Goal: Answer question/provide support: Share knowledge or assist other users

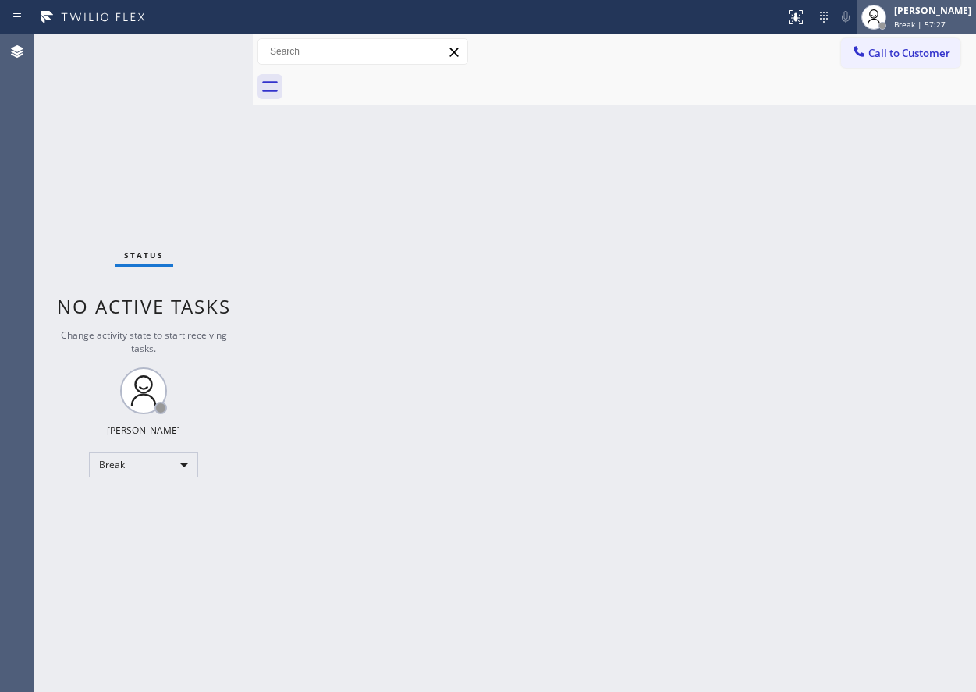
click at [934, 9] on div "[PERSON_NAME]" at bounding box center [932, 10] width 77 height 13
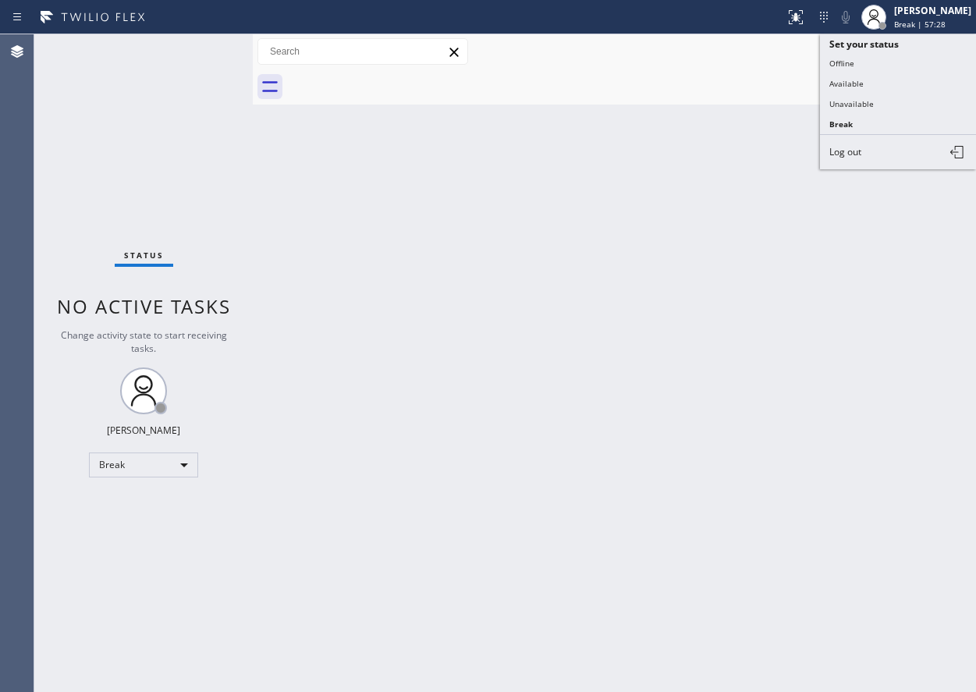
drag, startPoint x: 905, startPoint y: 80, endPoint x: 800, endPoint y: 144, distance: 123.0
click at [904, 80] on button "Available" at bounding box center [898, 83] width 156 height 20
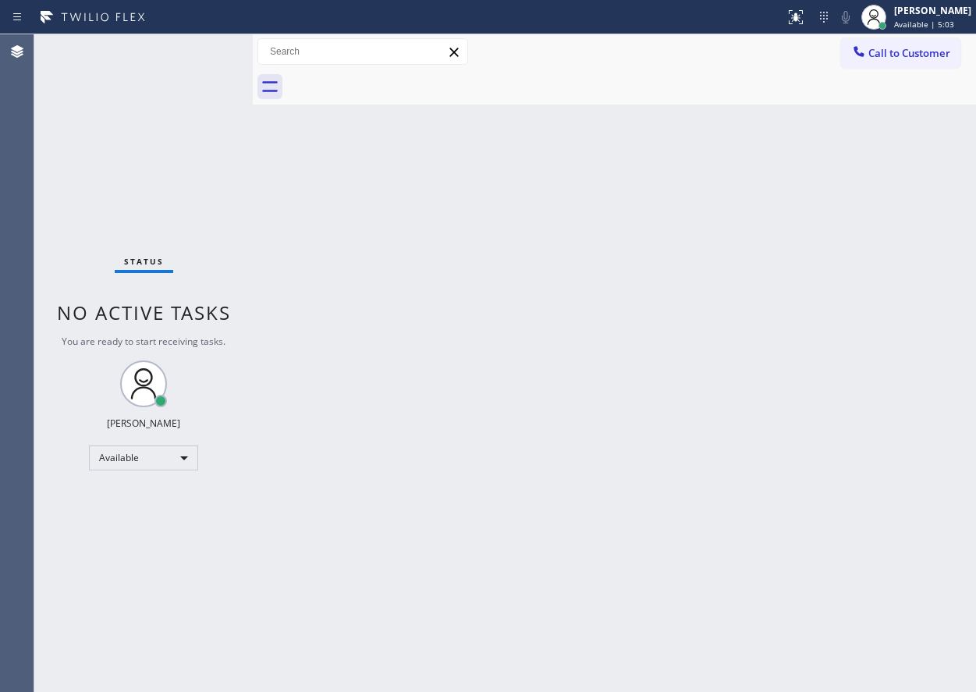
click at [926, 581] on div "Back to Dashboard Change Sender ID Customers Technicians Select a contact Outbo…" at bounding box center [614, 363] width 723 height 658
click at [920, 571] on div "Back to Dashboard Change Sender ID Customers Technicians Select a contact Outbo…" at bounding box center [614, 363] width 723 height 658
click at [783, 386] on div "Back to Dashboard Change Sender ID Customers Technicians Select a contact Outbo…" at bounding box center [614, 363] width 723 height 658
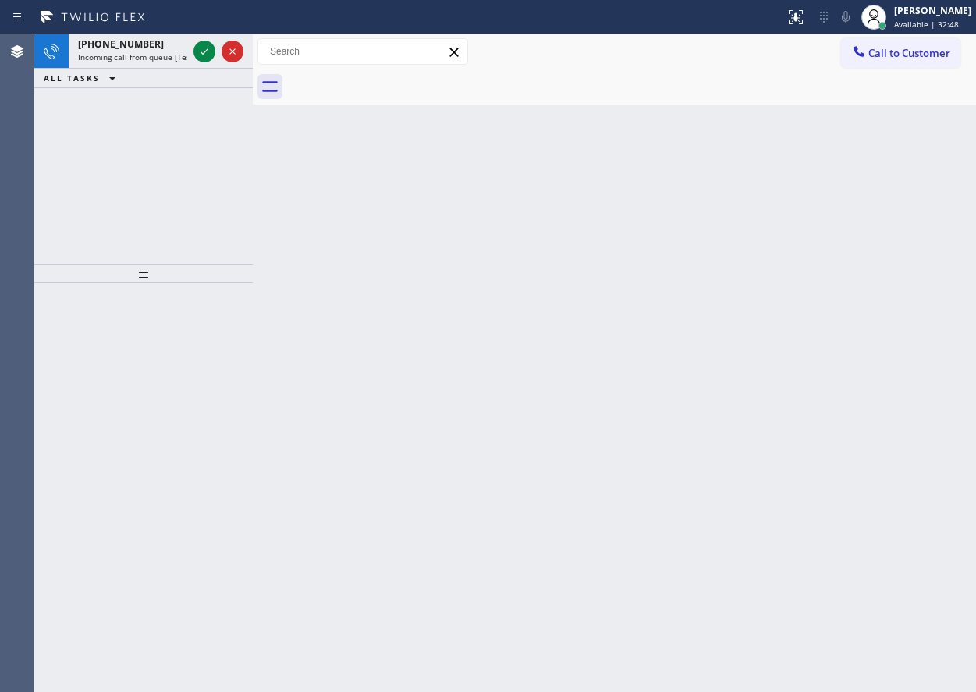
click at [898, 466] on div "Back to Dashboard Change Sender ID Customers Technicians Select a contact Outbo…" at bounding box center [614, 363] width 723 height 658
click at [204, 48] on icon at bounding box center [204, 51] width 19 height 19
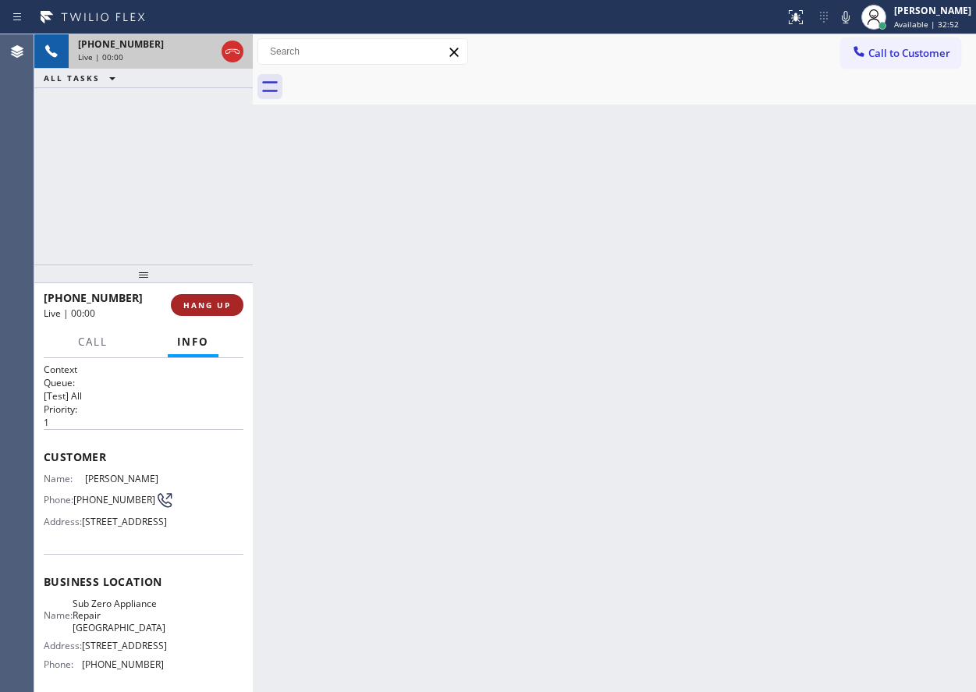
click at [215, 309] on span "HANG UP" at bounding box center [207, 305] width 48 height 11
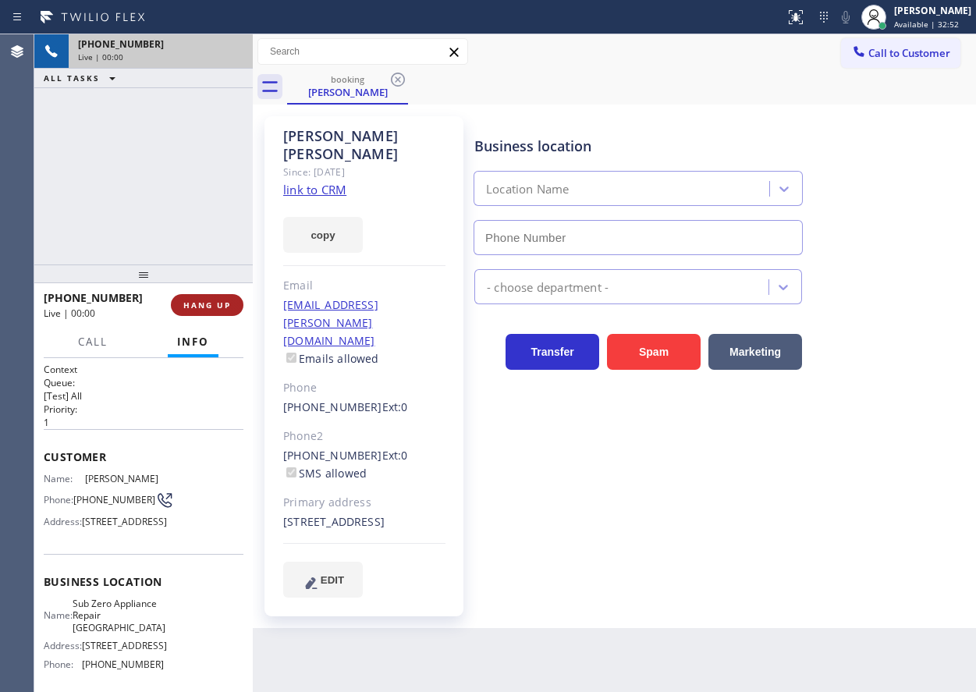
type input "[PHONE_NUMBER]"
click at [215, 309] on span "HANG UP" at bounding box center [207, 305] width 48 height 11
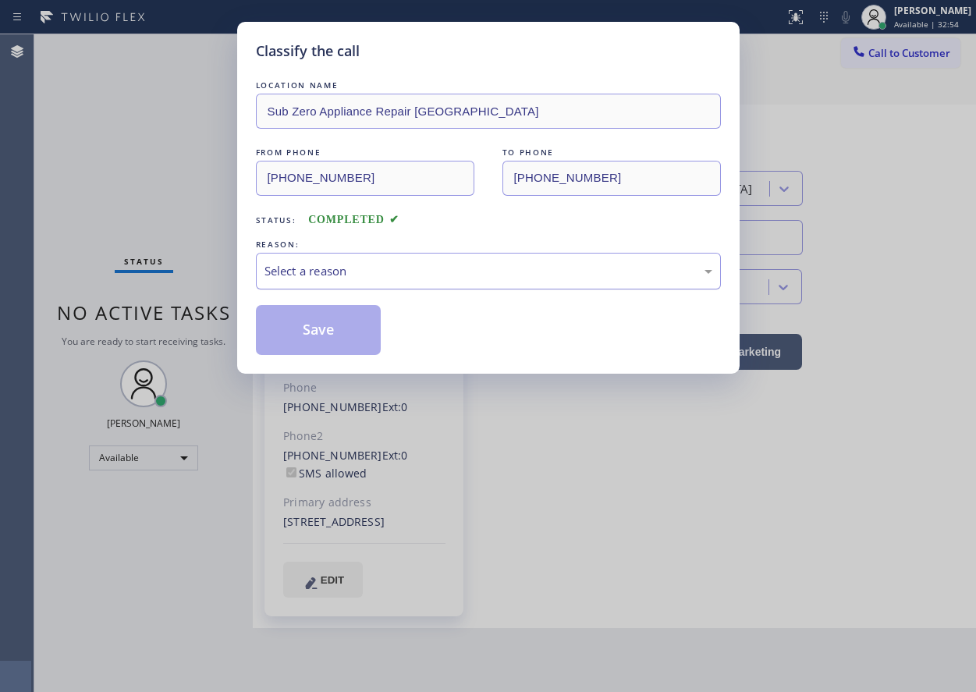
click at [437, 283] on div "Select a reason" at bounding box center [488, 271] width 465 height 37
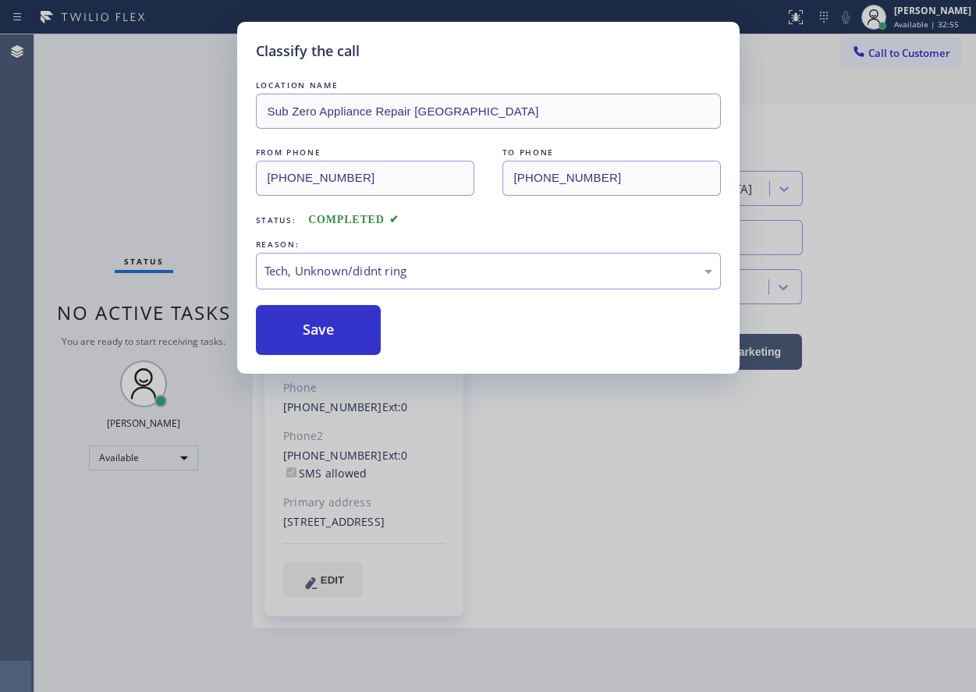
click at [338, 337] on button "Save" at bounding box center [319, 330] width 126 height 50
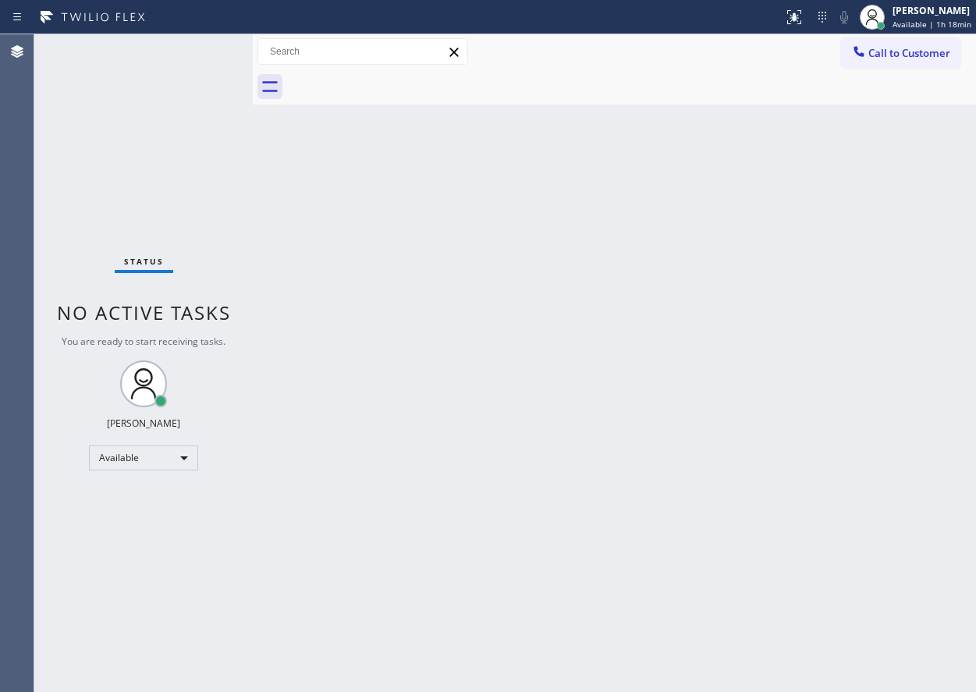
click at [748, 593] on div "Back to Dashboard Change Sender ID Customers Technicians Select a contact Outbo…" at bounding box center [614, 363] width 723 height 658
click at [748, 592] on div "Back to Dashboard Change Sender ID Customers Technicians Select a contact Outbo…" at bounding box center [614, 363] width 723 height 658
click at [930, 428] on div "Back to Dashboard Change Sender ID Customers Technicians Select a contact Outbo…" at bounding box center [614, 363] width 723 height 658
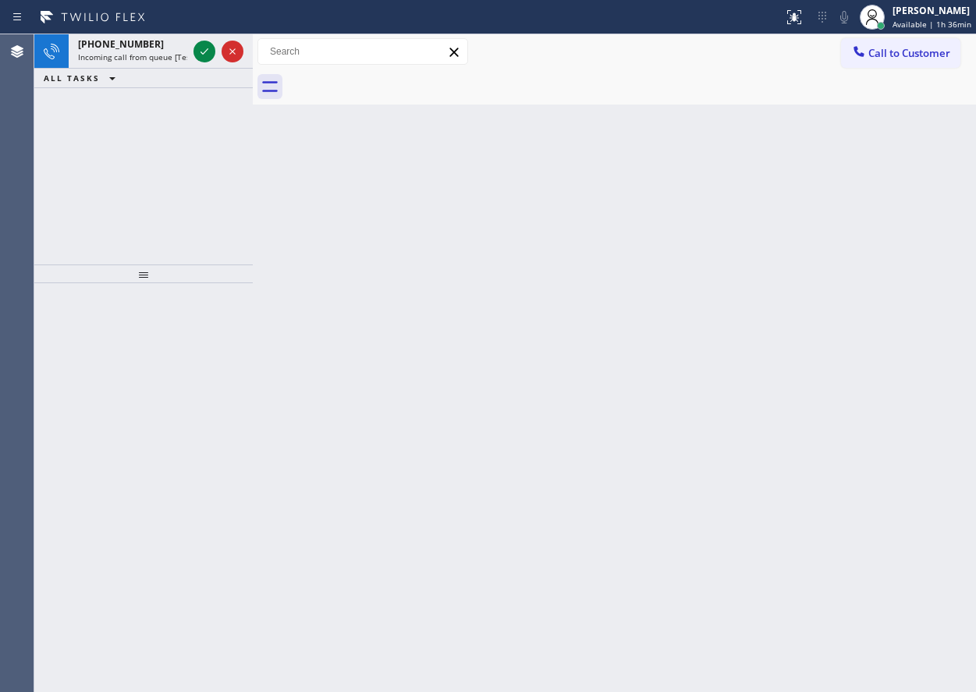
click at [919, 188] on div "Back to Dashboard Change Sender ID Customers Technicians Select a contact Outbo…" at bounding box center [614, 363] width 723 height 658
click at [192, 52] on div at bounding box center [218, 51] width 56 height 34
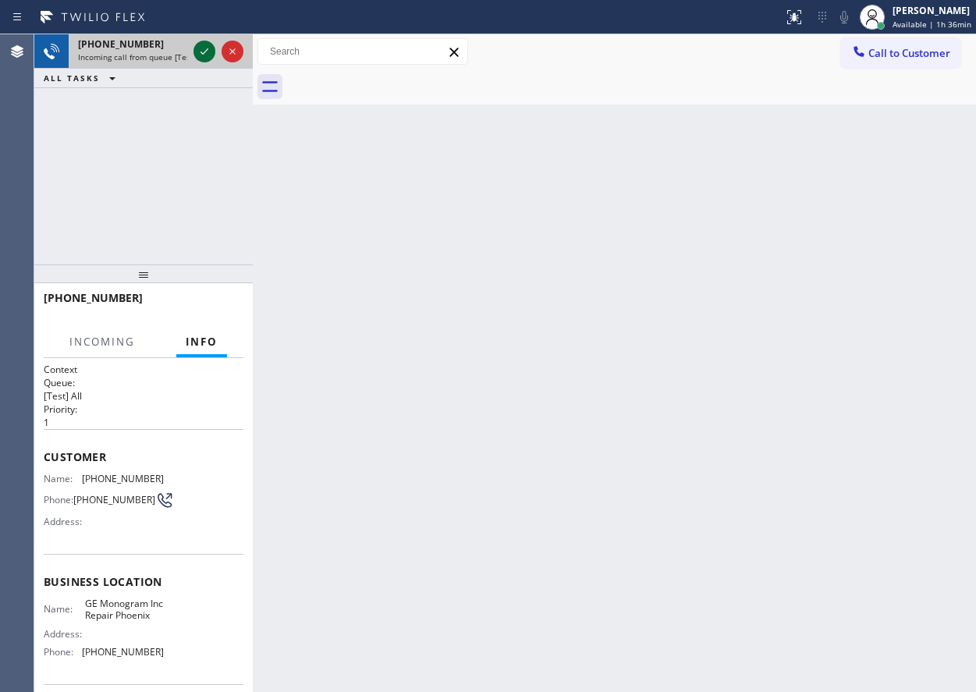
click at [196, 51] on icon at bounding box center [204, 51] width 19 height 19
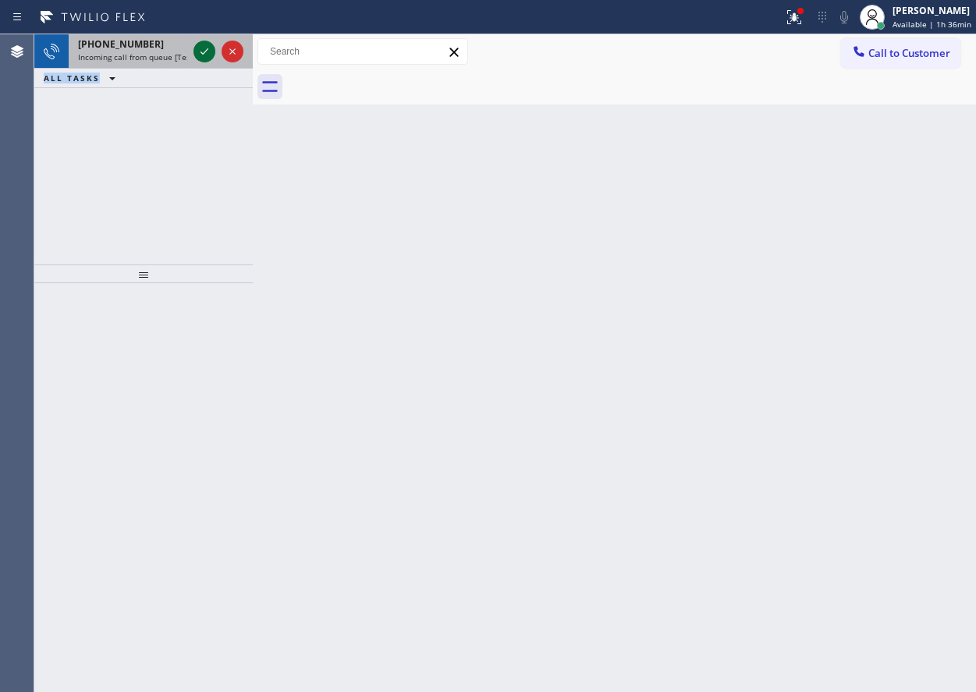
click at [208, 44] on icon at bounding box center [204, 51] width 19 height 19
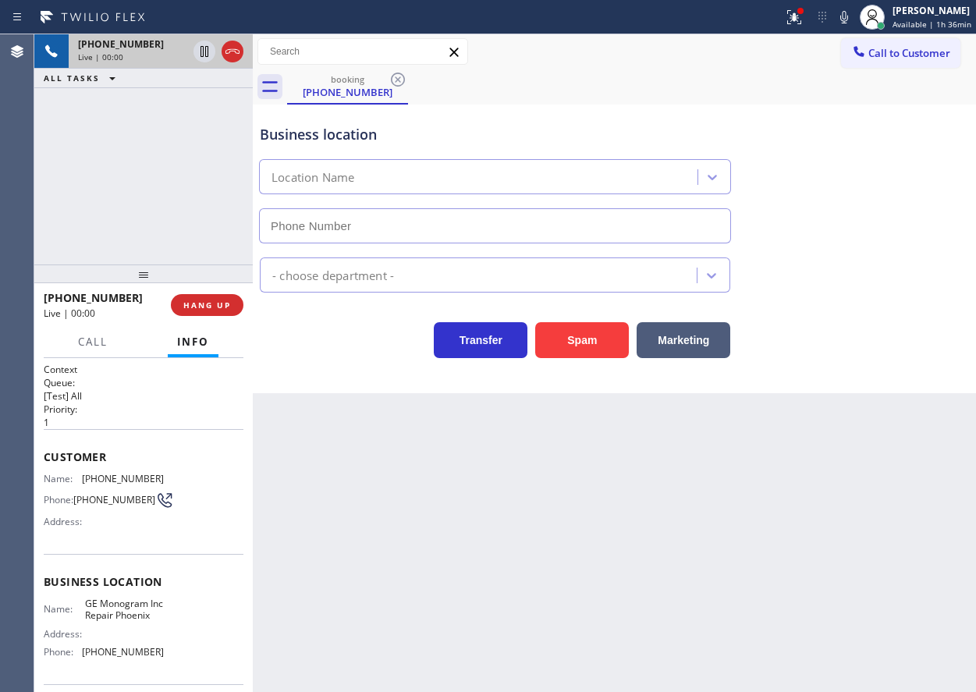
type input "[PHONE_NUMBER]"
click at [122, 622] on span "GE Monogram Inc Repair Phoenix" at bounding box center [124, 610] width 78 height 24
copy span "GE Monogram Inc Repair Phoenix"
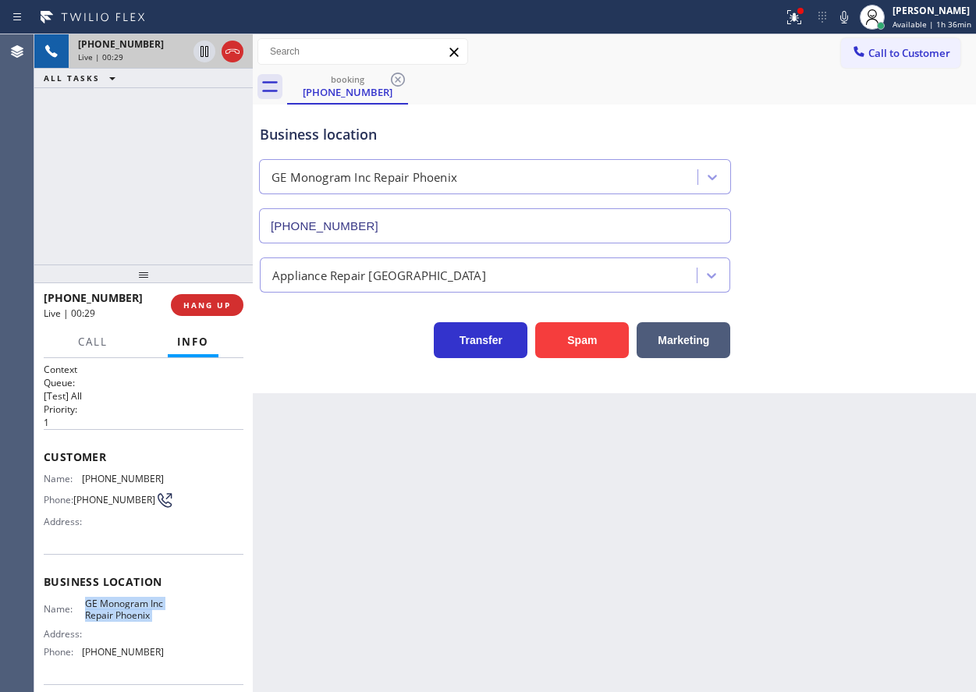
drag, startPoint x: 225, startPoint y: 307, endPoint x: 283, endPoint y: 331, distance: 63.3
click at [283, 331] on div "[PHONE_NUMBER] Live | 00:29 ALL TASKS ALL TASKS ACTIVE TASKS TASKS IN WRAP UP […" at bounding box center [505, 363] width 942 height 658
click at [225, 300] on span "HANG UP" at bounding box center [207, 305] width 48 height 11
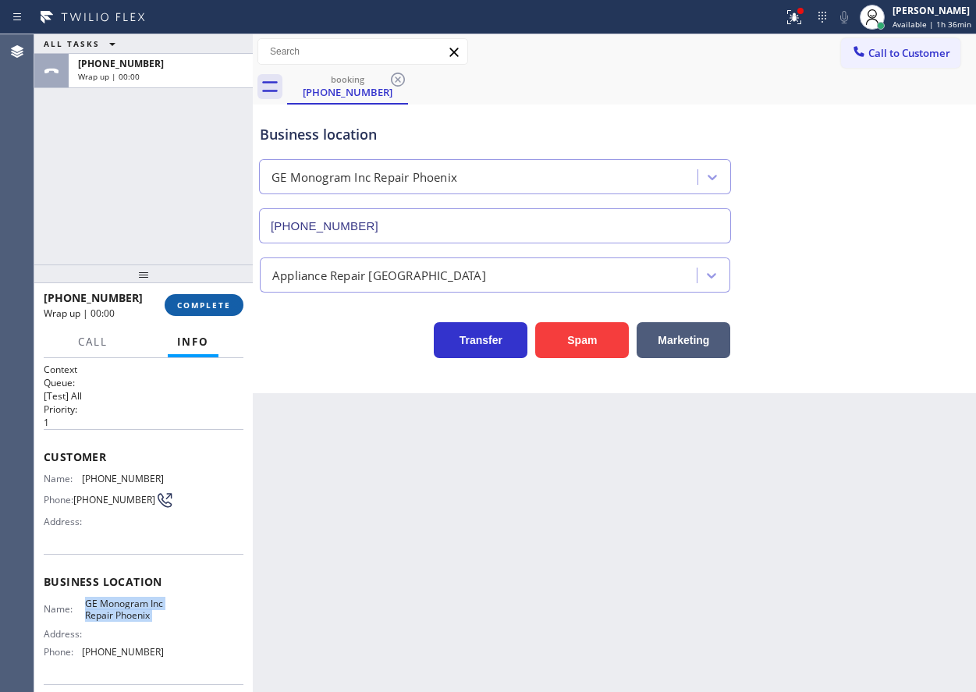
click at [226, 302] on span "COMPLETE" at bounding box center [204, 305] width 54 height 11
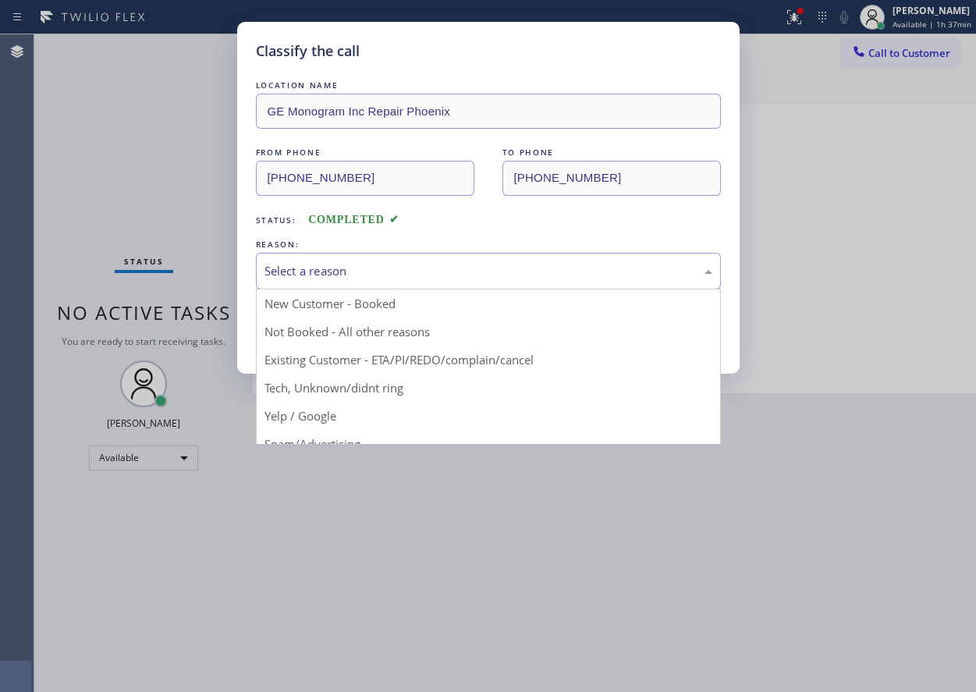
drag, startPoint x: 343, startPoint y: 268, endPoint x: 357, endPoint y: 407, distance: 139.6
click at [342, 283] on div "Select a reason" at bounding box center [488, 271] width 465 height 37
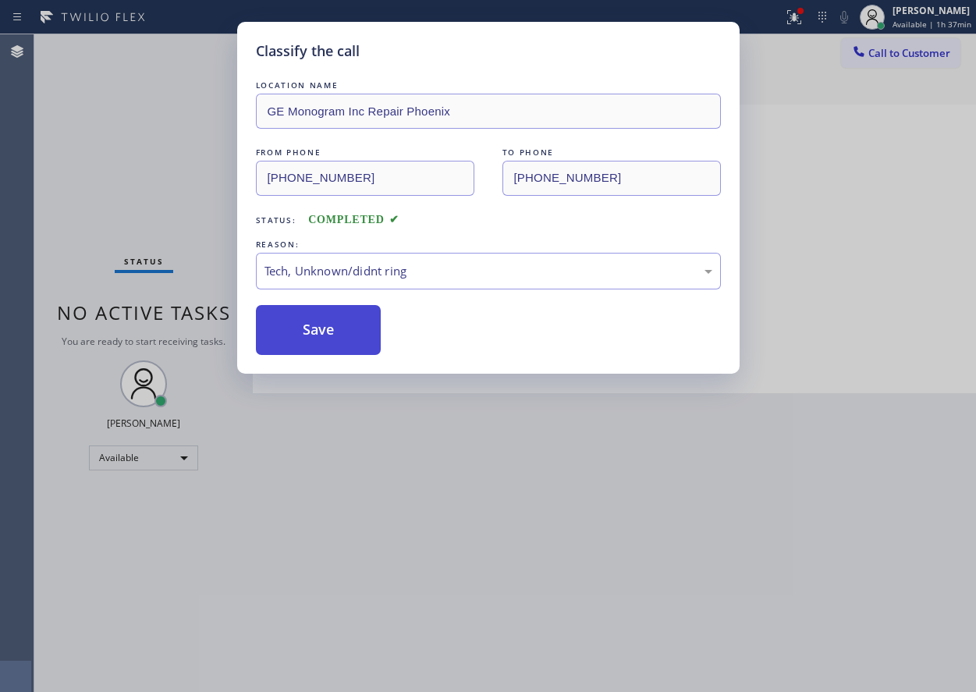
click at [351, 305] on button "Save" at bounding box center [319, 330] width 126 height 50
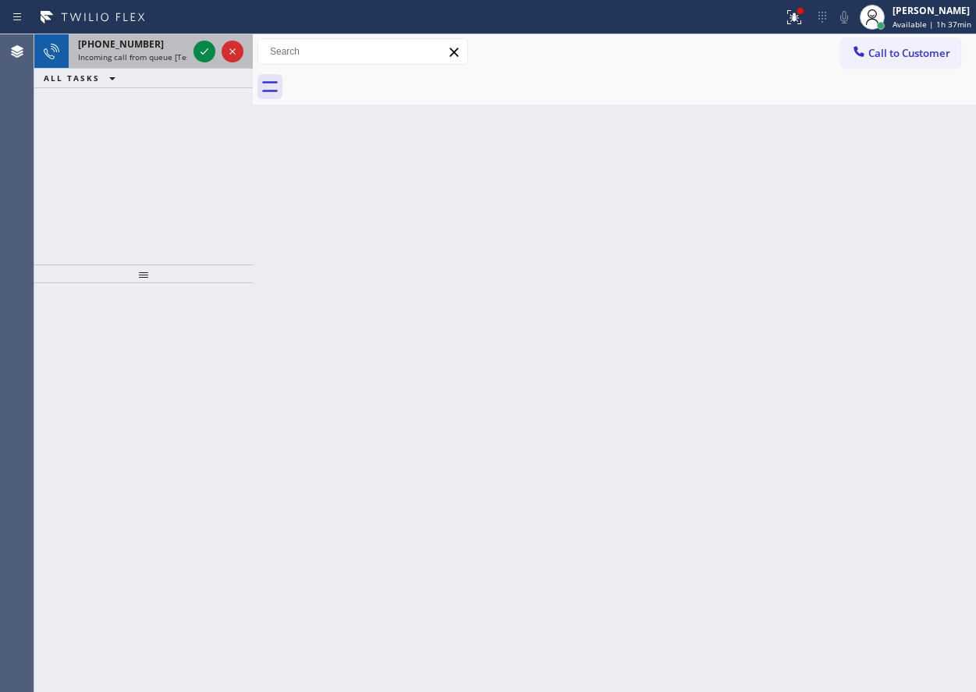
click at [96, 52] on span "Incoming call from queue [Test] All" at bounding box center [143, 57] width 130 height 11
click at [201, 46] on icon at bounding box center [204, 51] width 19 height 19
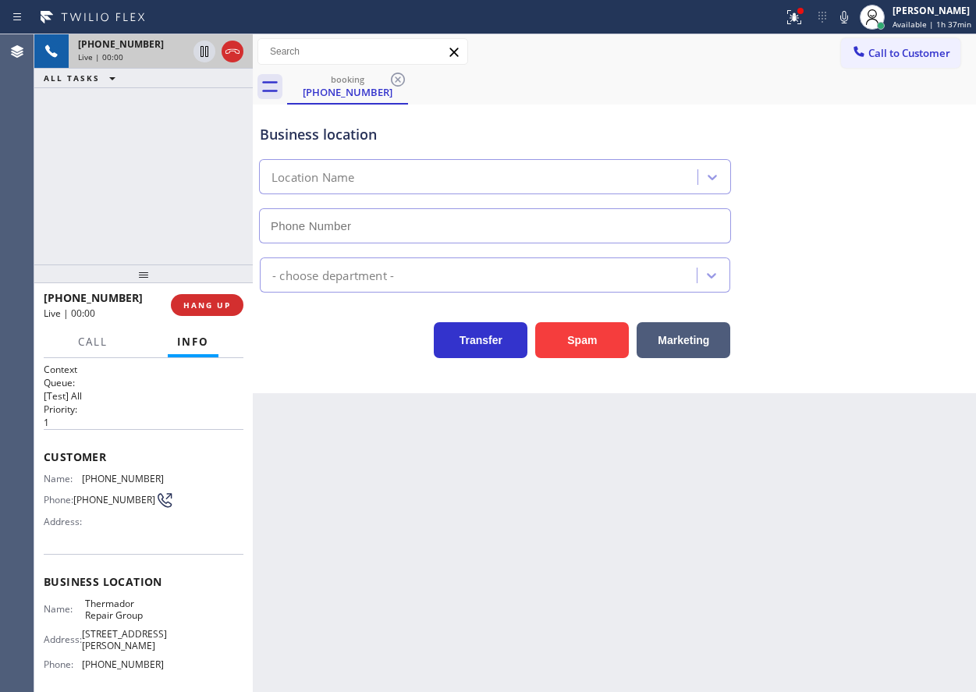
type input "[PHONE_NUMBER]"
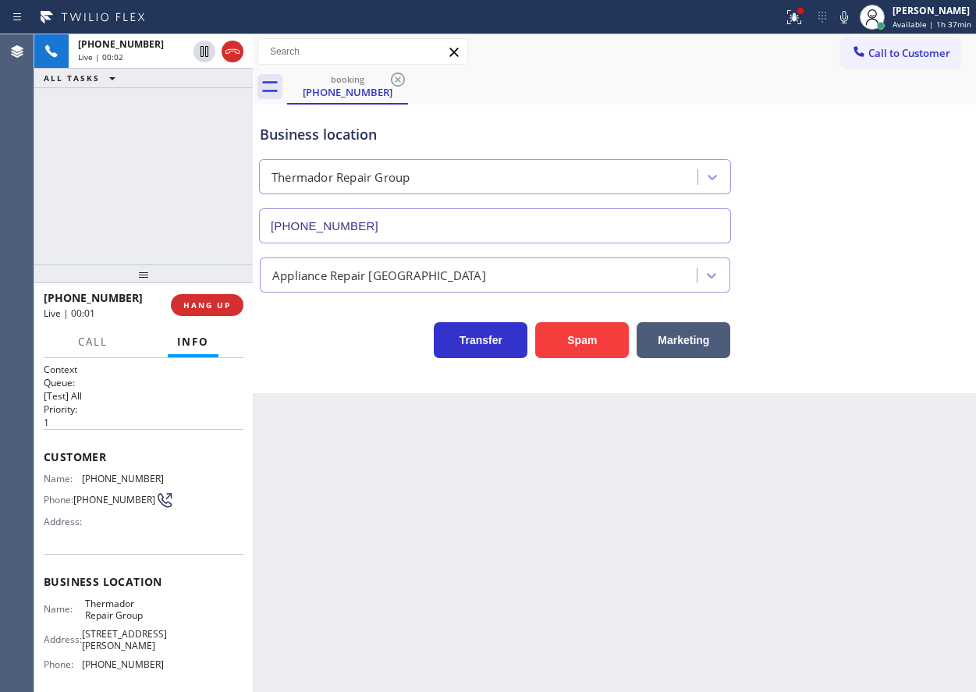
click at [98, 616] on span "Thermador Repair Group" at bounding box center [124, 610] width 78 height 24
copy span "Thermador Repair Group"
click at [381, 205] on div "[PHONE_NUMBER]" at bounding box center [495, 222] width 478 height 41
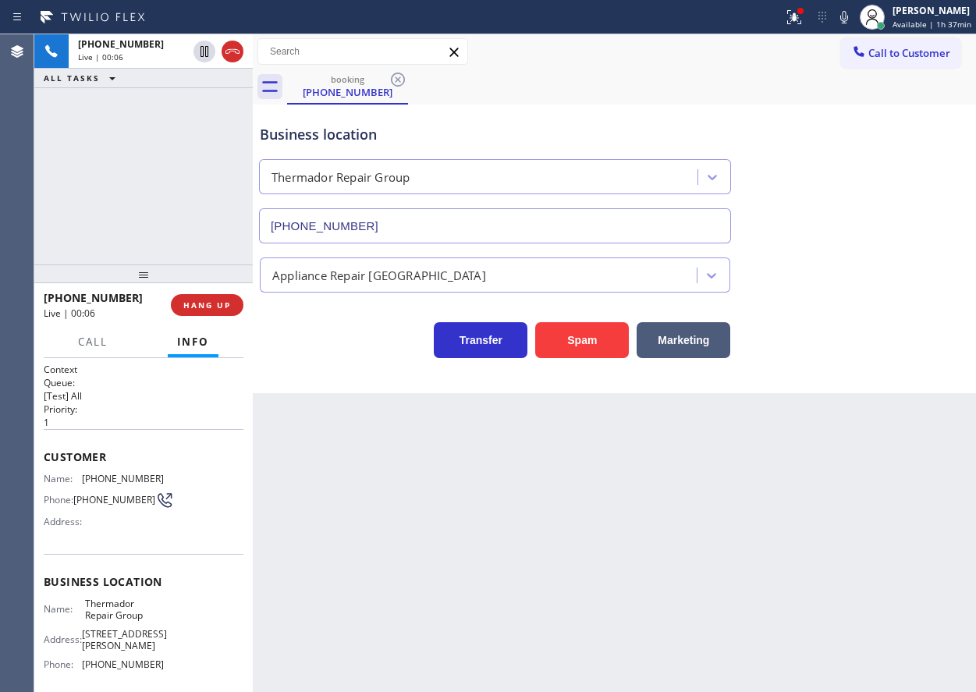
click at [386, 238] on input "[PHONE_NUMBER]" at bounding box center [495, 225] width 472 height 35
click at [114, 478] on span "[PHONE_NUMBER]" at bounding box center [123, 479] width 82 height 12
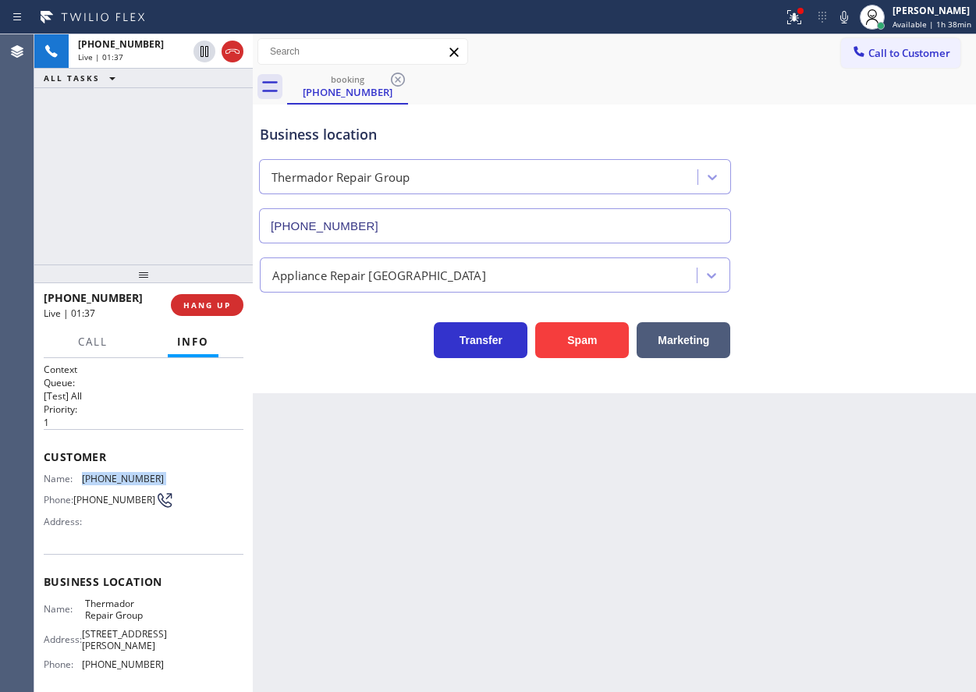
click at [114, 478] on span "[PHONE_NUMBER]" at bounding box center [123, 479] width 82 height 12
copy span "[PHONE_NUMBER]"
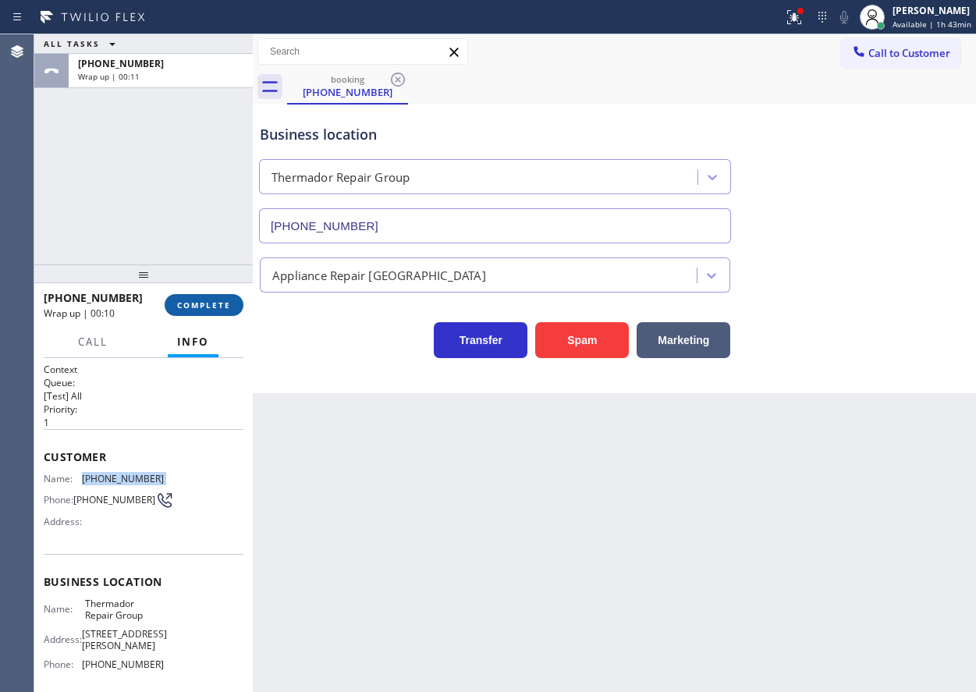
click at [225, 309] on span "COMPLETE" at bounding box center [204, 305] width 54 height 11
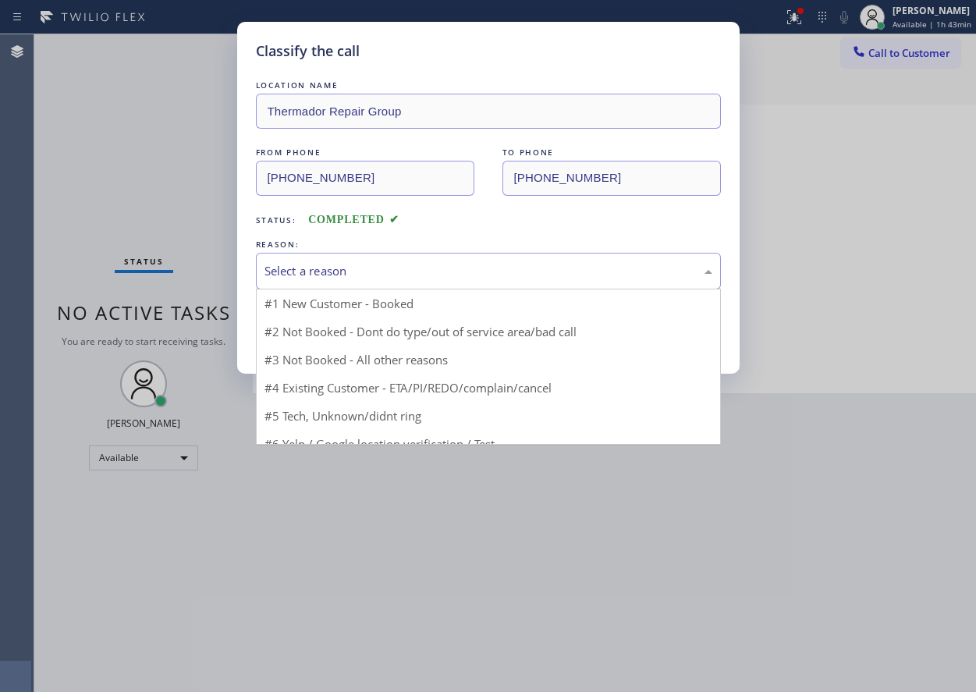
click at [415, 271] on div "Select a reason" at bounding box center [489, 271] width 448 height 18
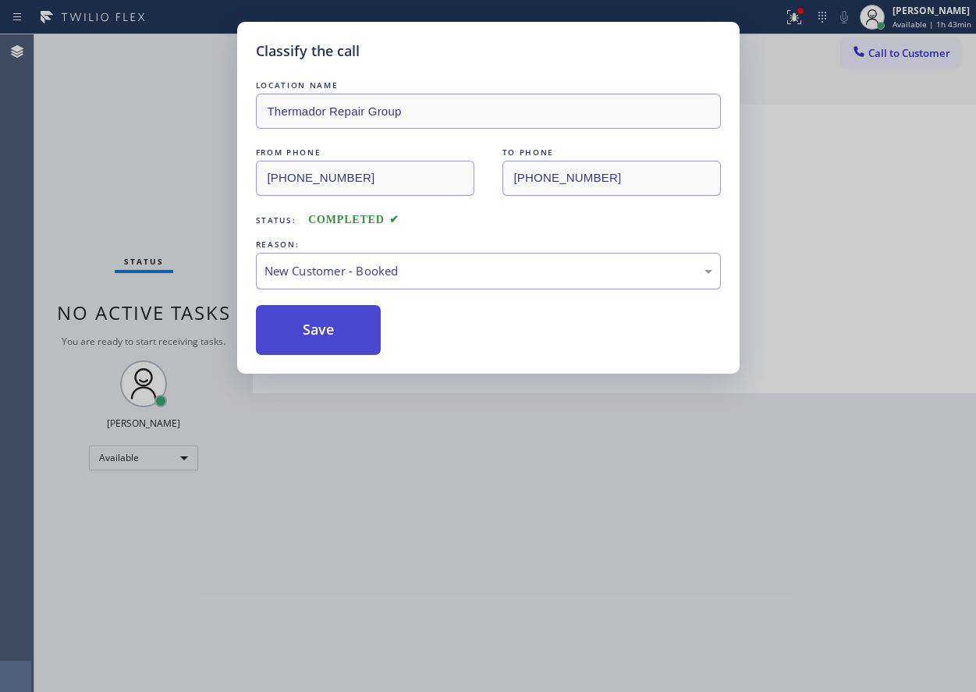
click at [326, 339] on button "Save" at bounding box center [319, 330] width 126 height 50
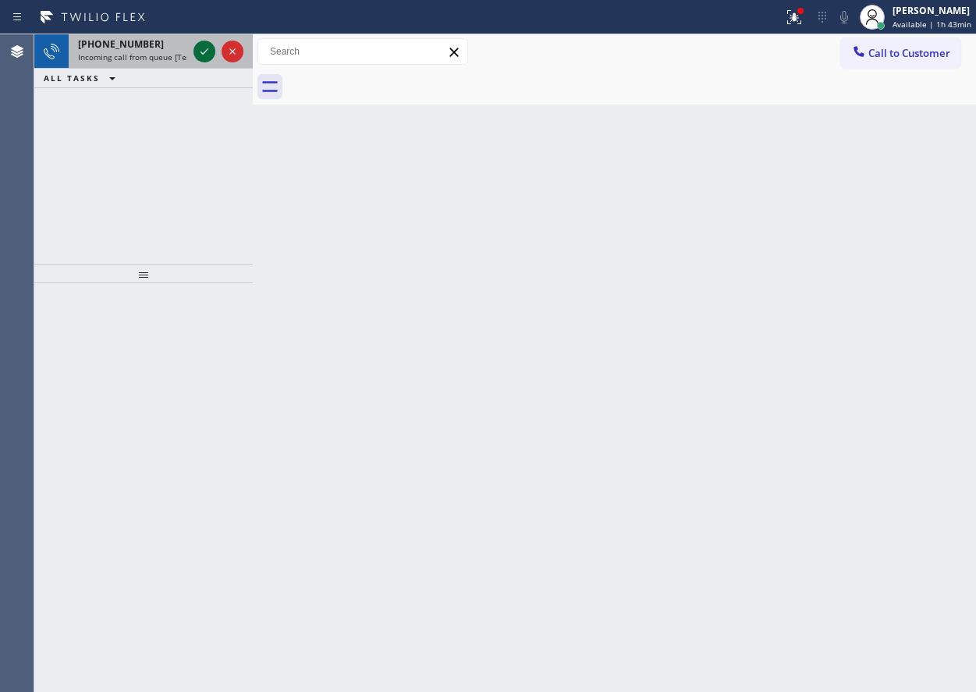
click at [202, 54] on icon at bounding box center [205, 51] width 8 height 6
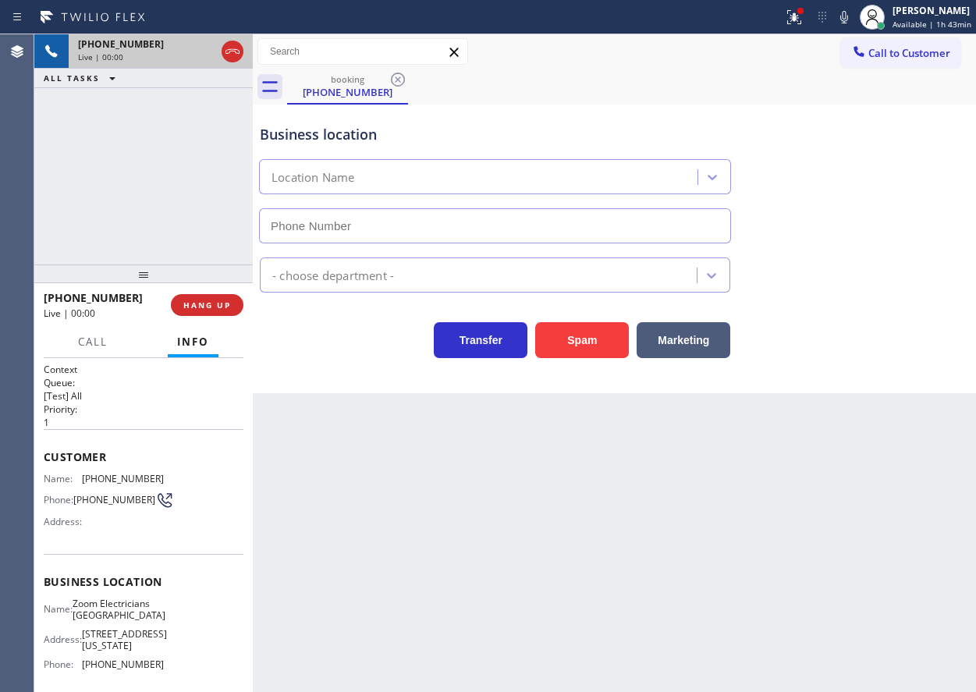
type input "[PHONE_NUMBER]"
click at [212, 307] on span "HANG UP" at bounding box center [207, 305] width 48 height 11
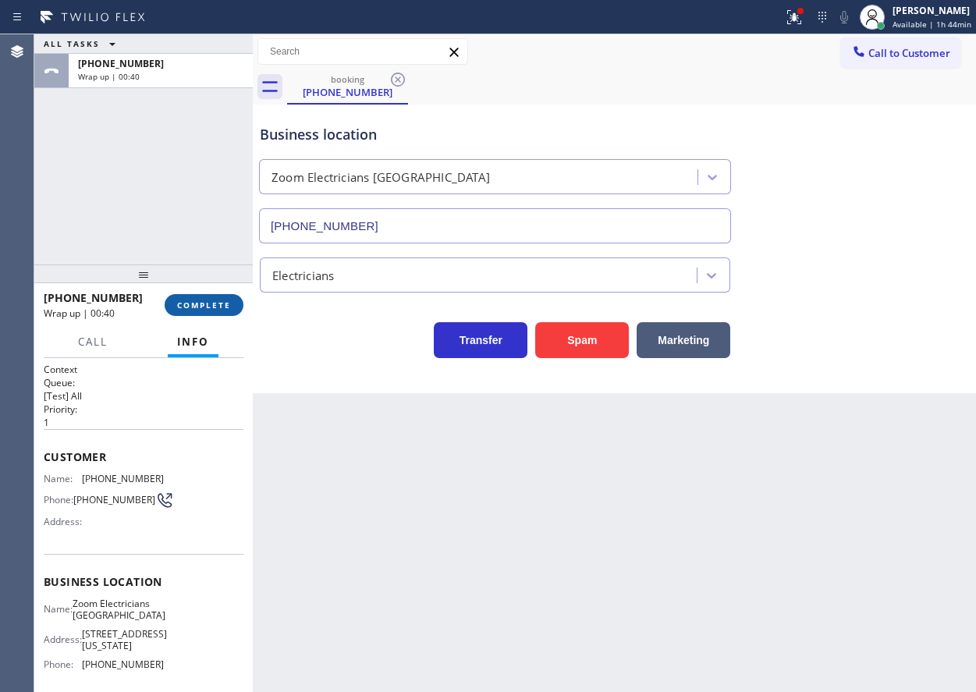
click at [206, 304] on span "COMPLETE" at bounding box center [204, 305] width 54 height 11
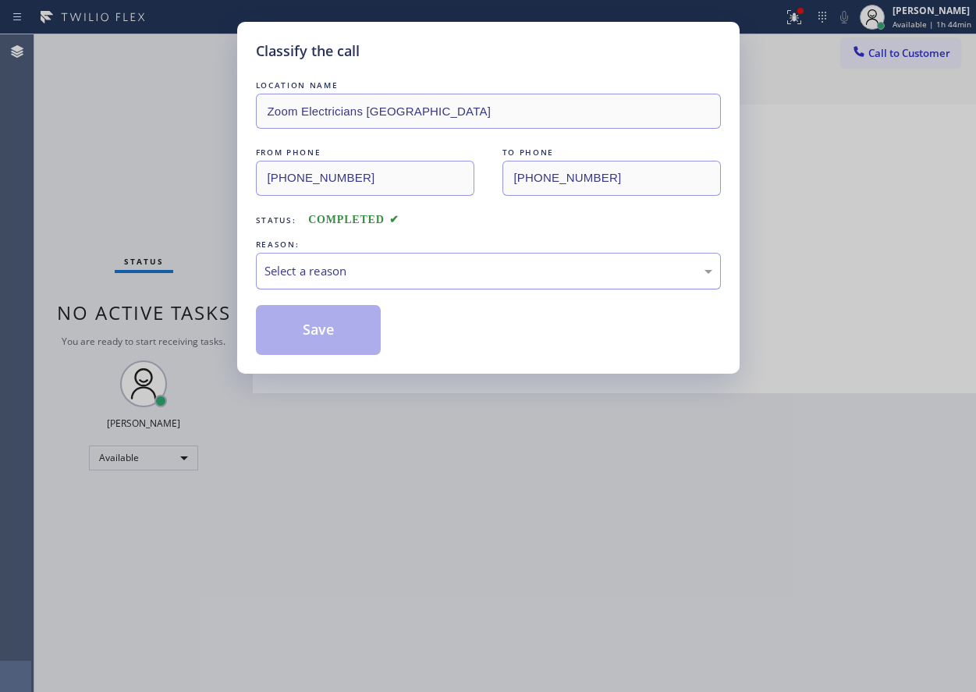
drag, startPoint x: 425, startPoint y: 274, endPoint x: 421, endPoint y: 286, distance: 12.3
click at [424, 279] on div "Select a reason" at bounding box center [489, 271] width 448 height 18
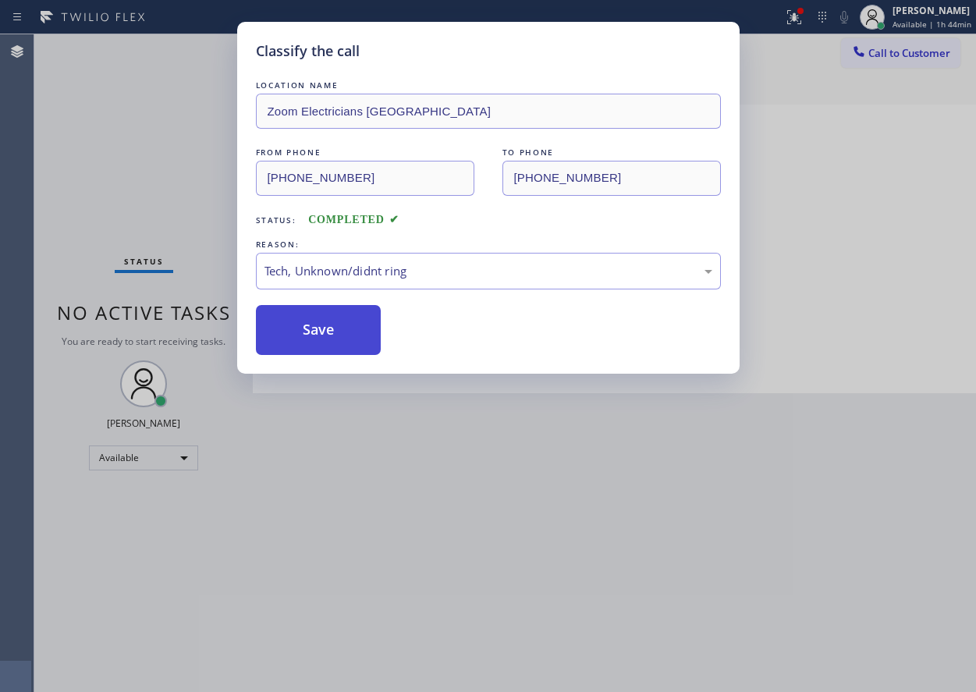
drag, startPoint x: 322, startPoint y: 390, endPoint x: 318, endPoint y: 345, distance: 45.4
click at [318, 340] on button "Save" at bounding box center [319, 330] width 126 height 50
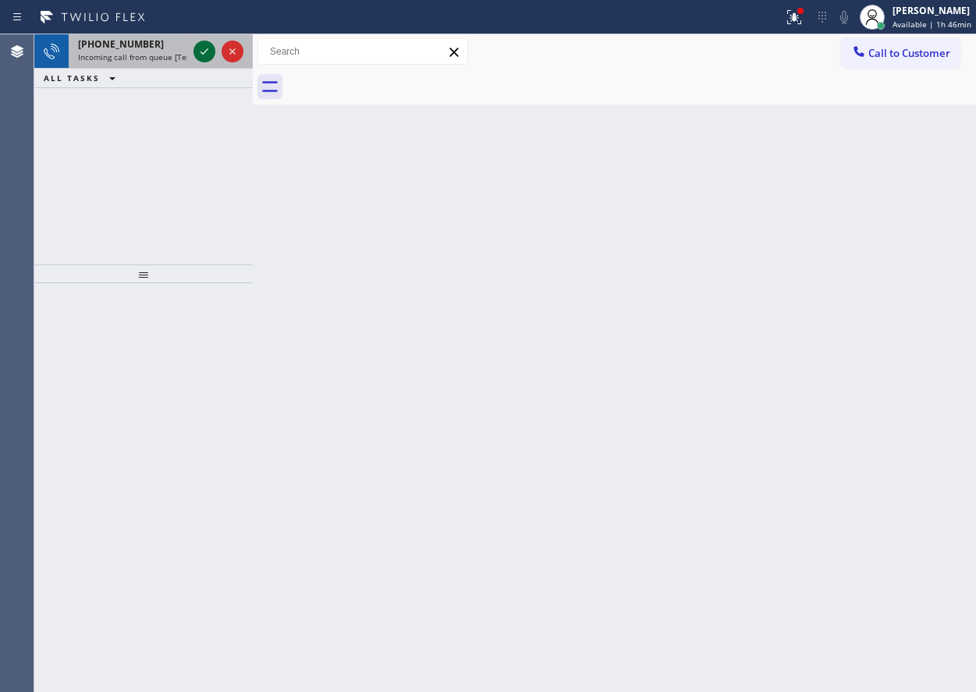
click at [201, 53] on icon at bounding box center [204, 51] width 19 height 19
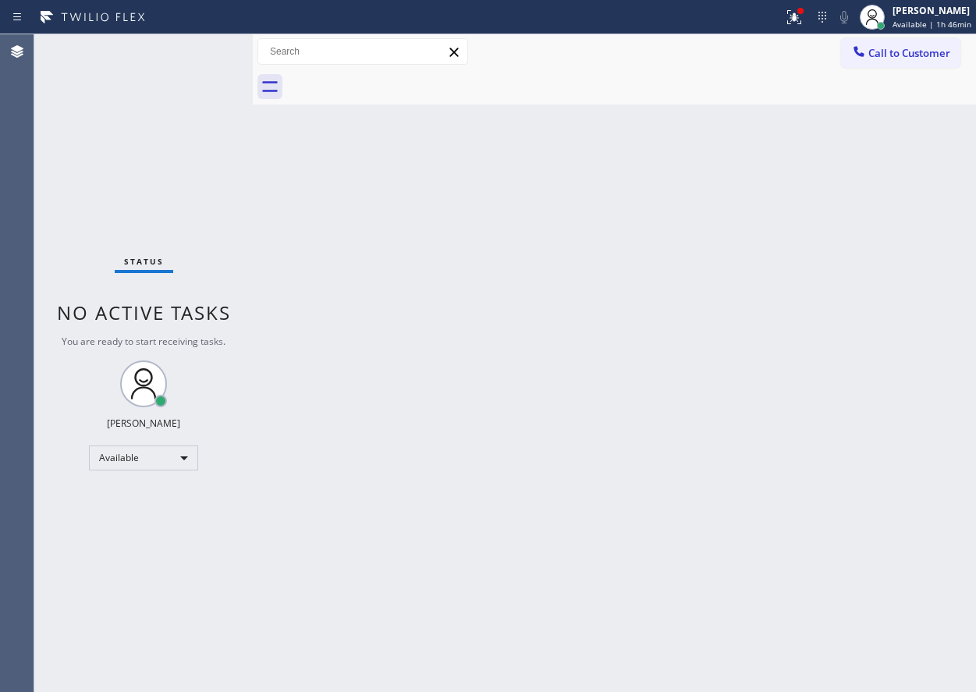
click at [200, 53] on div "Status No active tasks You are ready to start receiving tasks. [PERSON_NAME] Av…" at bounding box center [143, 363] width 219 height 658
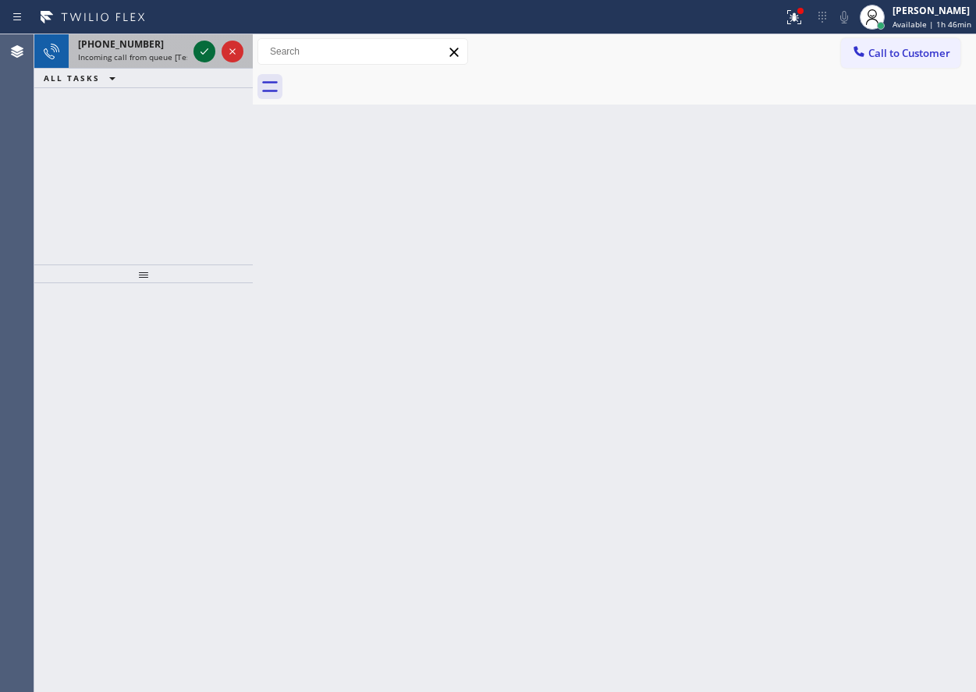
click at [200, 53] on icon at bounding box center [204, 51] width 19 height 19
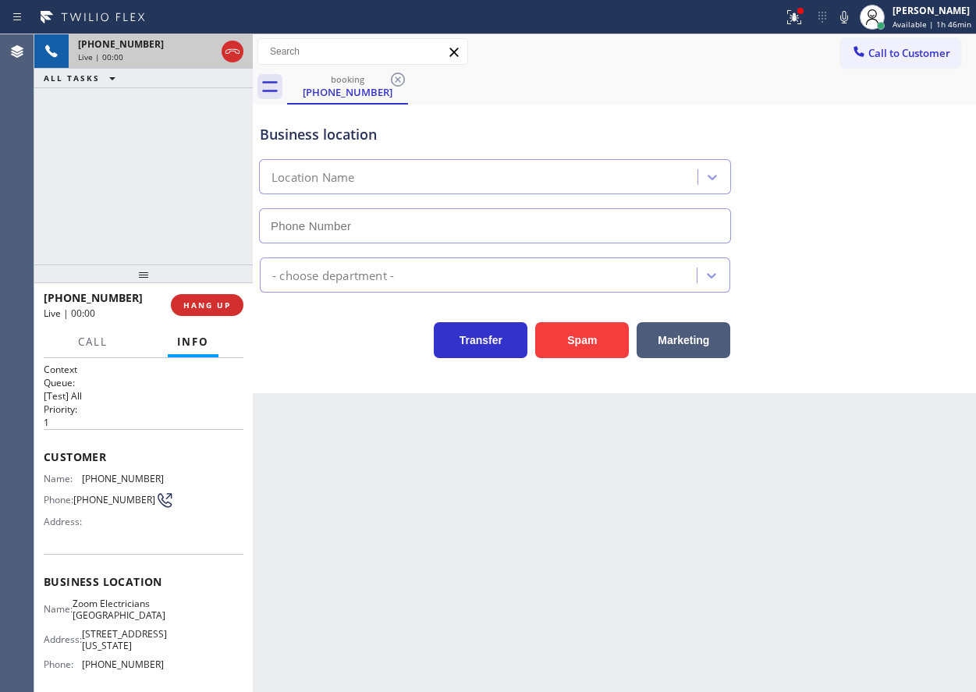
type input "[PHONE_NUMBER]"
click at [148, 622] on span "Zoom Electricians [GEOGRAPHIC_DATA]" at bounding box center [119, 610] width 93 height 24
copy span "Zoom Electricians [GEOGRAPHIC_DATA]"
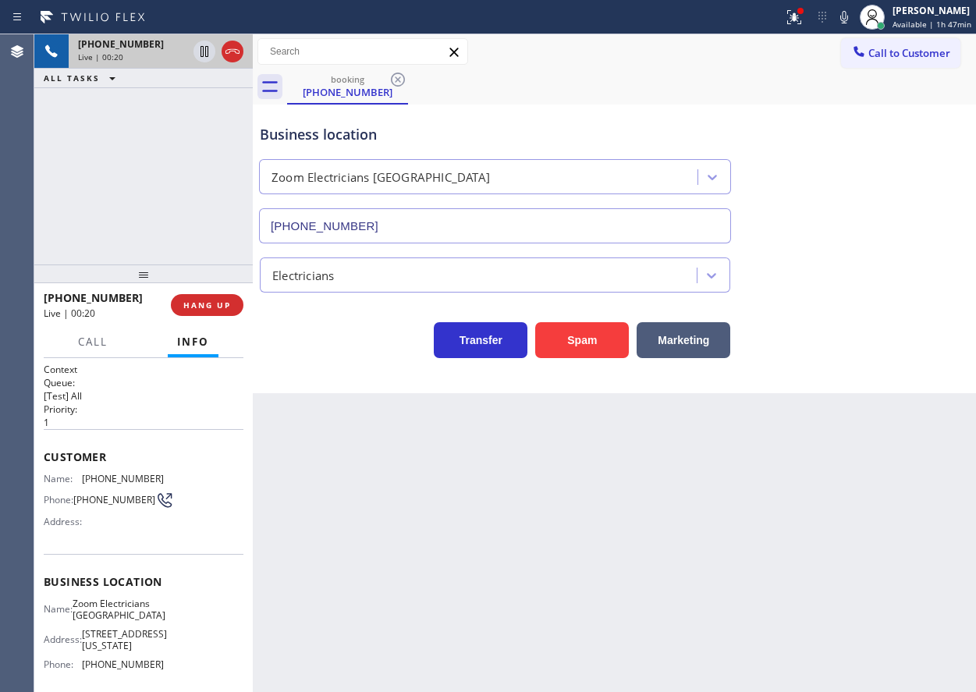
click at [410, 217] on input "[PHONE_NUMBER]" at bounding box center [495, 225] width 472 height 35
click at [106, 476] on span "[PHONE_NUMBER]" at bounding box center [123, 479] width 82 height 12
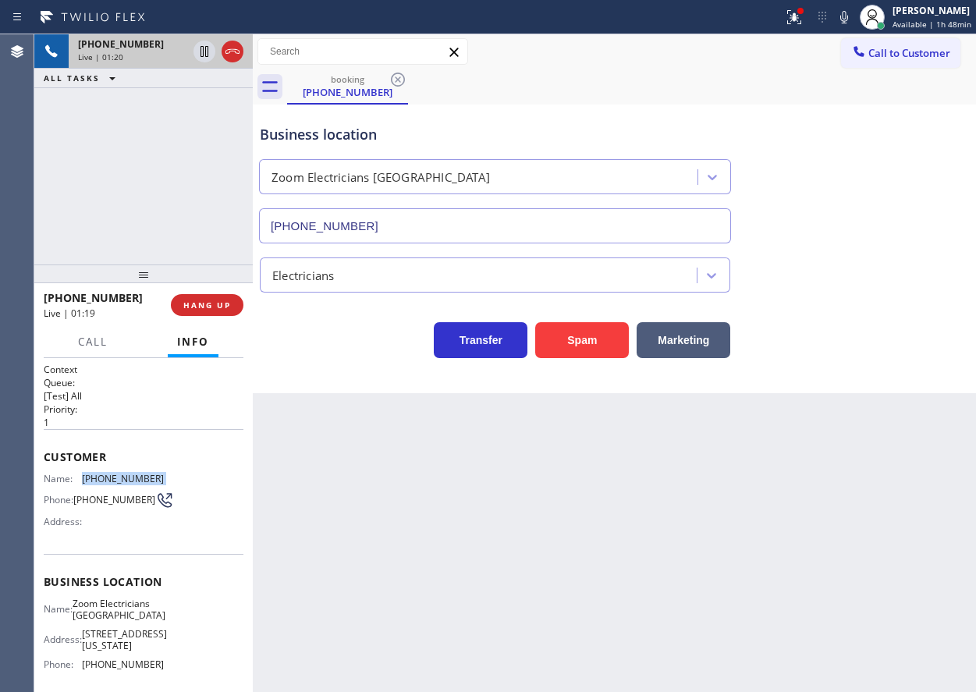
click at [106, 476] on span "[PHONE_NUMBER]" at bounding box center [123, 479] width 82 height 12
copy span "[PHONE_NUMBER]"
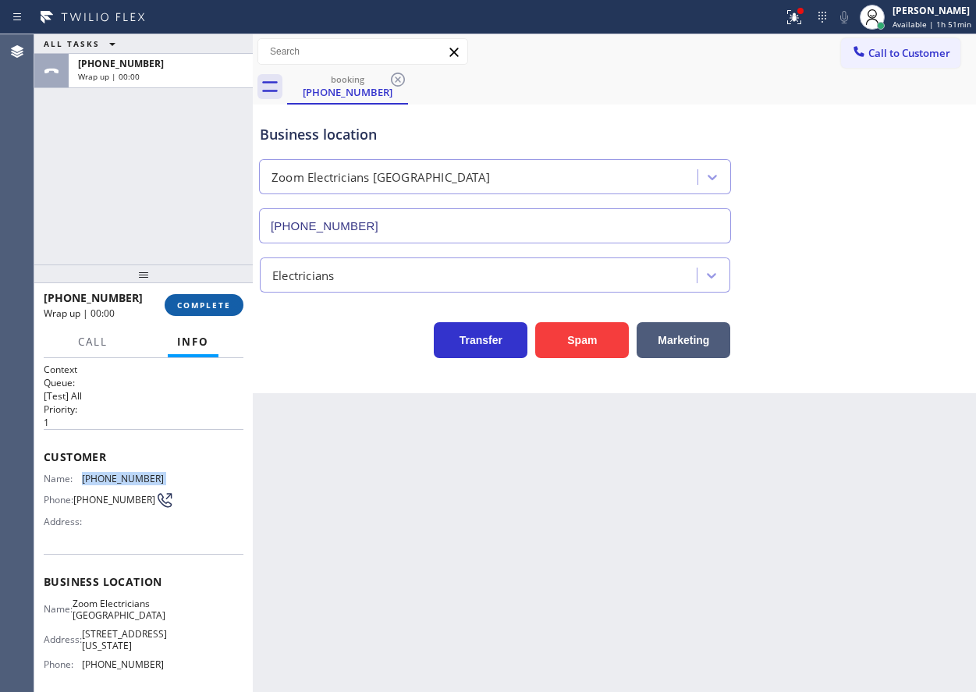
click at [204, 300] on span "COMPLETE" at bounding box center [204, 305] width 54 height 11
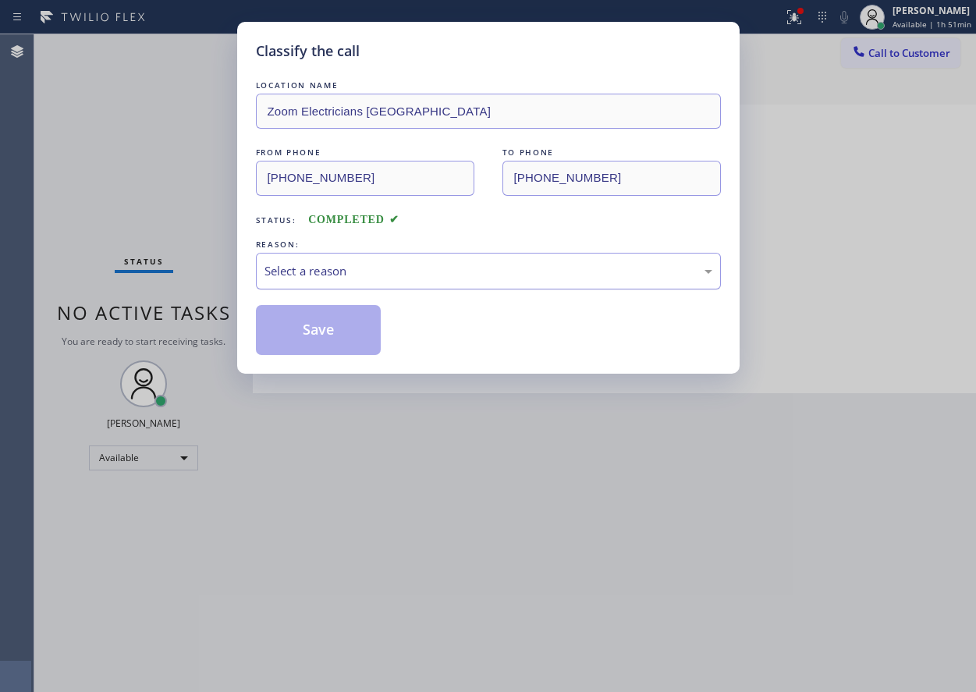
click at [335, 275] on div "Select a reason" at bounding box center [489, 271] width 448 height 18
drag, startPoint x: 318, startPoint y: 330, endPoint x: 704, endPoint y: 22, distance: 494.2
click at [318, 330] on button "Save" at bounding box center [319, 330] width 126 height 50
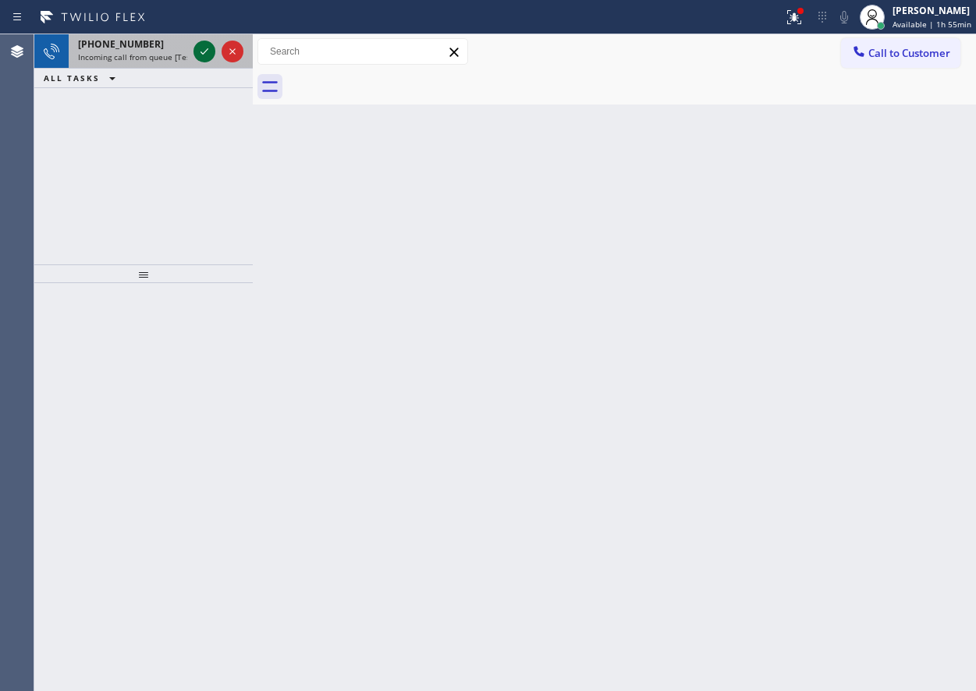
click at [199, 55] on icon at bounding box center [204, 51] width 19 height 19
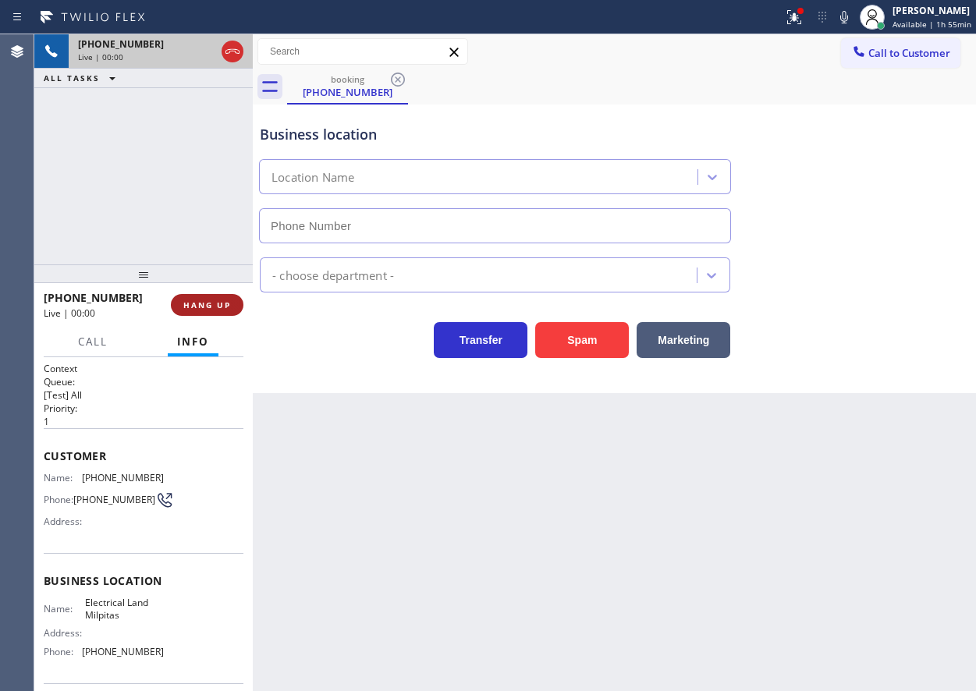
type input "[PHONE_NUMBER]"
click at [155, 608] on span "Electrical Land Milpitas" at bounding box center [124, 609] width 78 height 24
copy span "Electrical Land Milpitas"
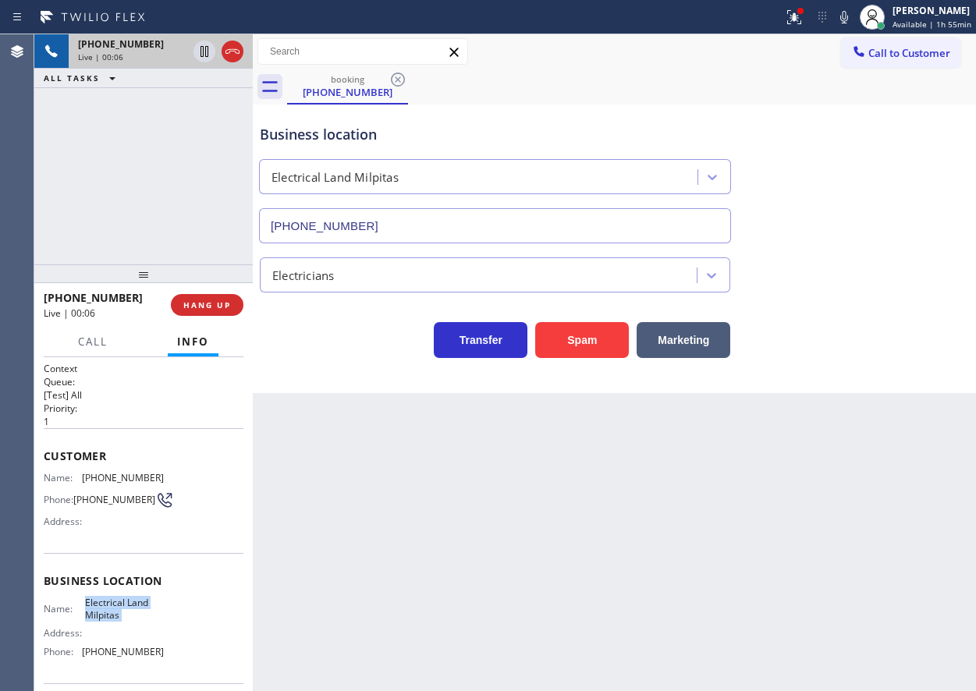
click at [491, 235] on input "[PHONE_NUMBER]" at bounding box center [495, 225] width 472 height 35
click at [140, 473] on span "[PHONE_NUMBER]" at bounding box center [123, 478] width 82 height 12
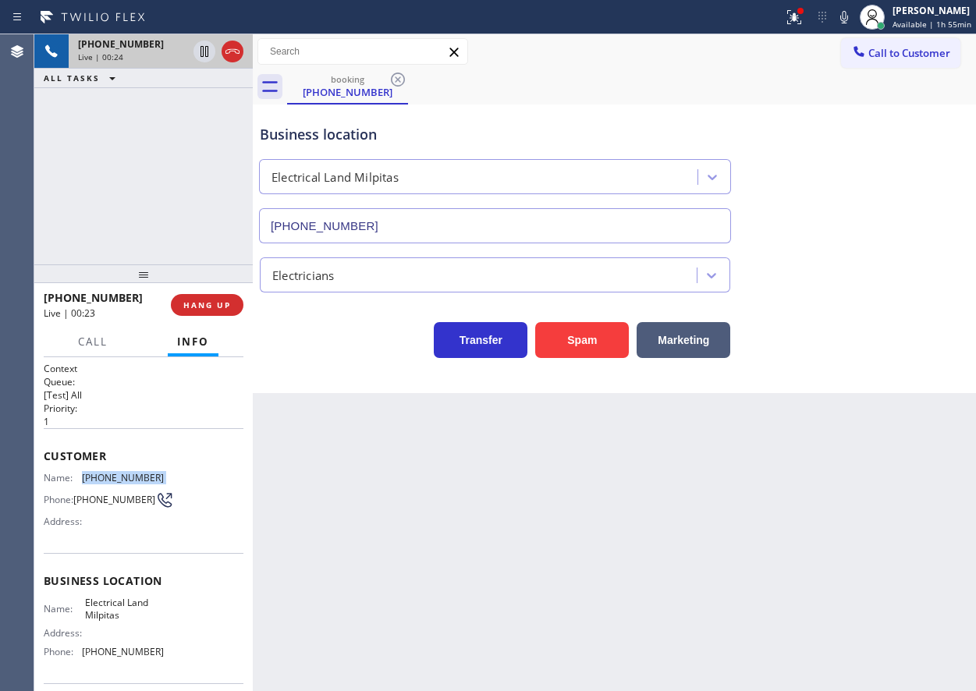
click at [140, 473] on span "[PHONE_NUMBER]" at bounding box center [123, 478] width 82 height 12
copy span "[PHONE_NUMBER]"
click at [202, 307] on span "HANG UP" at bounding box center [207, 305] width 48 height 11
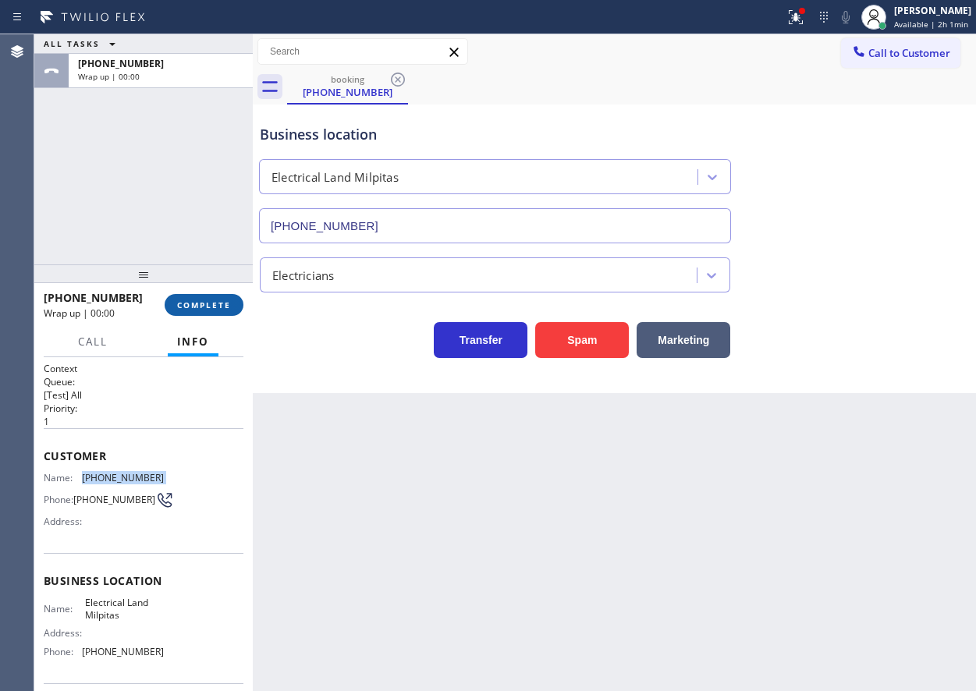
click at [202, 307] on span "COMPLETE" at bounding box center [204, 305] width 54 height 11
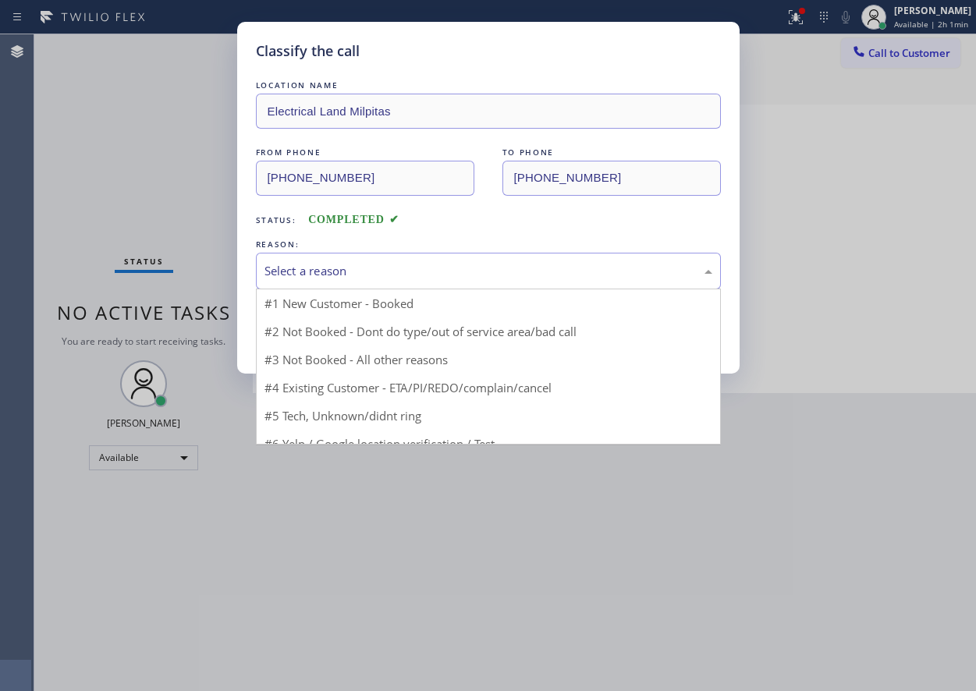
click at [440, 258] on div "Select a reason" at bounding box center [488, 271] width 465 height 37
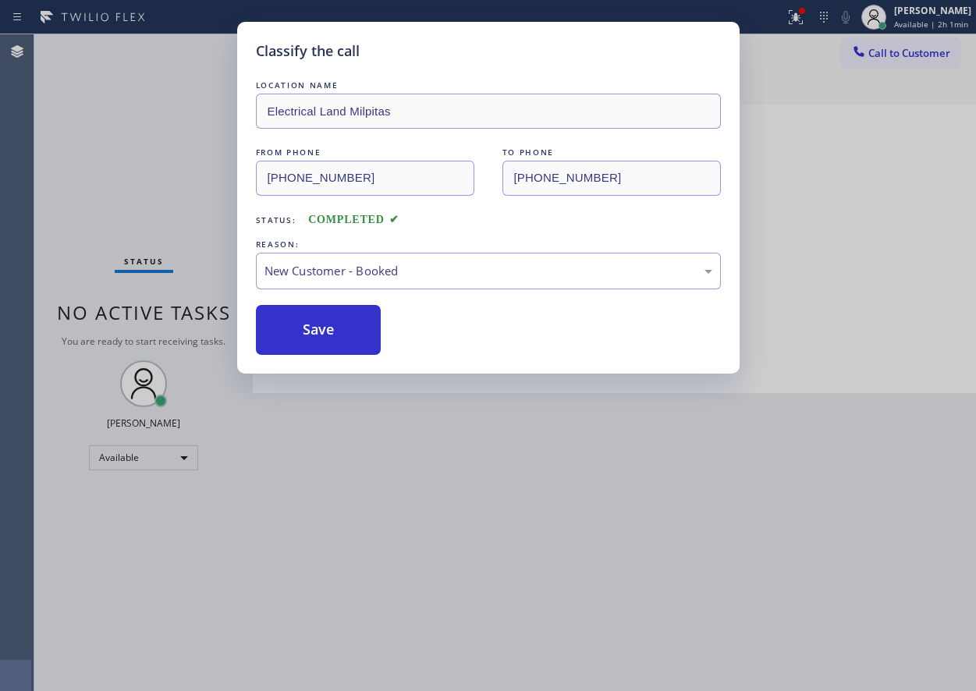
click at [320, 325] on button "Save" at bounding box center [319, 330] width 126 height 50
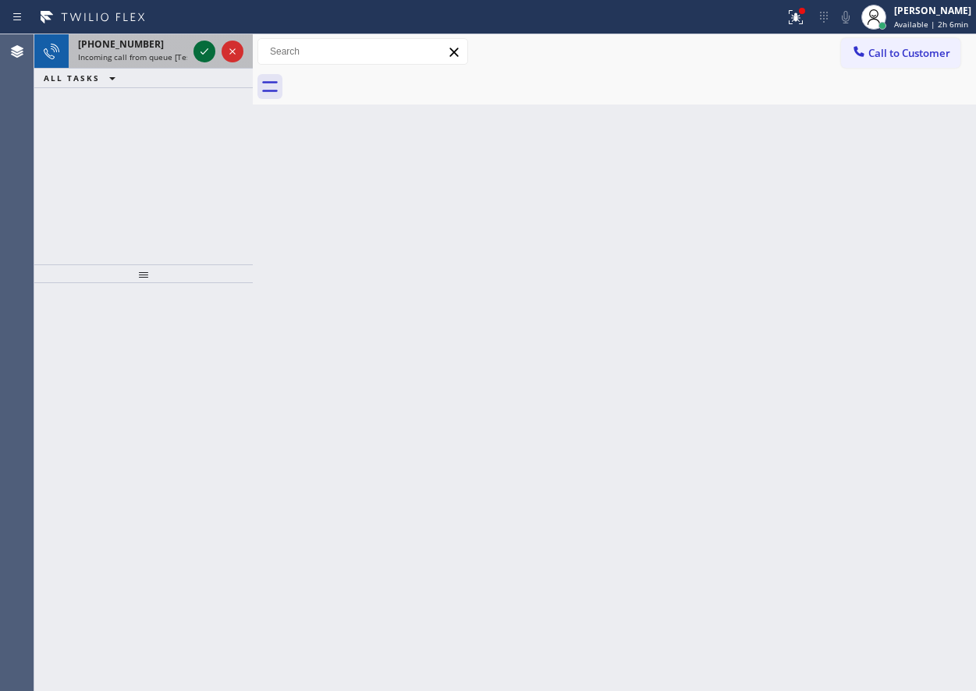
click at [199, 50] on icon at bounding box center [204, 51] width 19 height 19
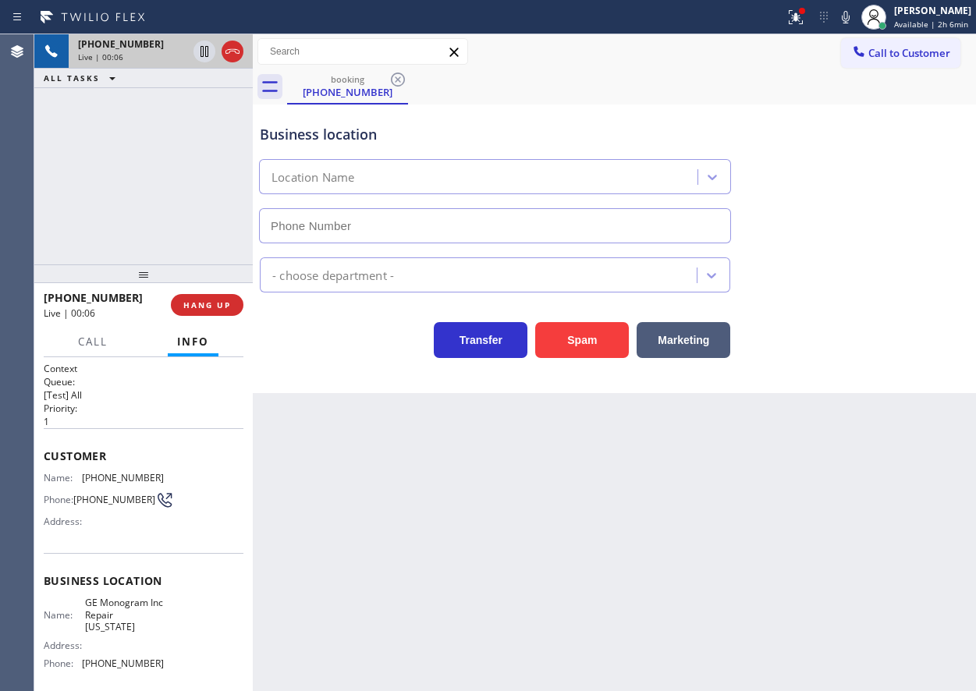
click at [110, 624] on span "GE Monogram Inc Repair [US_STATE]" at bounding box center [124, 615] width 78 height 36
copy span "Repair"
click at [136, 619] on span "GE Monogram Inc Repair [US_STATE]" at bounding box center [124, 615] width 78 height 36
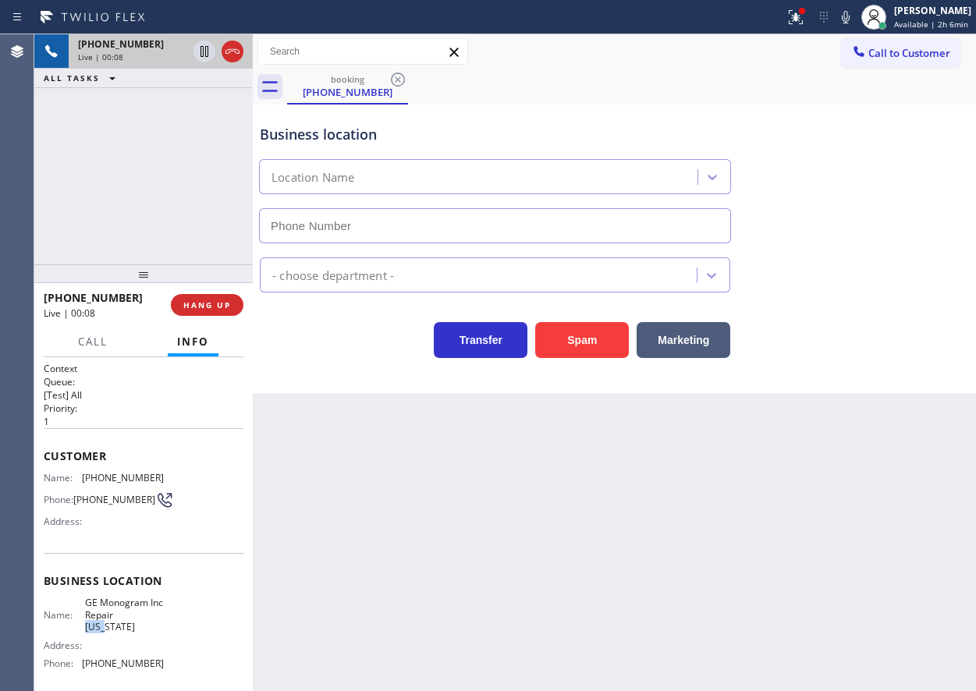
click at [136, 619] on span "GE Monogram Inc Repair [US_STATE]" at bounding box center [124, 615] width 78 height 36
copy span "GE Monogram Inc Repair [US_STATE]"
click at [459, 222] on input "text" at bounding box center [495, 225] width 472 height 35
type input "(___) ___-____"
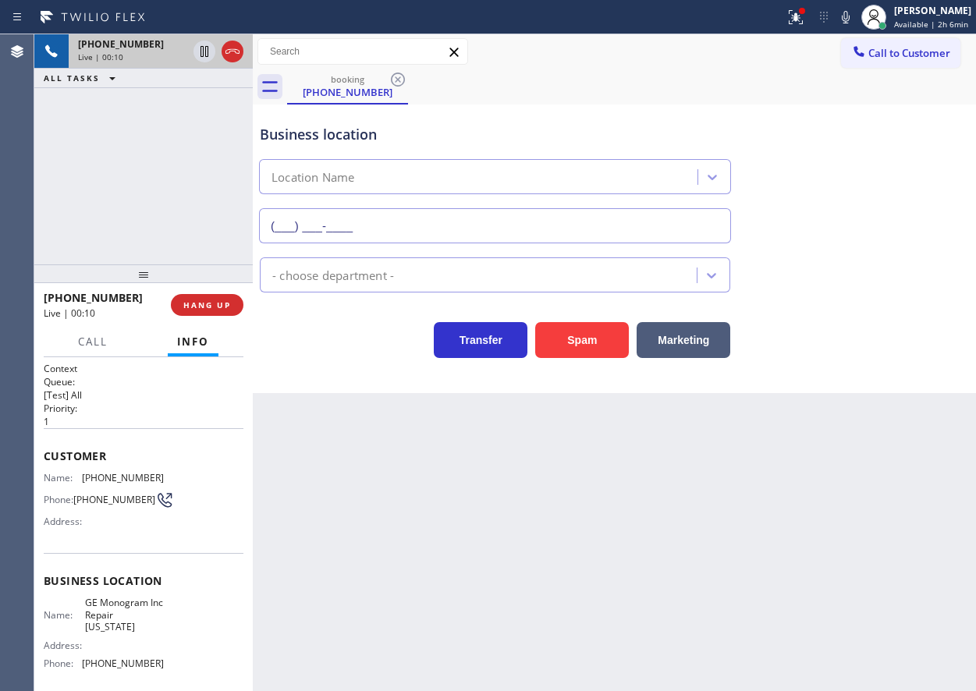
click at [459, 222] on input "(___) ___-____" at bounding box center [495, 225] width 472 height 35
click at [133, 676] on div "Name: GE Monogram Inc Repair [US_STATE] Address: Phone: [PHONE_NUMBER]" at bounding box center [104, 636] width 120 height 79
click at [139, 669] on span "[PHONE_NUMBER]" at bounding box center [123, 664] width 82 height 12
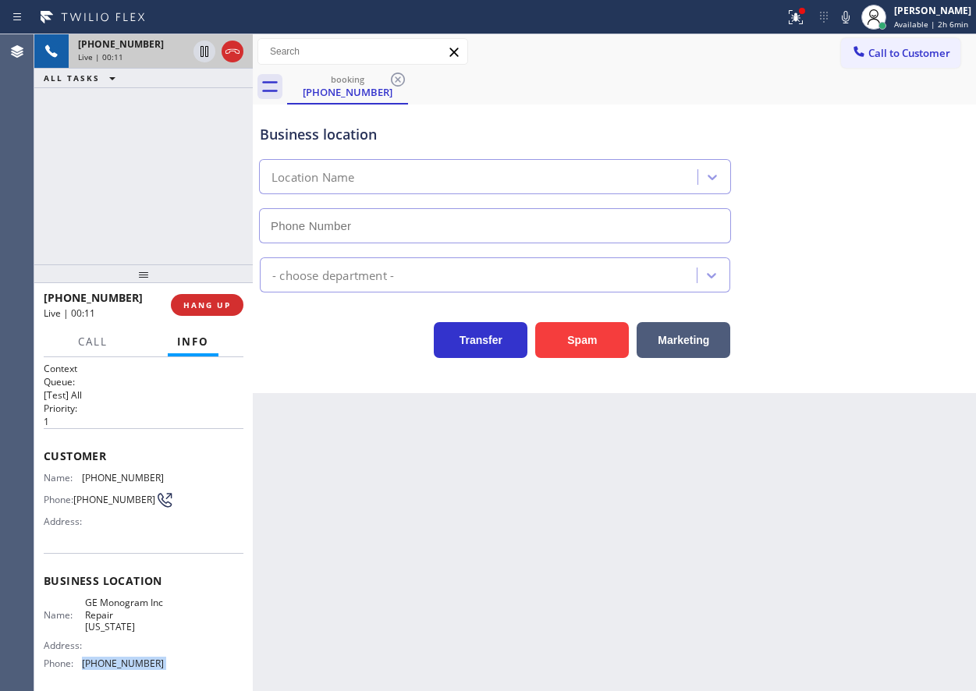
copy span "[PHONE_NUMBER]"
type input "[PHONE_NUMBER]"
click at [850, 23] on icon at bounding box center [846, 17] width 8 height 12
click at [801, 22] on icon at bounding box center [796, 17] width 19 height 19
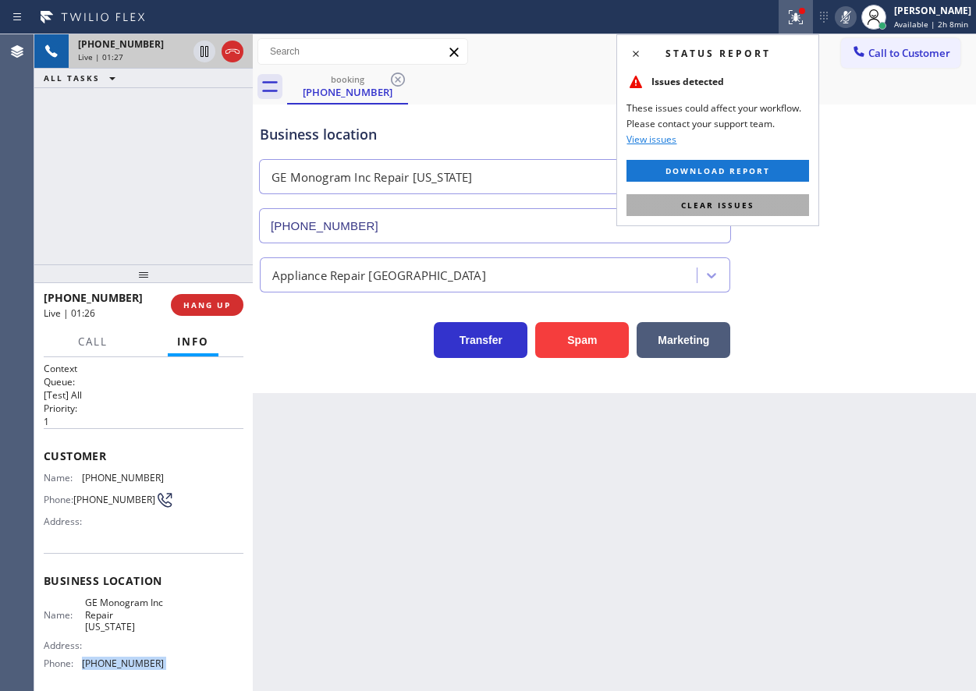
click at [790, 208] on button "Clear issues" at bounding box center [718, 205] width 183 height 22
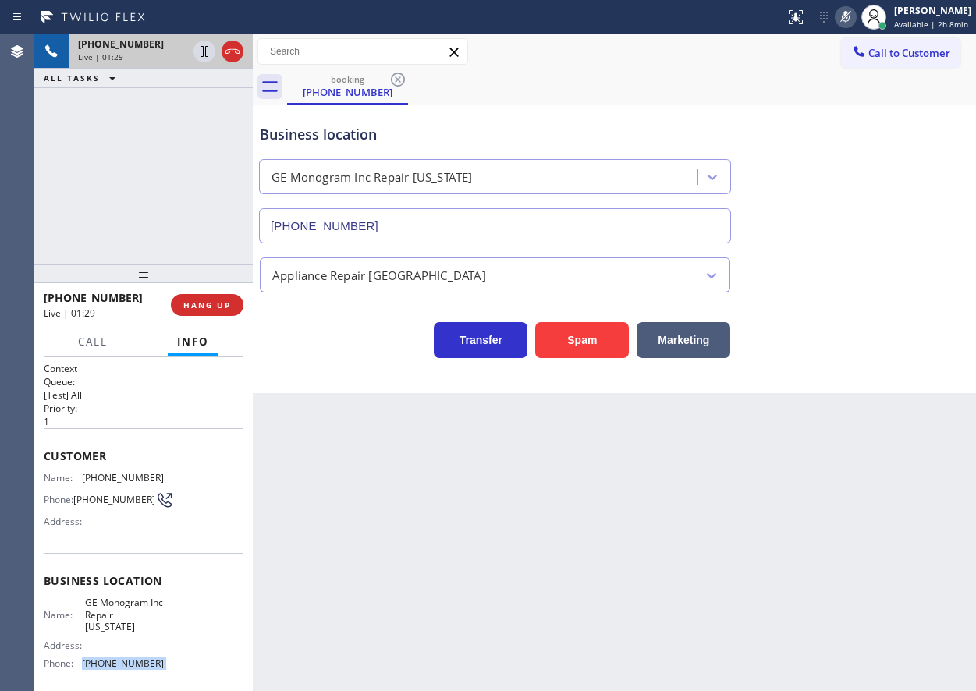
click at [851, 20] on icon at bounding box center [846, 17] width 19 height 19
click at [851, 17] on icon at bounding box center [846, 17] width 19 height 19
drag, startPoint x: 219, startPoint y: 307, endPoint x: 389, endPoint y: 292, distance: 171.6
click at [219, 306] on span "HANG UP" at bounding box center [207, 305] width 48 height 11
click at [227, 294] on button "HANG UP" at bounding box center [207, 305] width 73 height 22
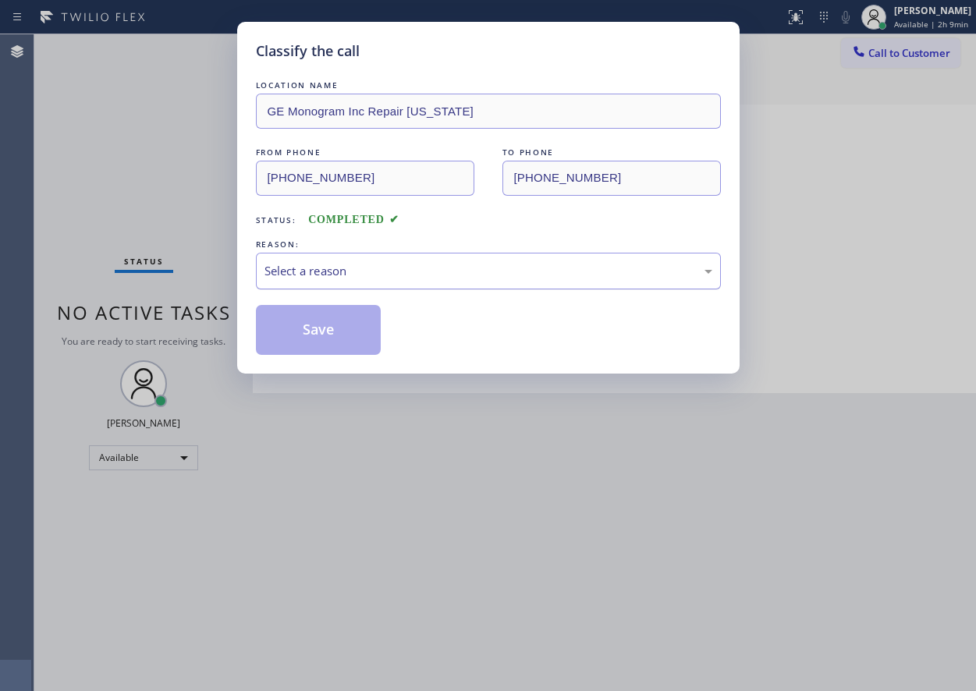
click at [307, 270] on div "Select a reason" at bounding box center [489, 271] width 448 height 18
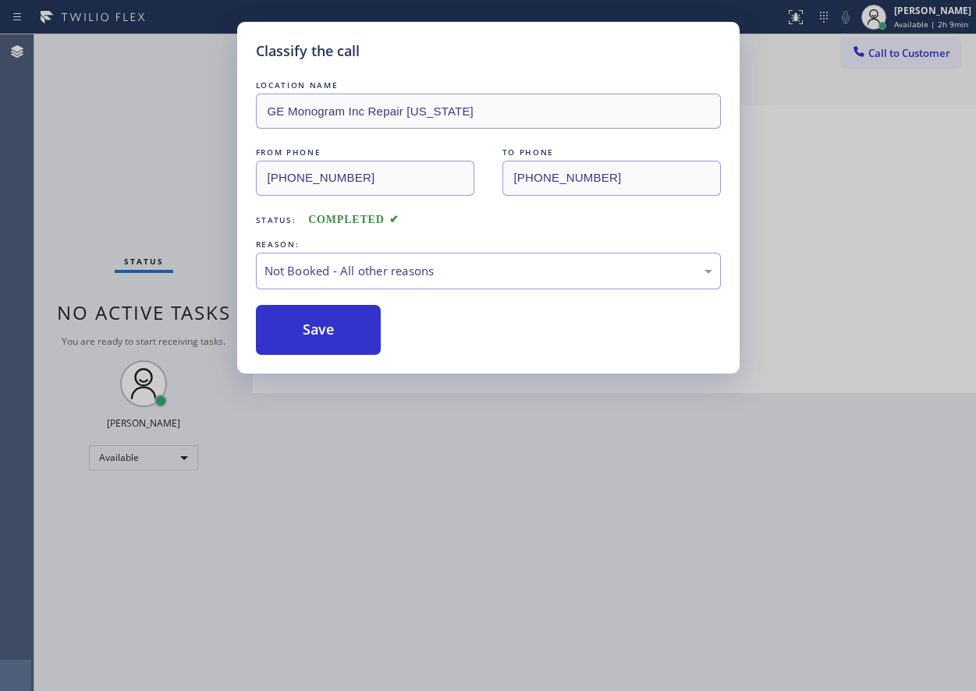
drag, startPoint x: 285, startPoint y: 329, endPoint x: 751, endPoint y: 5, distance: 567.9
click at [285, 328] on button "Save" at bounding box center [319, 330] width 126 height 50
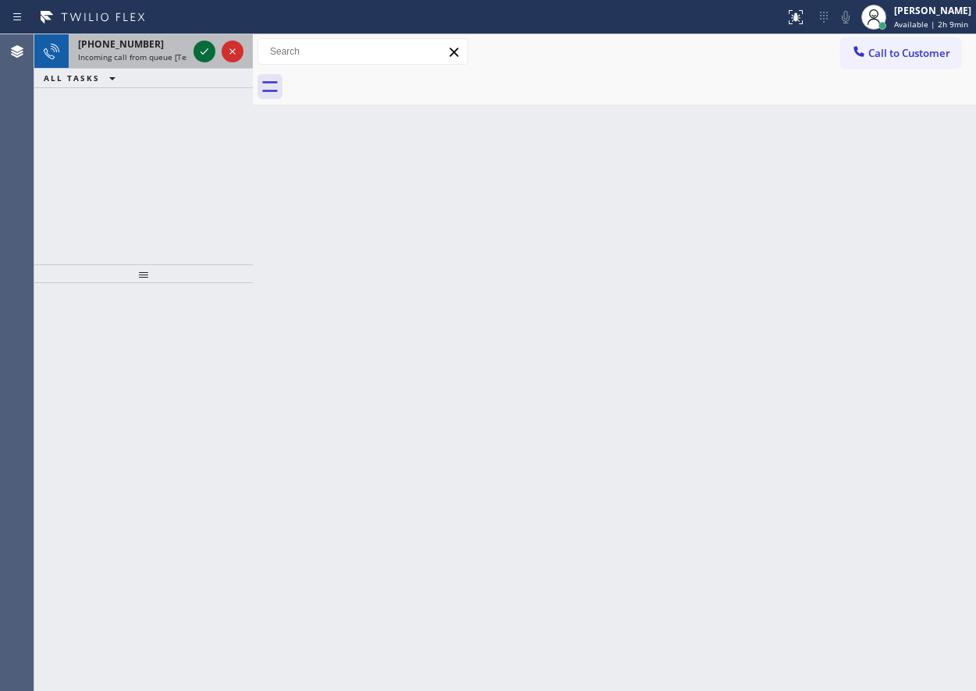
click at [201, 54] on icon at bounding box center [204, 51] width 19 height 19
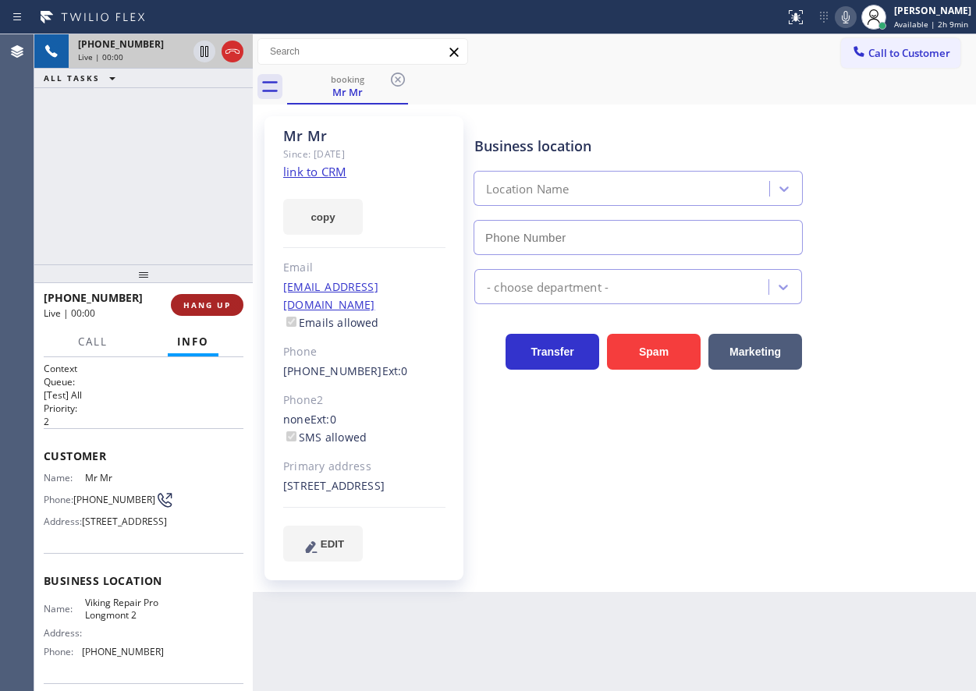
click at [201, 307] on span "HANG UP" at bounding box center [207, 305] width 48 height 11
type input "[PHONE_NUMBER]"
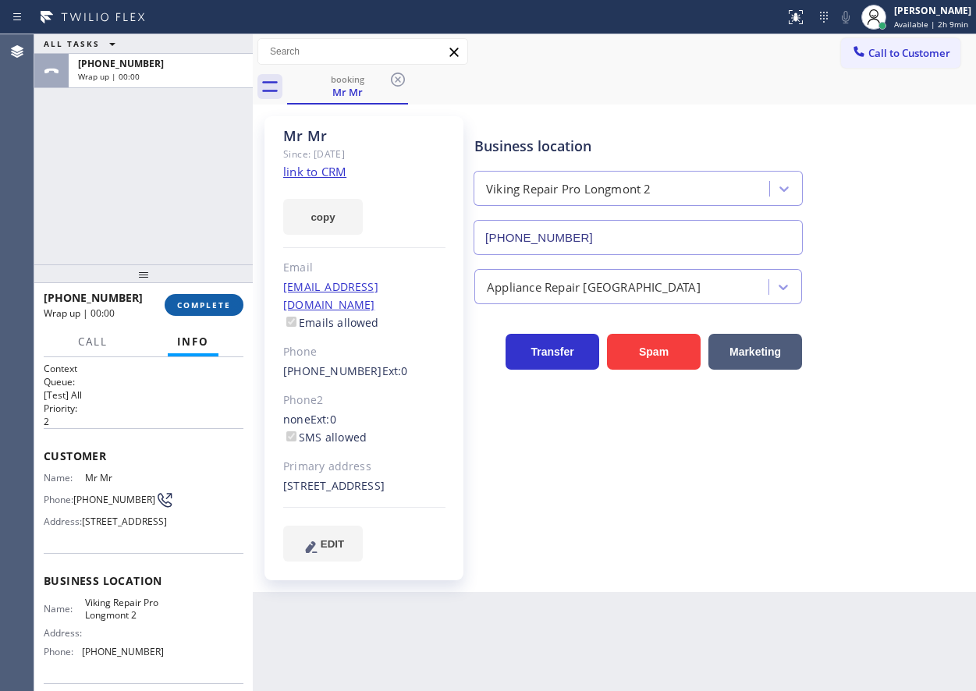
click at [201, 307] on span "COMPLETE" at bounding box center [204, 305] width 54 height 11
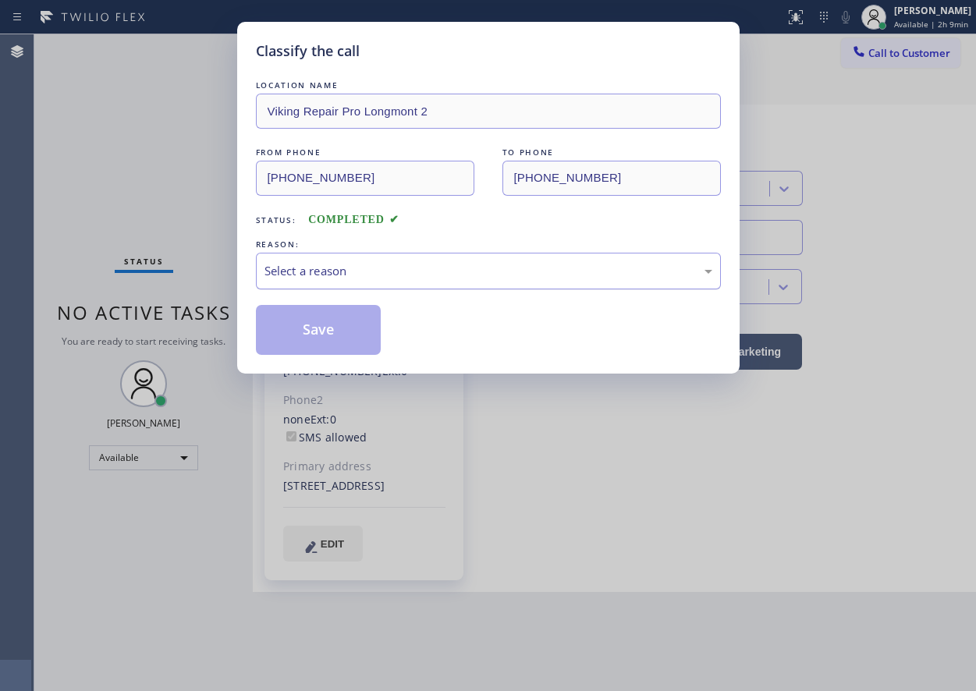
click at [364, 269] on div "Select a reason" at bounding box center [489, 271] width 448 height 18
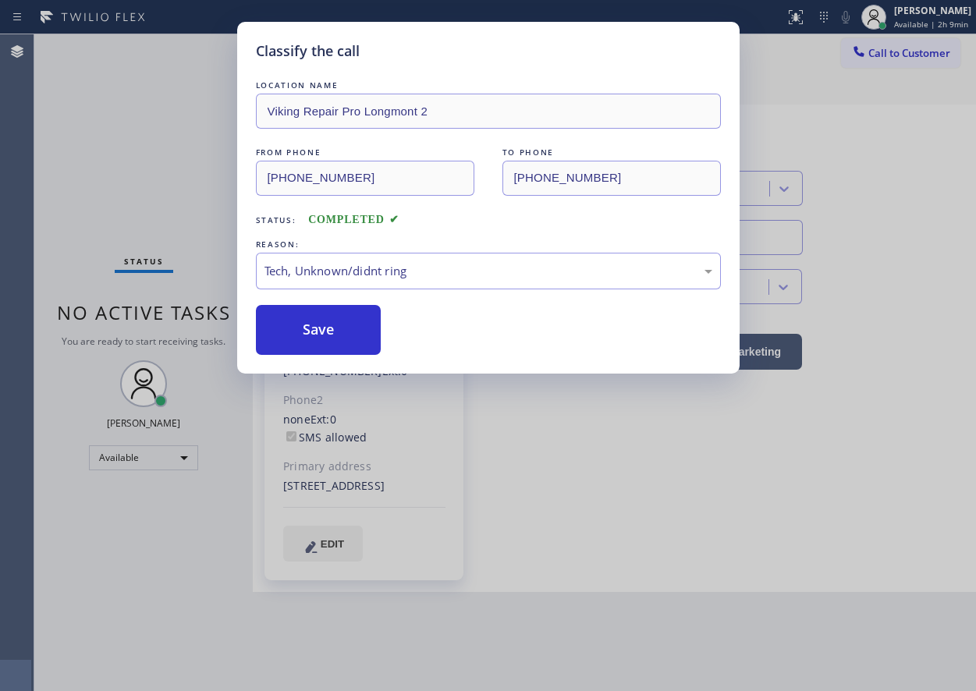
click at [333, 334] on button "Save" at bounding box center [319, 330] width 126 height 50
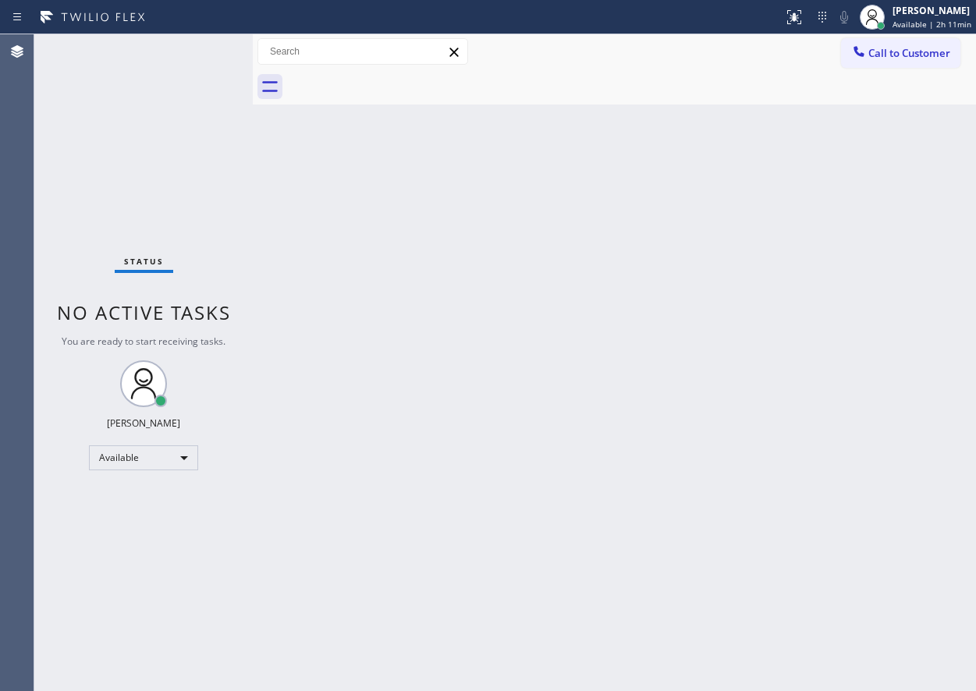
drag, startPoint x: 808, startPoint y: 347, endPoint x: 969, endPoint y: 371, distance: 162.7
click at [905, 367] on div "Back to Dashboard Change Sender ID Customers Technicians Select a contact Outbo…" at bounding box center [614, 362] width 723 height 657
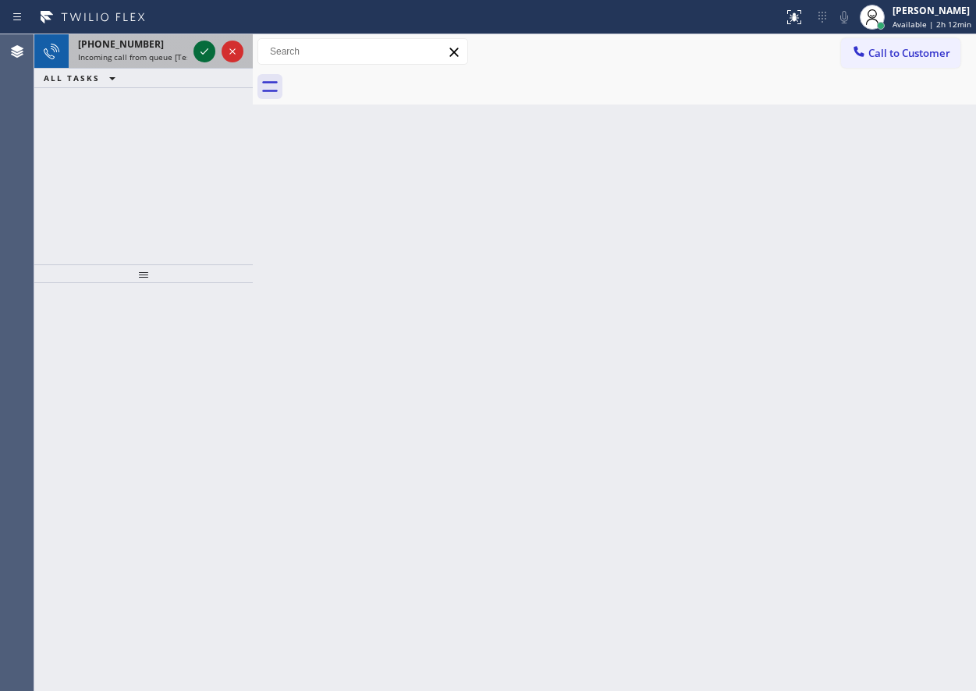
click at [202, 50] on icon at bounding box center [204, 51] width 19 height 19
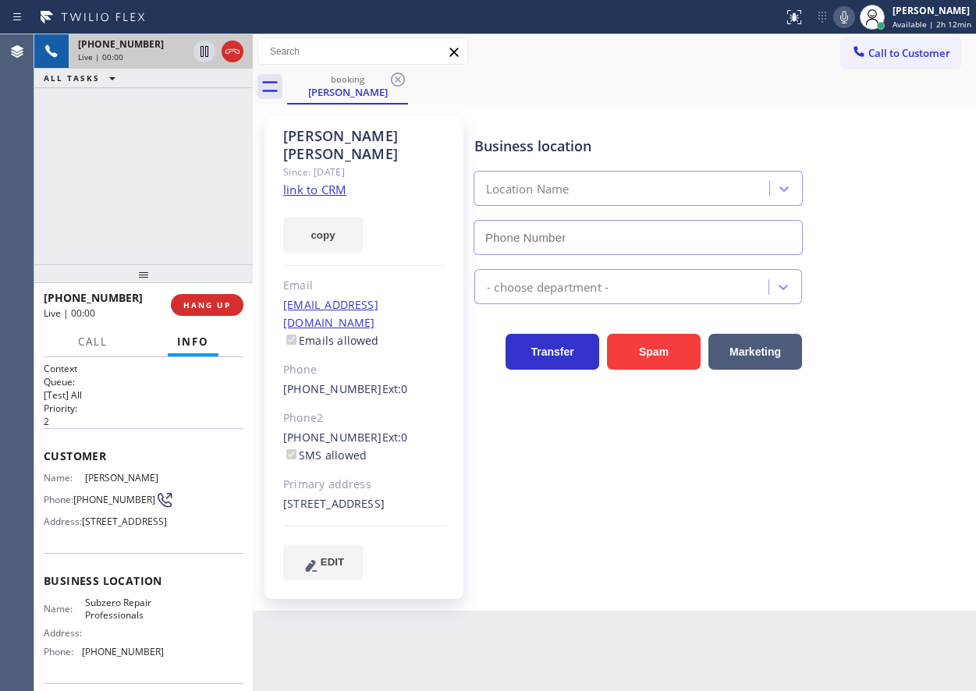
type input "[PHONE_NUMBER]"
click at [145, 664] on div "Name: Subzero Repair Professionals Address: Phone: [PHONE_NUMBER]" at bounding box center [104, 630] width 120 height 67
click at [145, 621] on span "Subzero Repair Professionals" at bounding box center [124, 609] width 78 height 24
click at [129, 621] on span "Subzero Repair Professionals" at bounding box center [124, 609] width 78 height 24
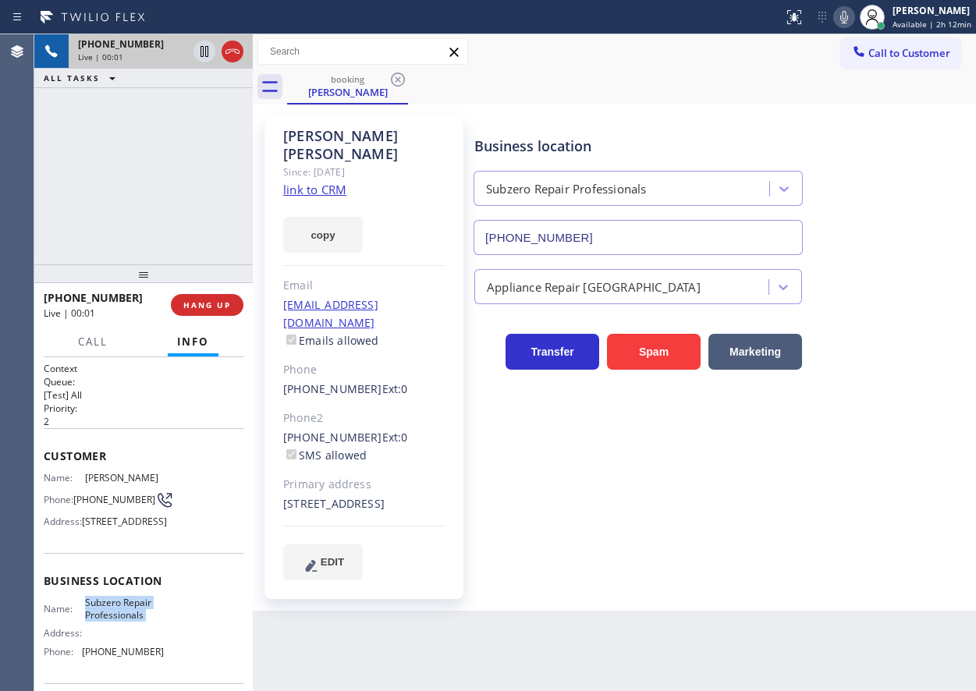
click at [129, 621] on span "Subzero Repair Professionals" at bounding box center [124, 609] width 78 height 24
click at [624, 239] on input "[PHONE_NUMBER]" at bounding box center [638, 237] width 329 height 35
click at [623, 239] on input "[PHONE_NUMBER]" at bounding box center [638, 237] width 329 height 35
click at [307, 140] on div "[PERSON_NAME]" at bounding box center [364, 145] width 162 height 36
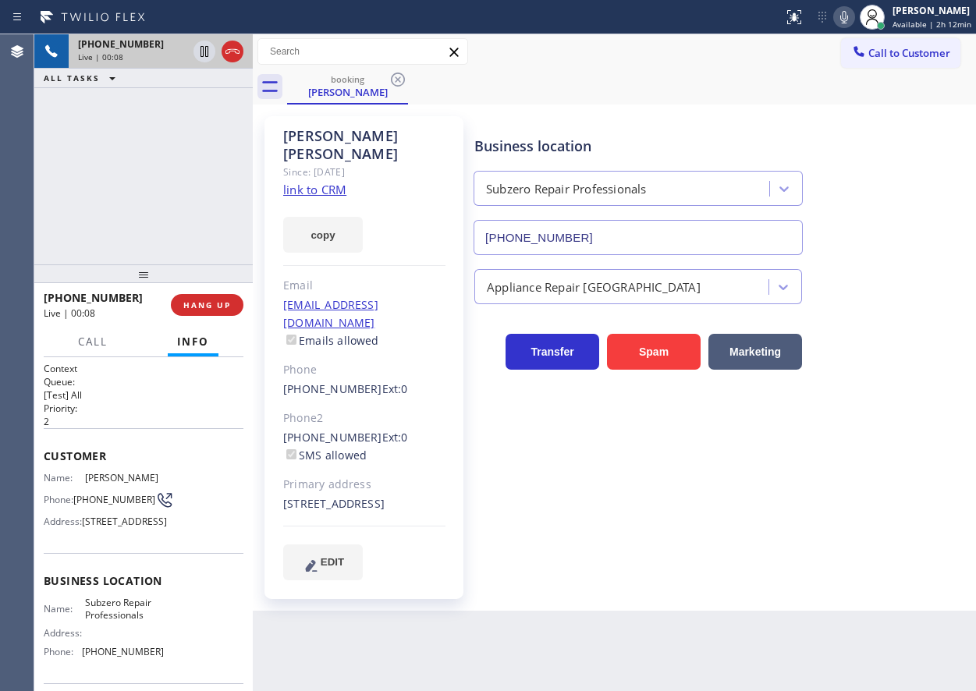
click at [307, 140] on div "[PERSON_NAME]" at bounding box center [364, 145] width 162 height 36
click at [302, 182] on link "link to CRM" at bounding box center [314, 190] width 63 height 16
click at [848, 20] on icon at bounding box center [844, 17] width 19 height 19
click at [848, 16] on icon at bounding box center [845, 17] width 8 height 12
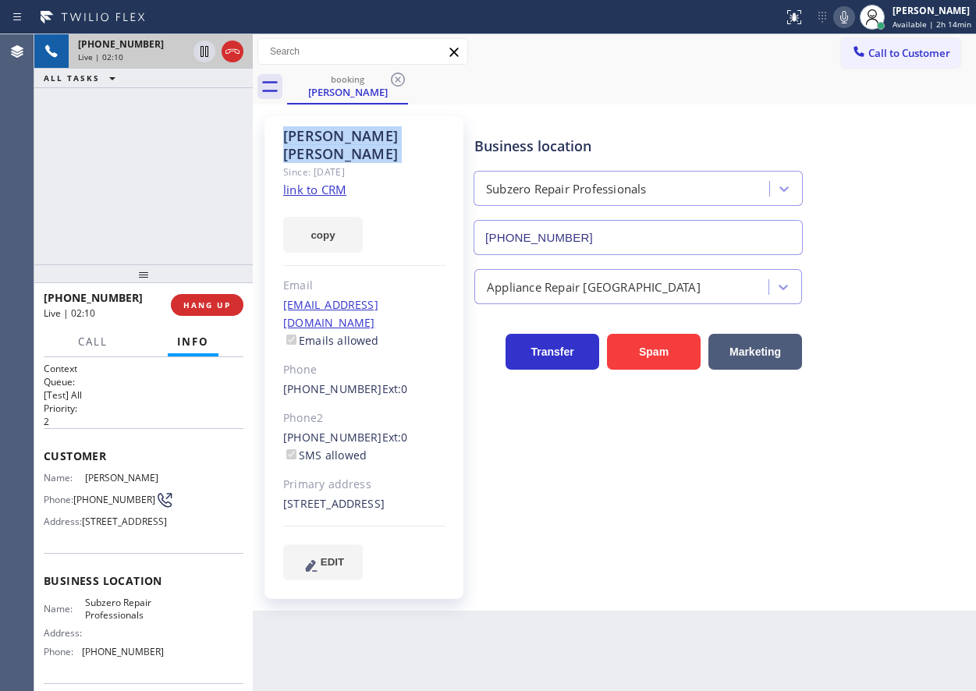
click at [848, 16] on icon at bounding box center [845, 17] width 8 height 12
click at [204, 51] on icon at bounding box center [204, 51] width 19 height 19
click at [846, 14] on icon at bounding box center [844, 17] width 19 height 19
click at [196, 46] on icon at bounding box center [204, 51] width 19 height 19
click at [867, 236] on div "Business location Subzero Repair Professionals [PHONE_NUMBER]" at bounding box center [721, 184] width 501 height 141
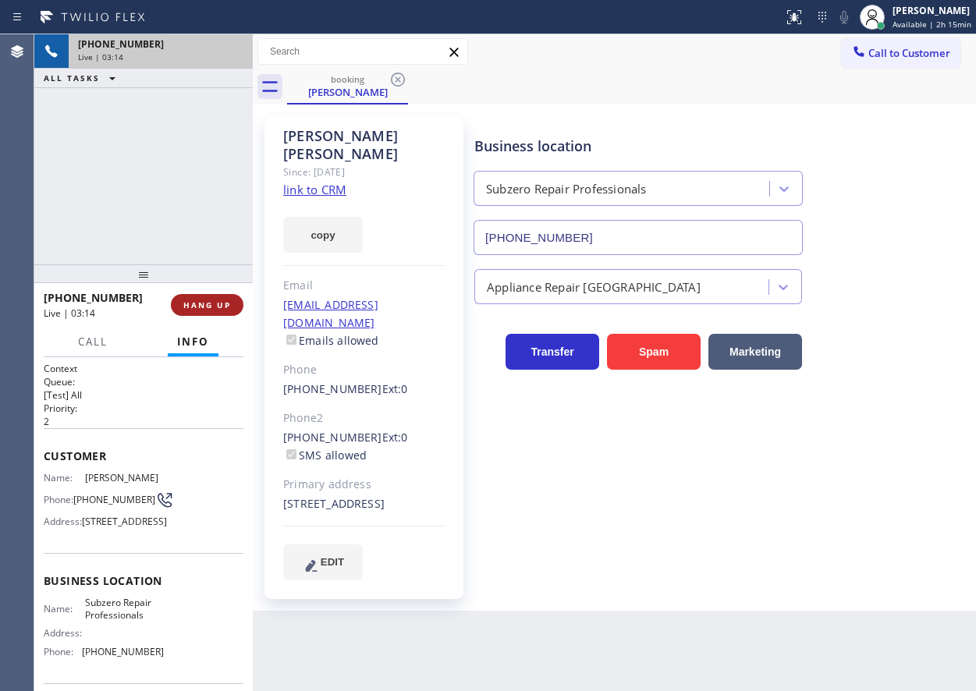
click at [191, 301] on span "HANG UP" at bounding box center [207, 305] width 48 height 11
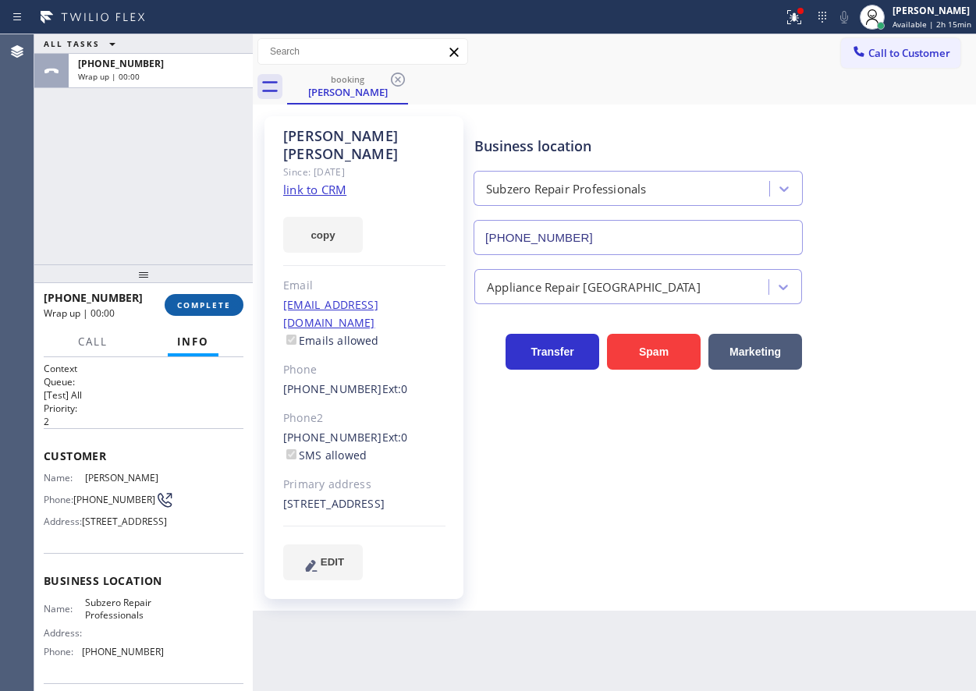
click at [203, 304] on span "COMPLETE" at bounding box center [204, 305] width 54 height 11
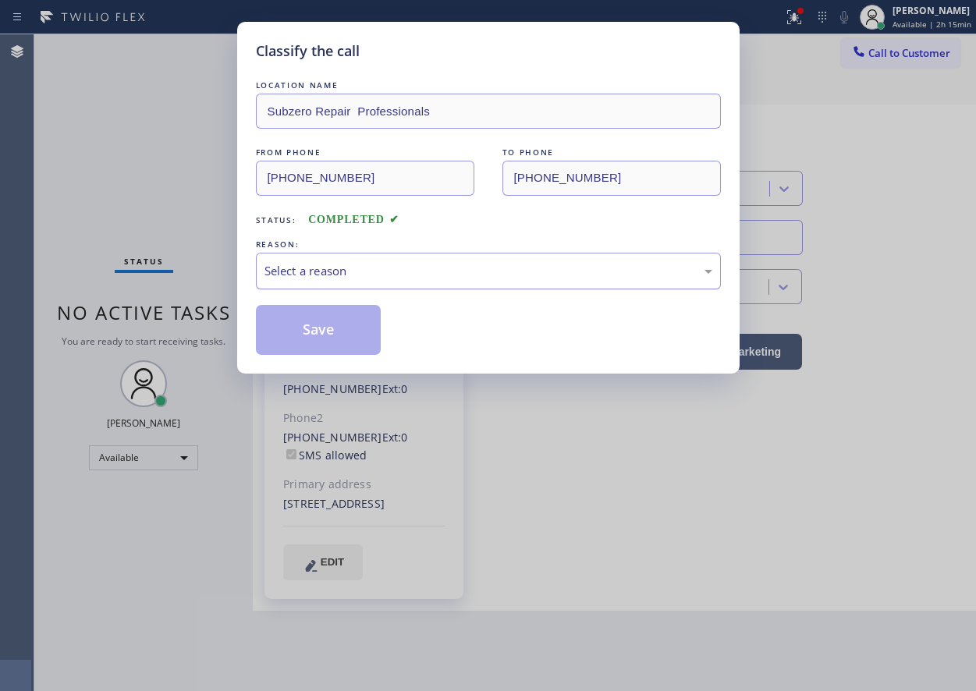
click at [329, 261] on div "Select a reason" at bounding box center [488, 271] width 465 height 37
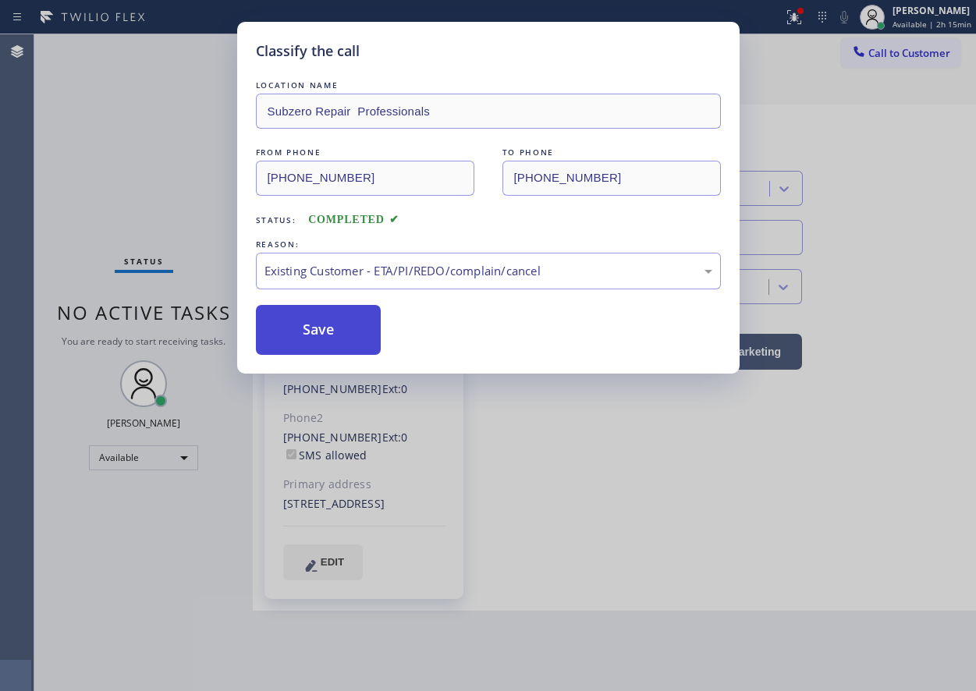
click at [302, 327] on button "Save" at bounding box center [319, 330] width 126 height 50
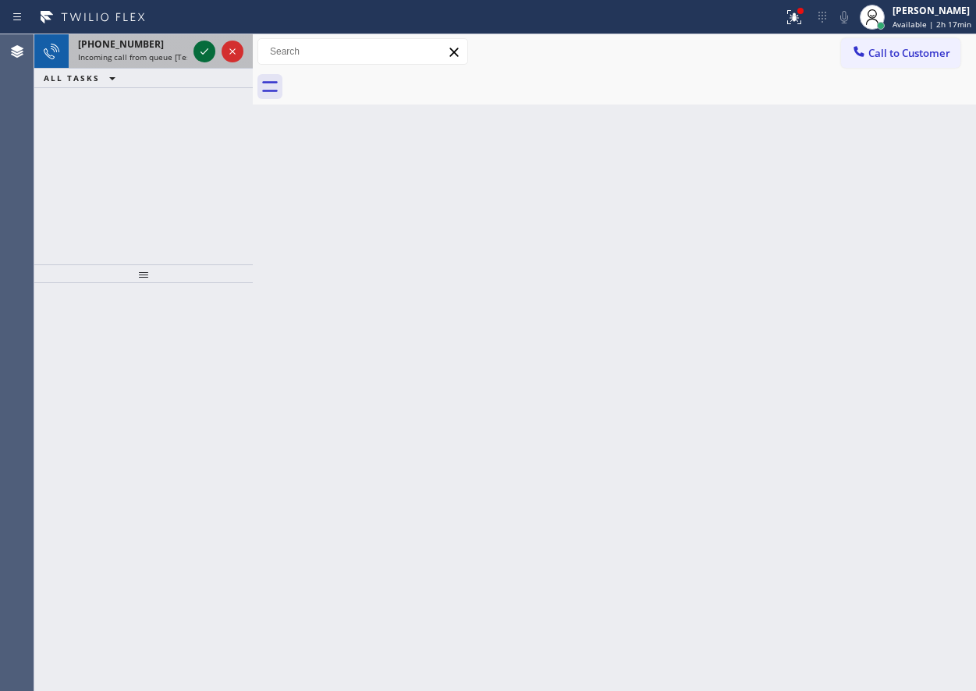
click at [208, 50] on icon at bounding box center [204, 51] width 19 height 19
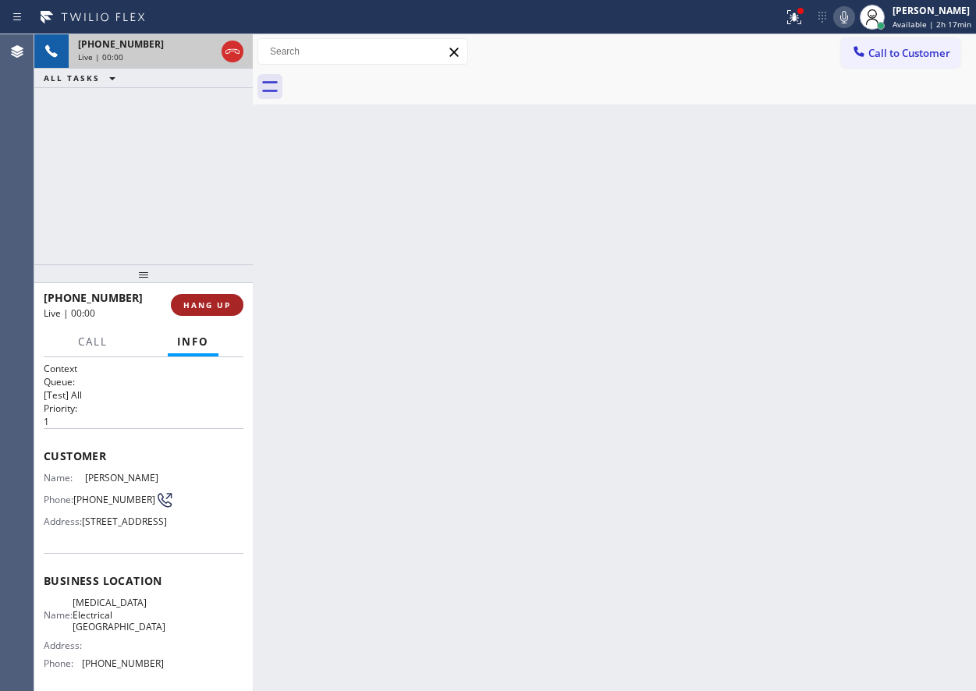
click at [204, 295] on button "HANG UP" at bounding box center [207, 305] width 73 height 22
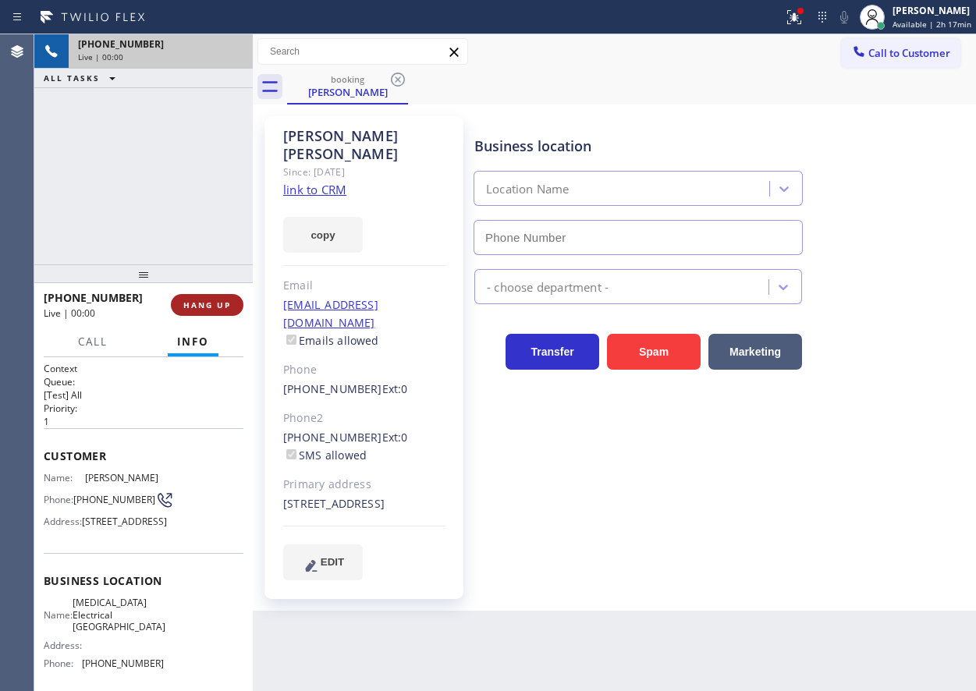
click at [204, 297] on button "HANG UP" at bounding box center [207, 305] width 73 height 22
type input "[PHONE_NUMBER]"
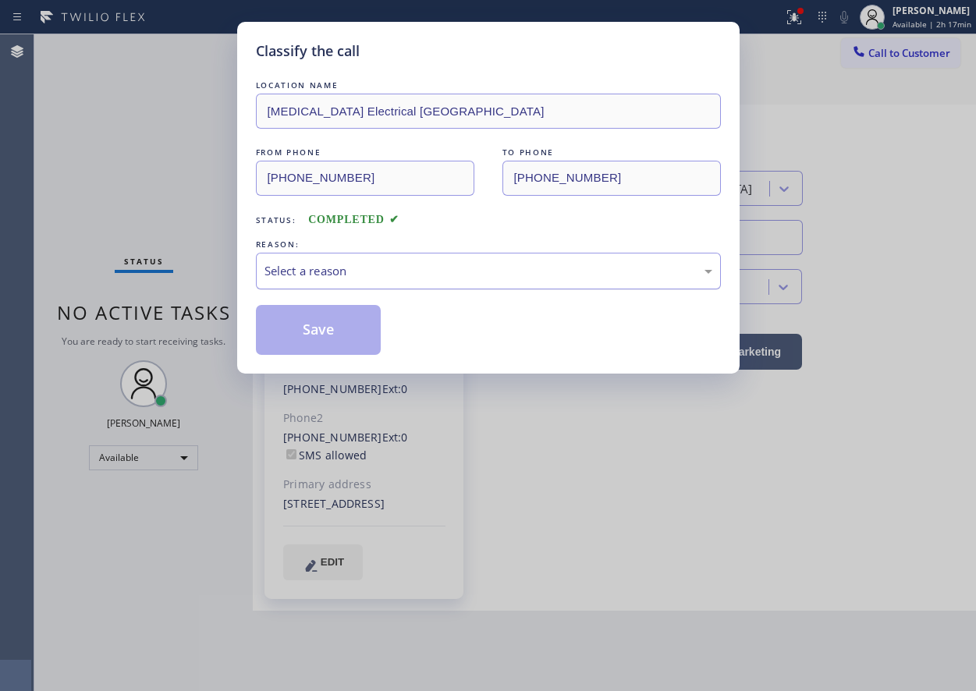
click at [378, 274] on div "Select a reason" at bounding box center [489, 271] width 448 height 18
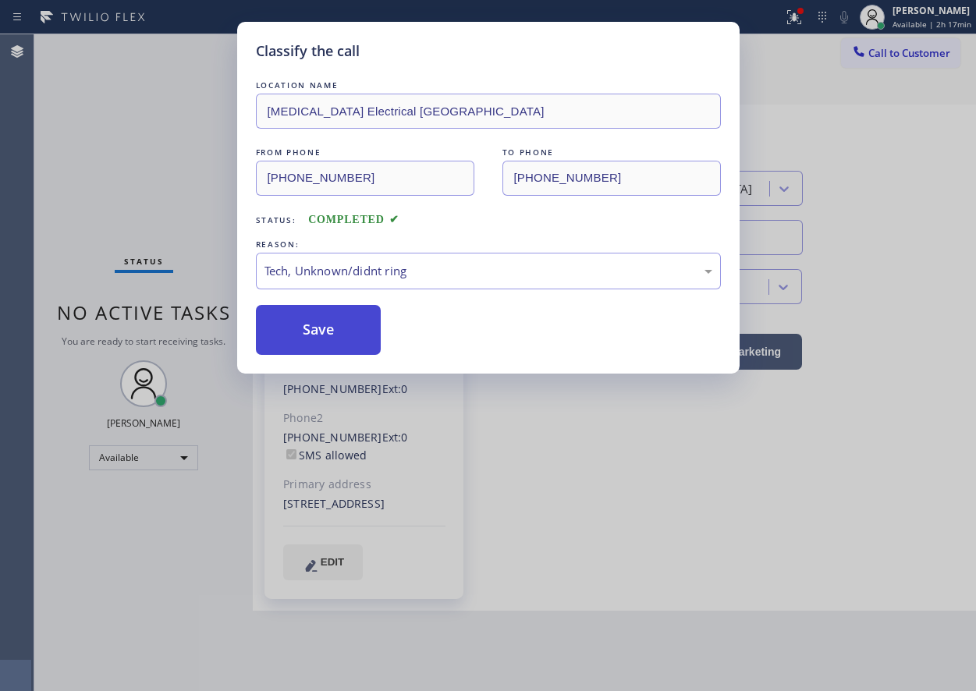
click at [351, 331] on button "Save" at bounding box center [319, 330] width 126 height 50
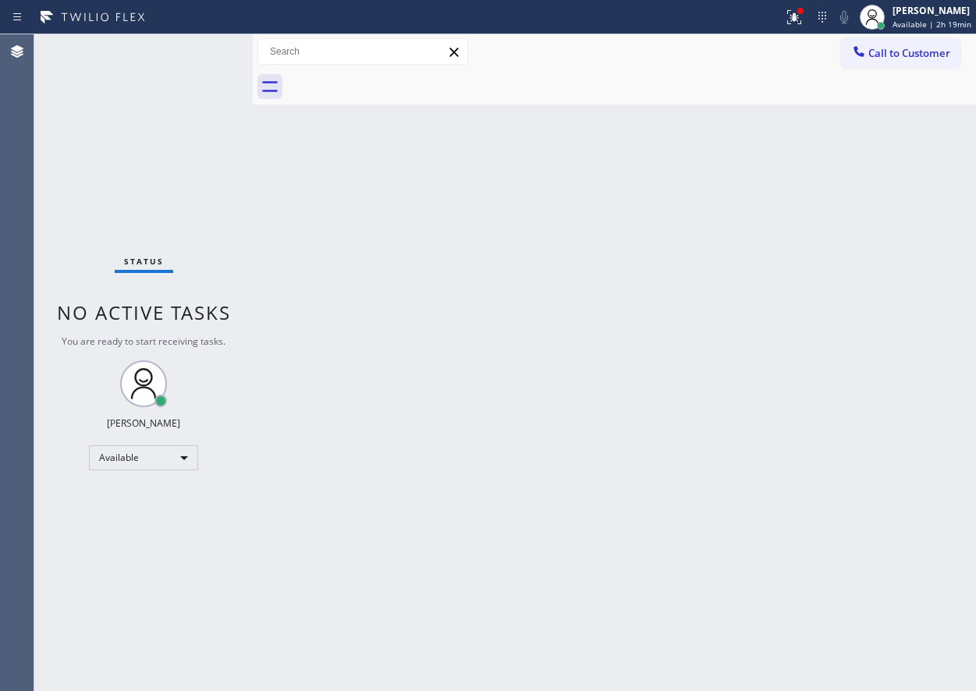
click at [905, 345] on div "Back to Dashboard Change Sender ID Customers Technicians Select a contact Outbo…" at bounding box center [614, 362] width 723 height 657
drag, startPoint x: 807, startPoint y: 15, endPoint x: 787, endPoint y: 65, distance: 53.9
click at [805, 15] on div at bounding box center [800, 10] width 9 height 9
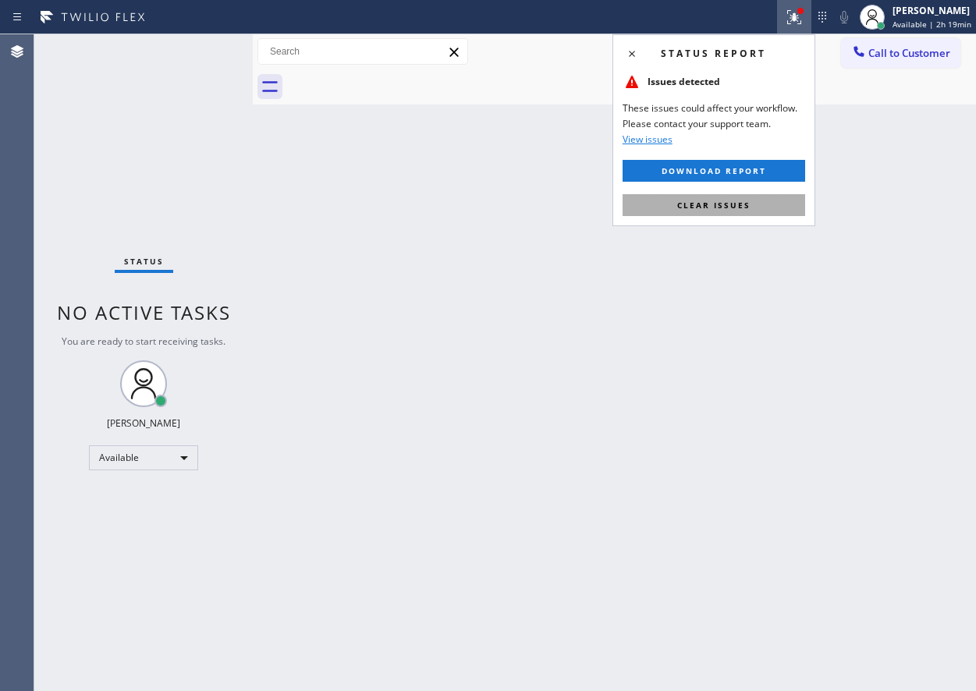
click at [755, 195] on button "Clear issues" at bounding box center [714, 205] width 183 height 22
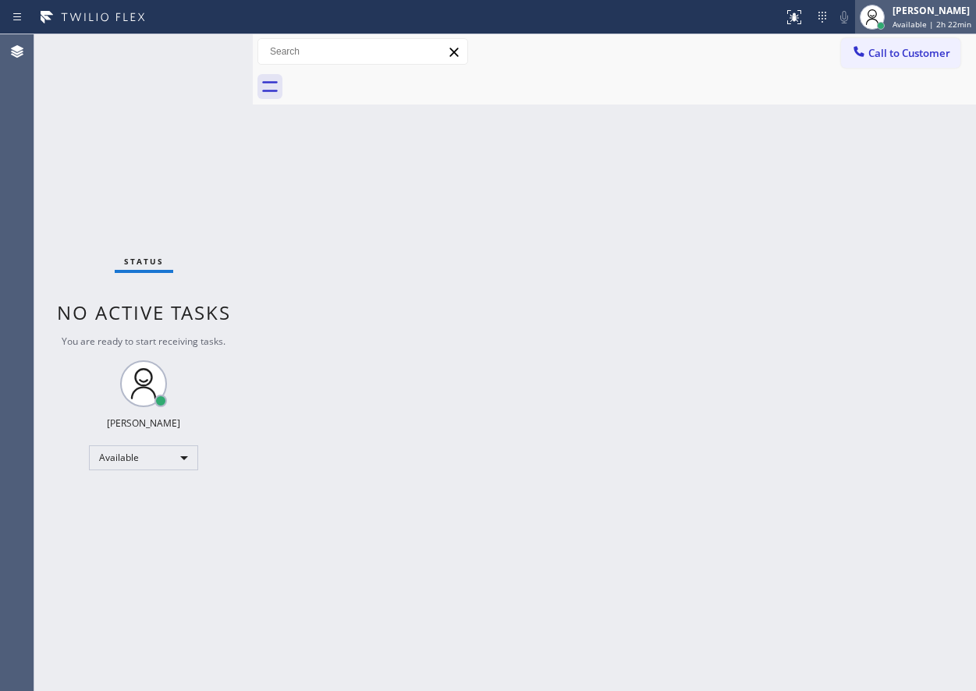
click at [909, 16] on div "[PERSON_NAME]" at bounding box center [932, 10] width 79 height 13
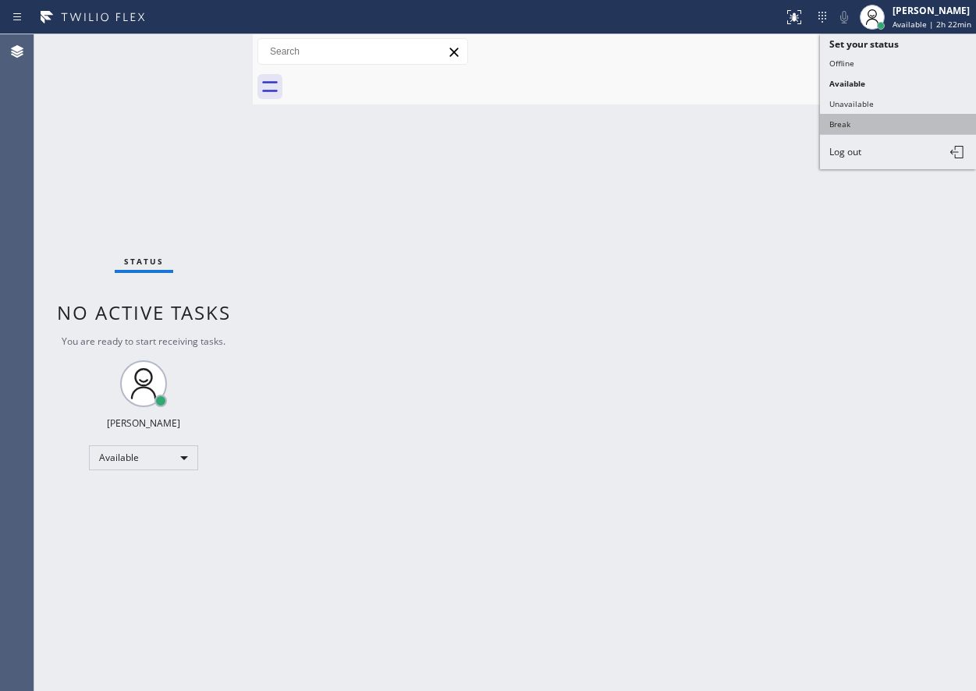
click at [832, 130] on button "Break" at bounding box center [898, 124] width 156 height 20
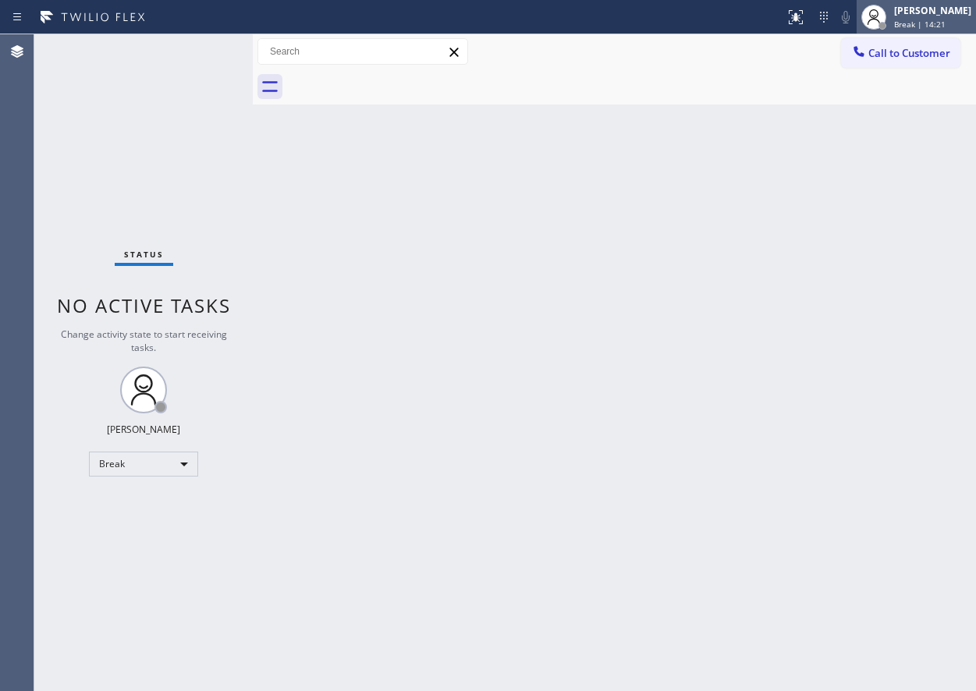
click at [921, 19] on span "Break | 14:21" at bounding box center [920, 24] width 52 height 11
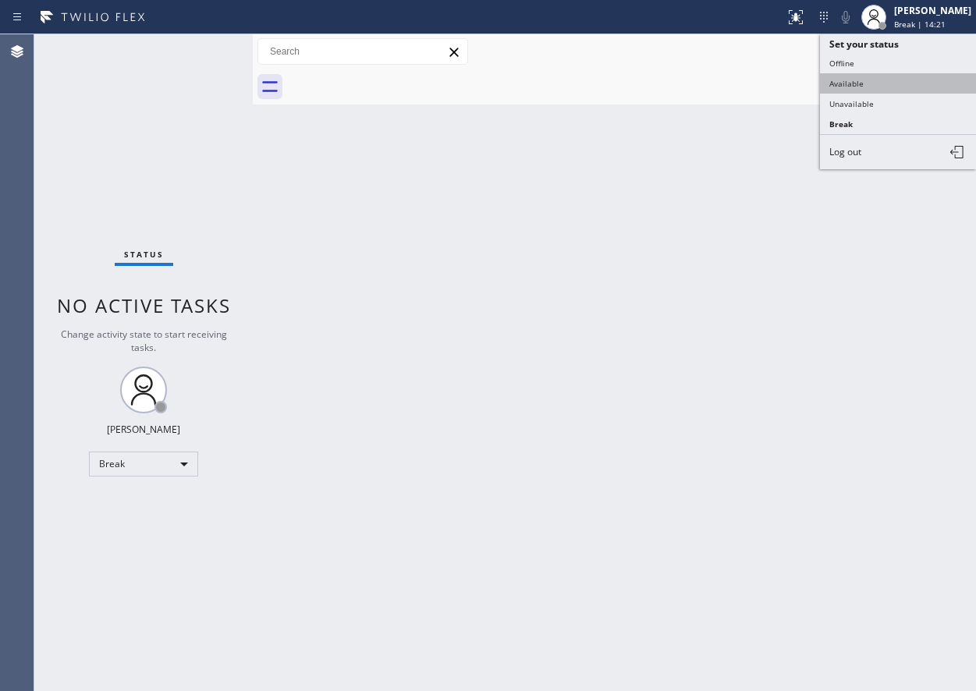
click at [913, 89] on button "Available" at bounding box center [898, 83] width 156 height 20
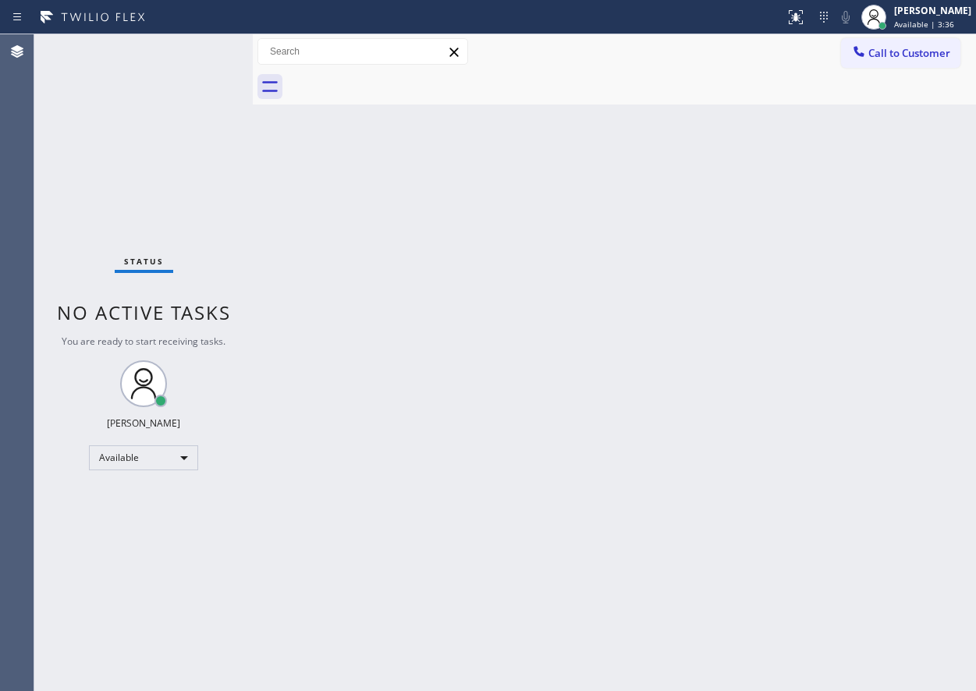
click at [932, 177] on div "Back to Dashboard Change Sender ID Customers Technicians Select a contact Outbo…" at bounding box center [614, 362] width 723 height 657
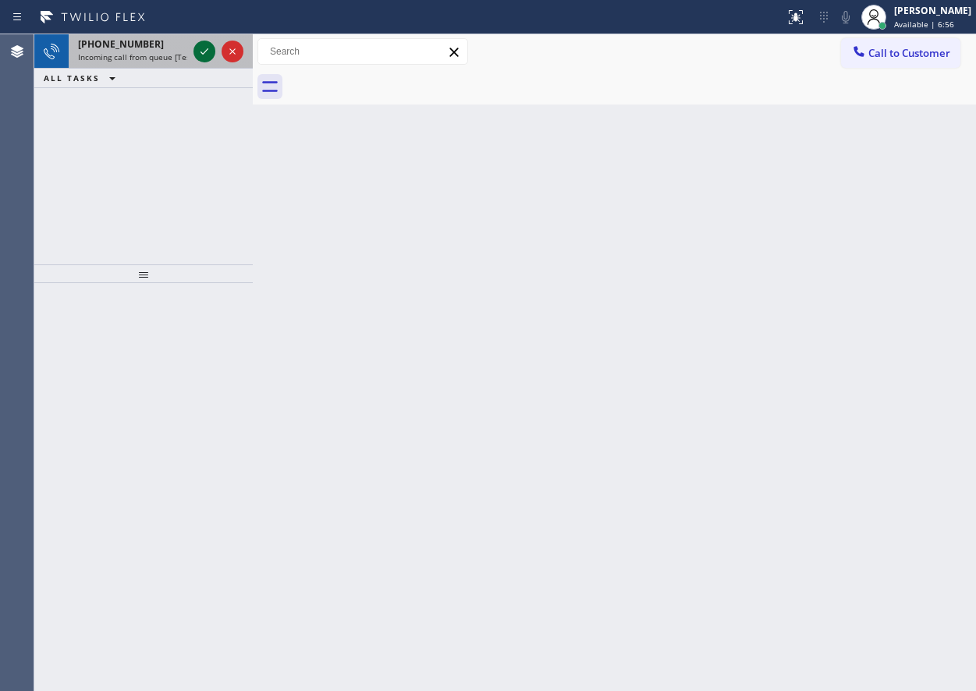
click at [202, 57] on icon at bounding box center [204, 51] width 19 height 19
click at [202, 59] on icon at bounding box center [204, 51] width 19 height 19
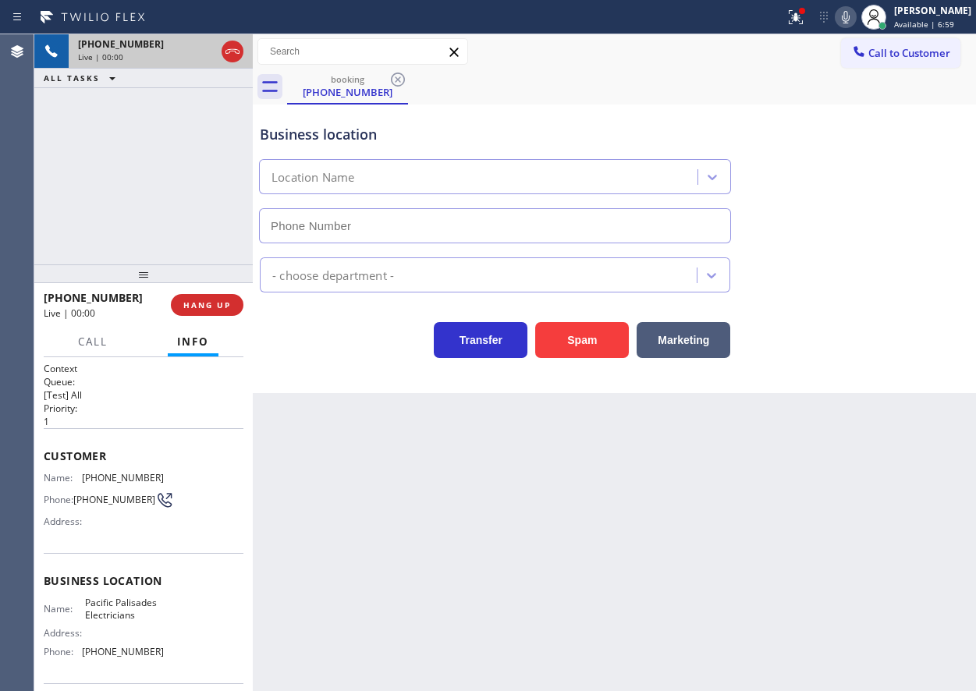
type input "[PHONE_NUMBER]"
click at [219, 300] on span "HANG UP" at bounding box center [207, 305] width 48 height 11
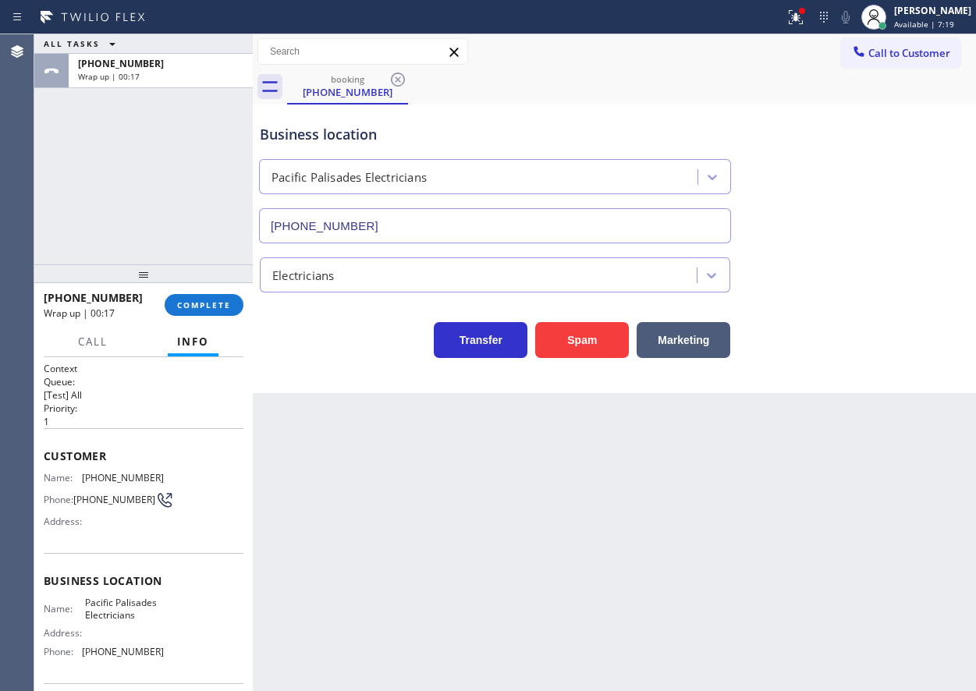
click at [884, 472] on div "Back to Dashboard Change Sender ID Customers Technicians Select a contact Outbo…" at bounding box center [614, 362] width 723 height 657
click at [214, 307] on span "COMPLETE" at bounding box center [204, 305] width 54 height 11
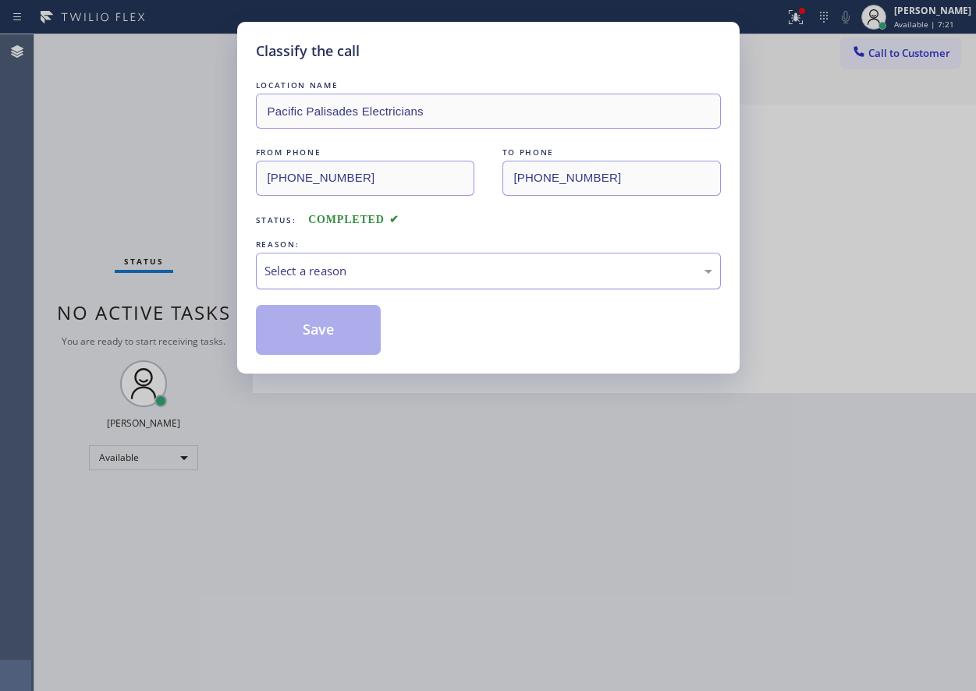
click at [338, 264] on div "Select a reason" at bounding box center [489, 271] width 448 height 18
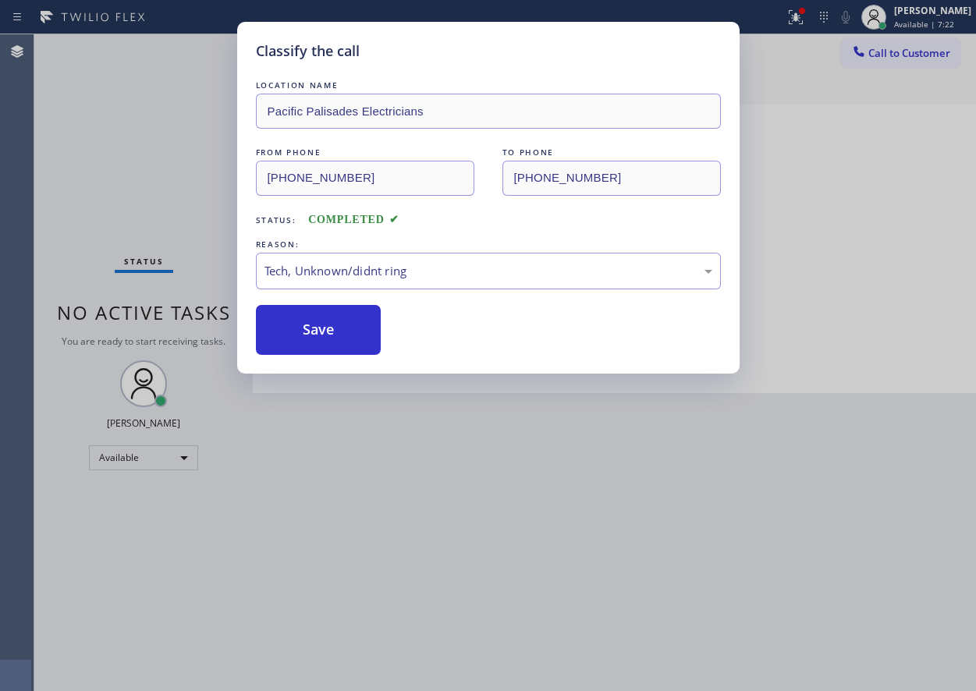
click at [332, 334] on button "Save" at bounding box center [319, 330] width 126 height 50
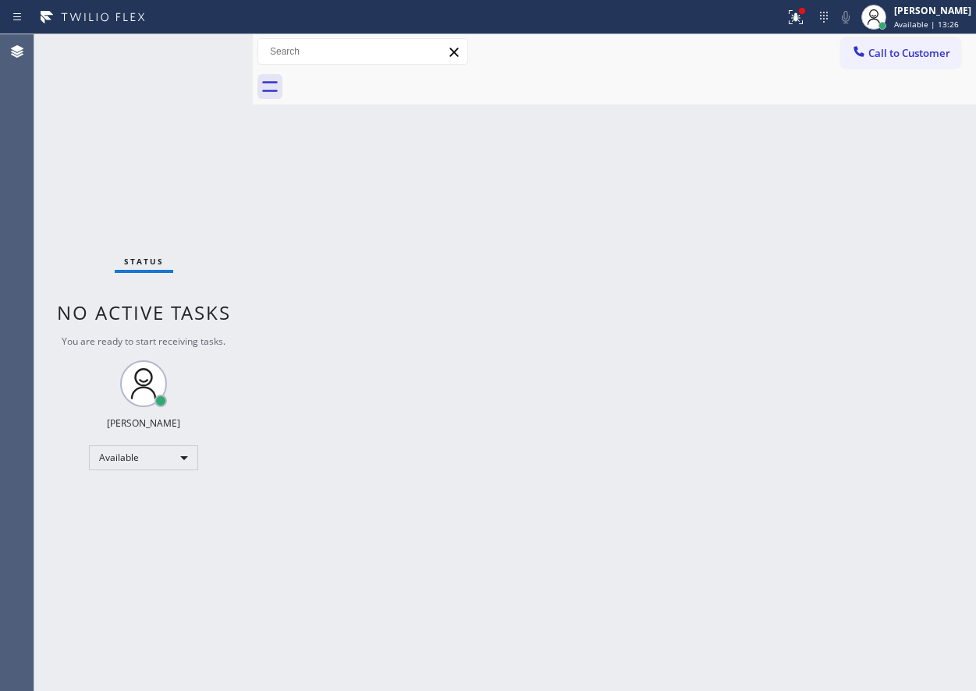
click at [823, 350] on div "Back to Dashboard Change Sender ID Customers Technicians Select a contact Outbo…" at bounding box center [614, 362] width 723 height 657
click at [844, 425] on div "Back to Dashboard Change Sender ID Customers Technicians Select a contact Outbo…" at bounding box center [614, 362] width 723 height 657
click at [844, 498] on div "Back to Dashboard Change Sender ID Customers Technicians Select a contact Outbo…" at bounding box center [614, 362] width 723 height 657
click at [952, 398] on div "Back to Dashboard Change Sender ID Customers Technicians Select a contact Outbo…" at bounding box center [614, 362] width 723 height 657
click at [798, 16] on icon at bounding box center [793, 15] width 9 height 11
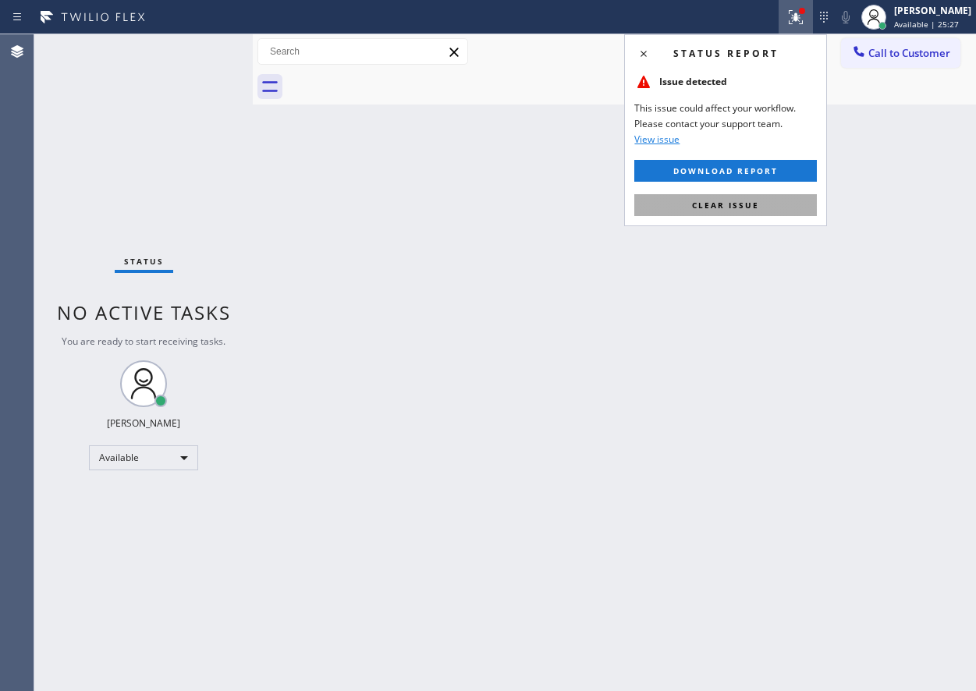
click at [757, 196] on button "Clear issue" at bounding box center [726, 205] width 183 height 22
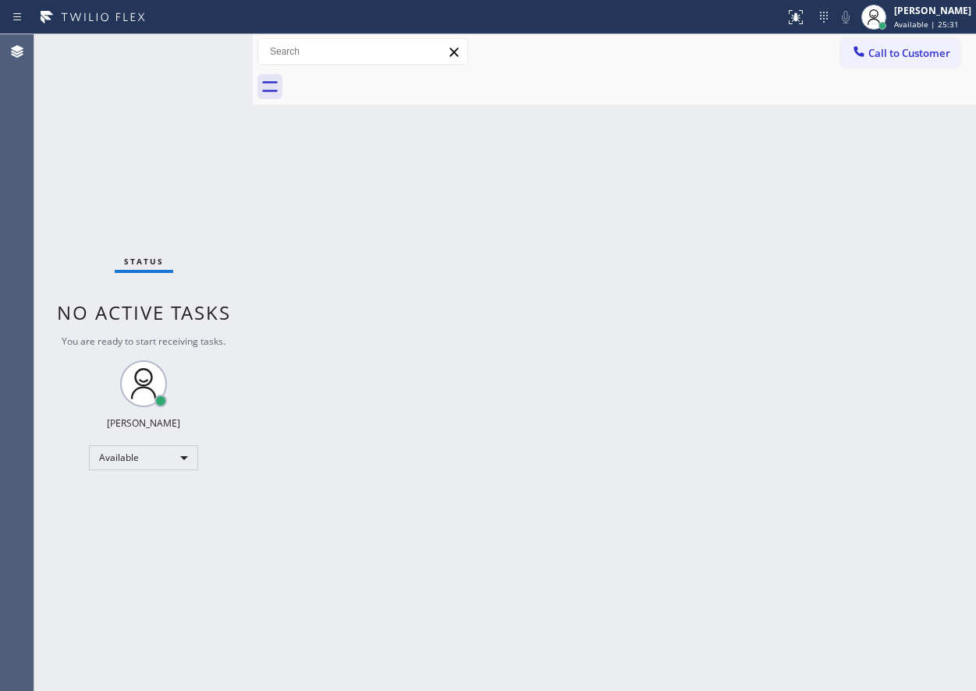
click at [875, 382] on div "Back to Dashboard Change Sender ID Customers Technicians Select a contact Outbo…" at bounding box center [614, 362] width 723 height 657
click at [823, 614] on div "Back to Dashboard Change Sender ID Customers Technicians Select a contact Outbo…" at bounding box center [614, 362] width 723 height 657
click at [826, 416] on div "Back to Dashboard Change Sender ID Customers Technicians Select a contact Outbo…" at bounding box center [614, 362] width 723 height 657
click at [960, 329] on div "Back to Dashboard Change Sender ID Customers Technicians Select a contact Outbo…" at bounding box center [614, 362] width 723 height 657
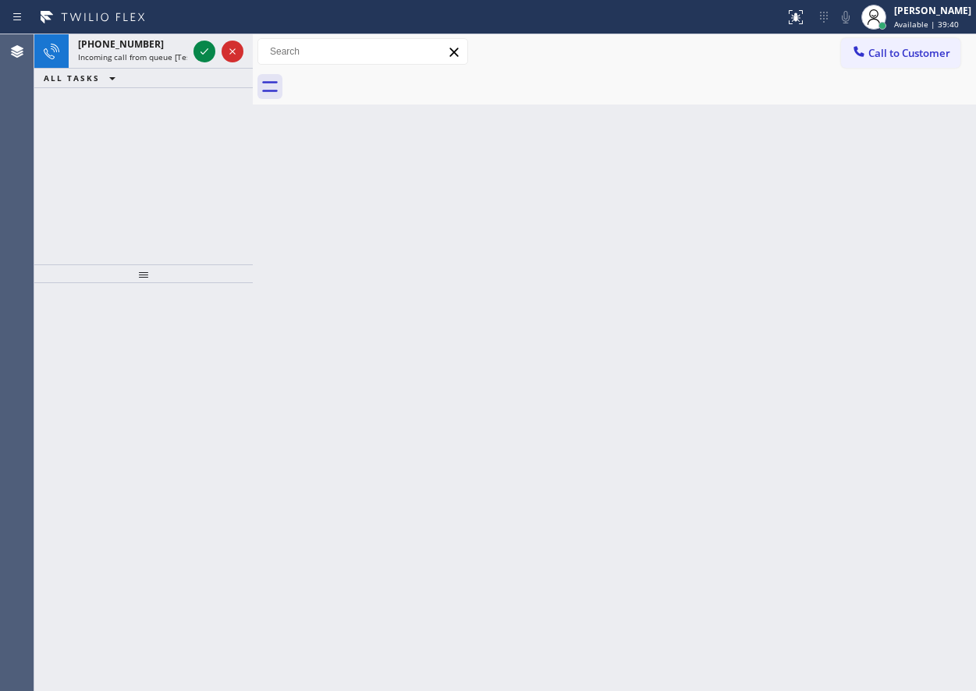
click at [845, 193] on div "Back to Dashboard Change Sender ID Customers Technicians Select a contact Outbo…" at bounding box center [614, 362] width 723 height 657
click at [201, 50] on icon at bounding box center [204, 51] width 19 height 19
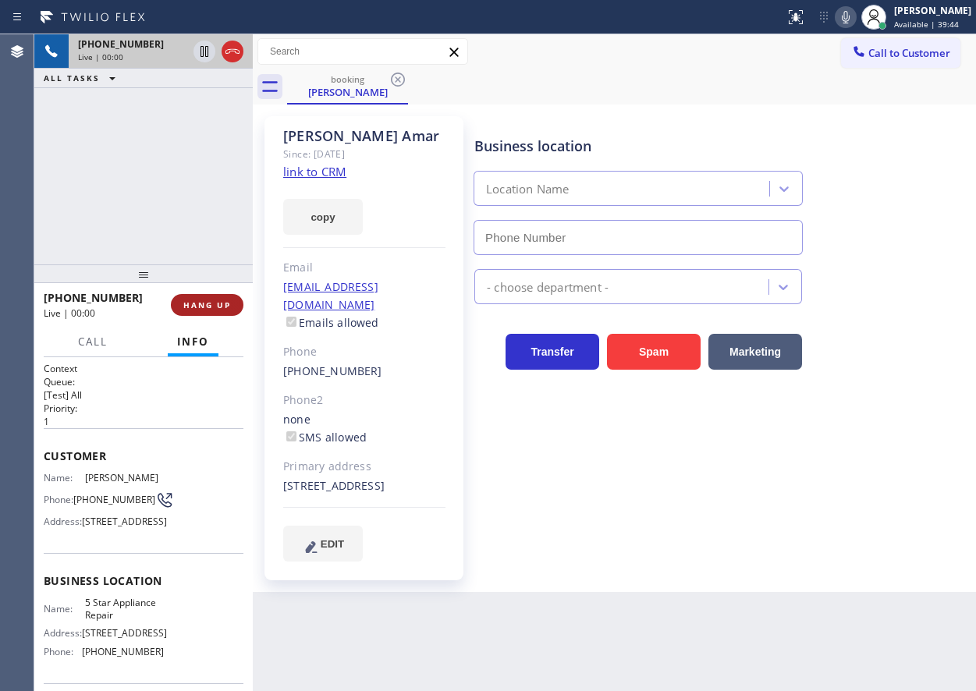
click at [224, 304] on span "HANG UP" at bounding box center [207, 305] width 48 height 11
type input "[PHONE_NUMBER]"
click at [224, 304] on span "HANG UP" at bounding box center [207, 305] width 48 height 11
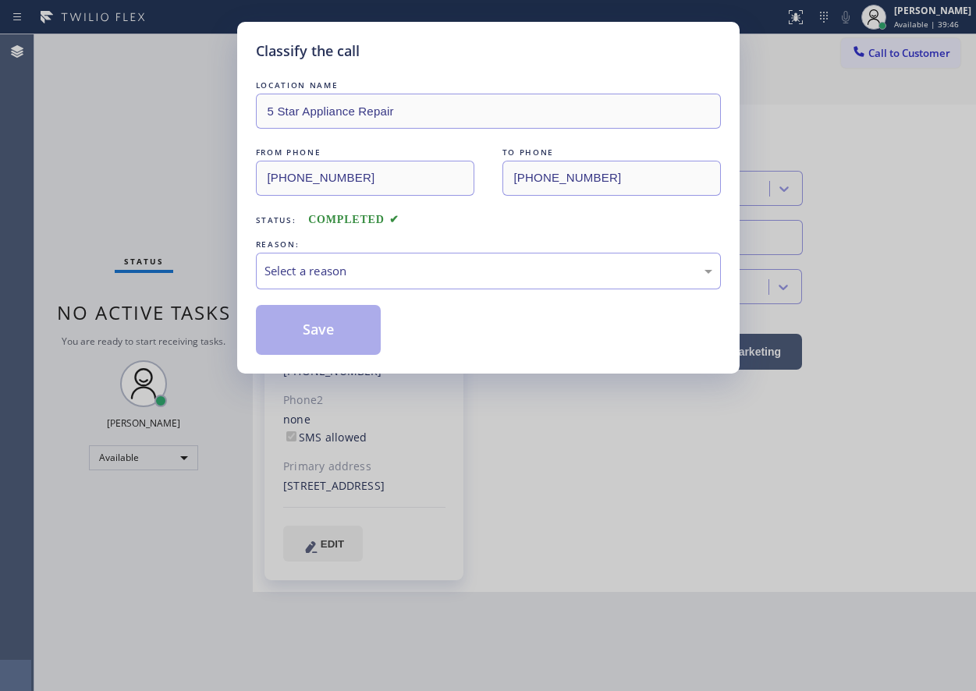
drag, startPoint x: 367, startPoint y: 268, endPoint x: 389, endPoint y: 464, distance: 197.2
click at [367, 268] on div "Select a reason" at bounding box center [489, 271] width 448 height 18
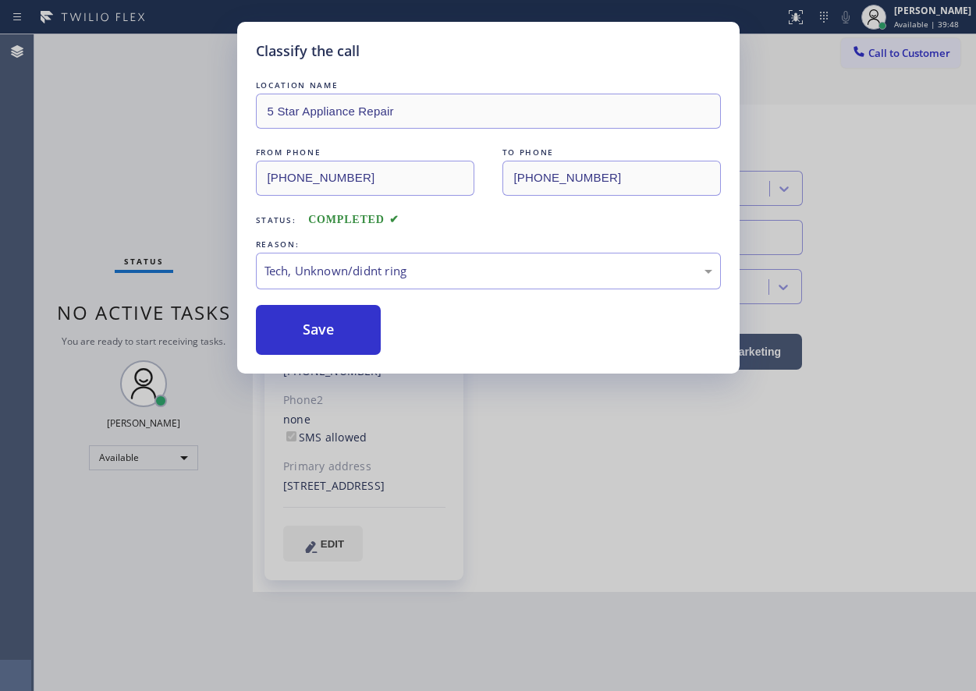
drag, startPoint x: 365, startPoint y: 328, endPoint x: 430, endPoint y: 438, distance: 127.7
click at [364, 328] on button "Save" at bounding box center [319, 330] width 126 height 50
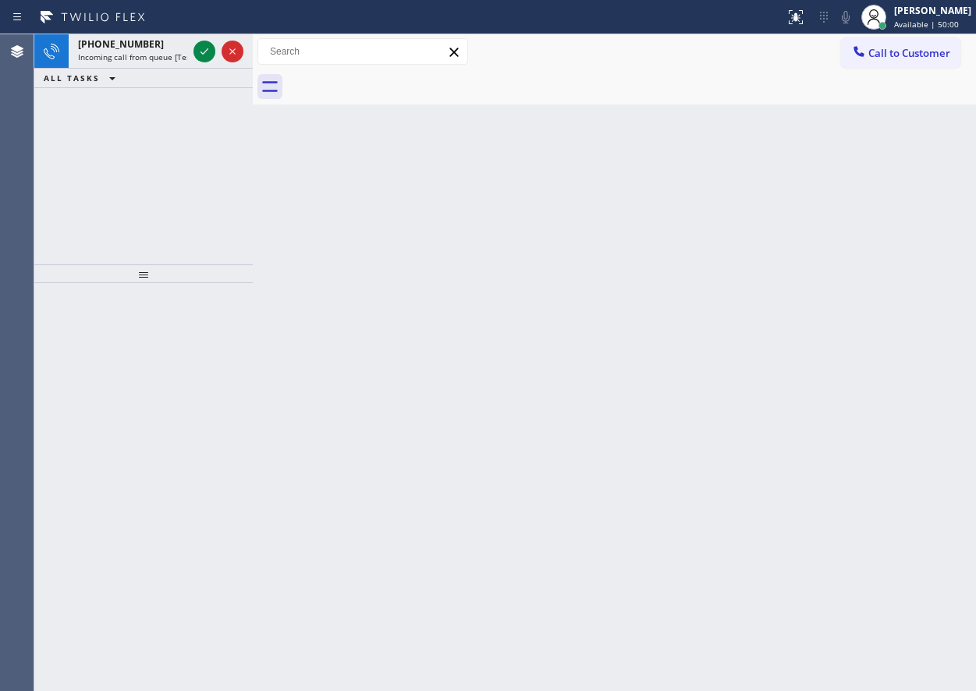
drag, startPoint x: 930, startPoint y: 511, endPoint x: 404, endPoint y: 218, distance: 601.7
click at [930, 511] on div "Back to Dashboard Change Sender ID Customers Technicians Select a contact Outbo…" at bounding box center [614, 362] width 723 height 657
click at [208, 51] on icon at bounding box center [204, 51] width 19 height 19
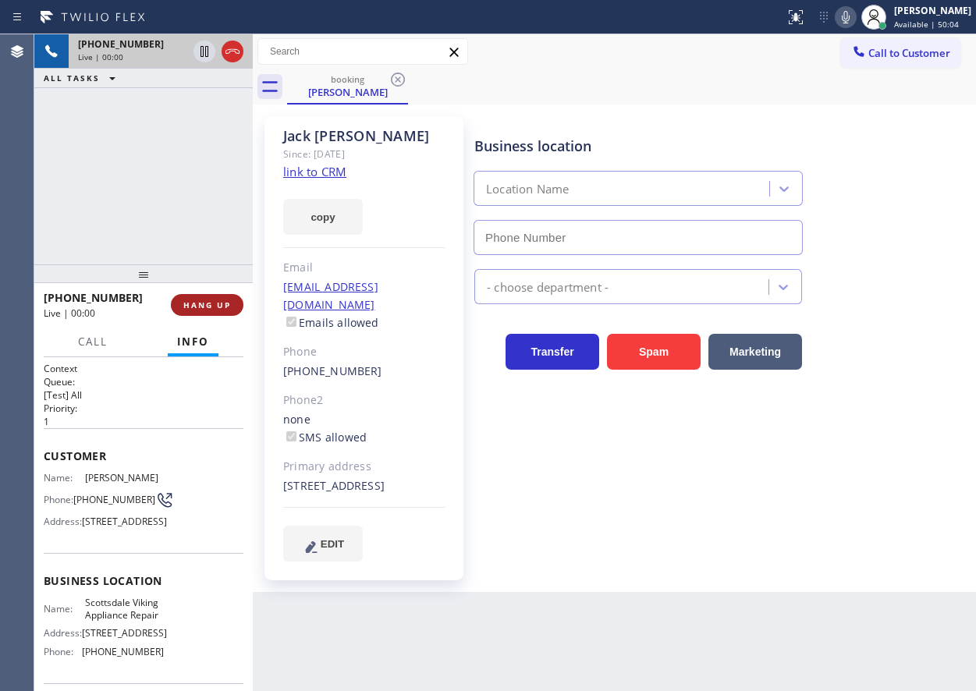
click at [198, 294] on button "HANG UP" at bounding box center [207, 305] width 73 height 22
type input "[PHONE_NUMBER]"
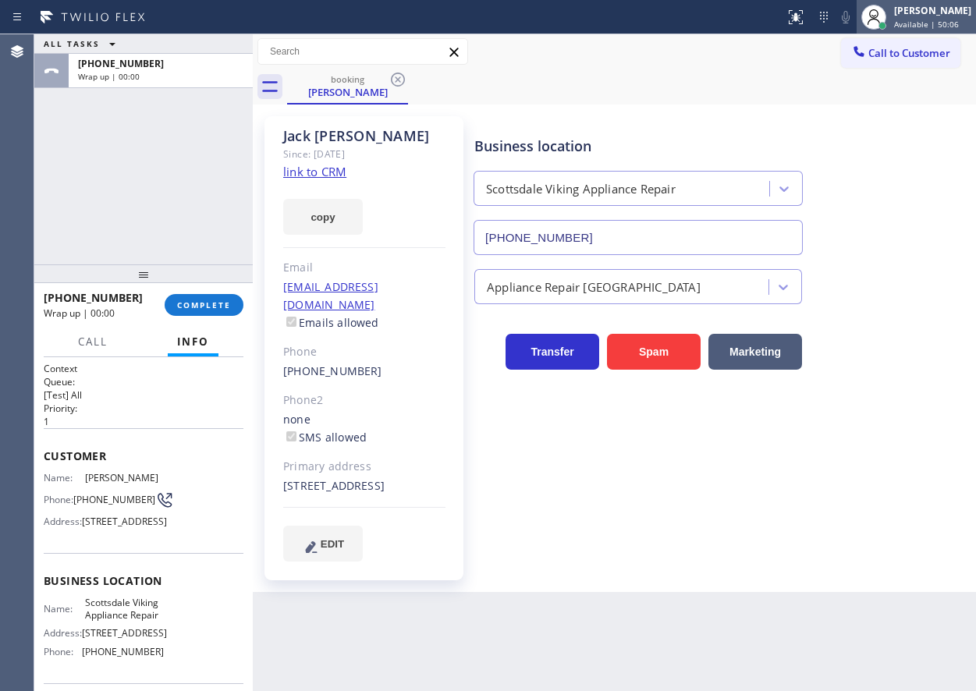
drag, startPoint x: 930, startPoint y: 17, endPoint x: 809, endPoint y: 112, distance: 153.9
click at [930, 17] on div "[PERSON_NAME] Available | 50:06" at bounding box center [933, 16] width 85 height 27
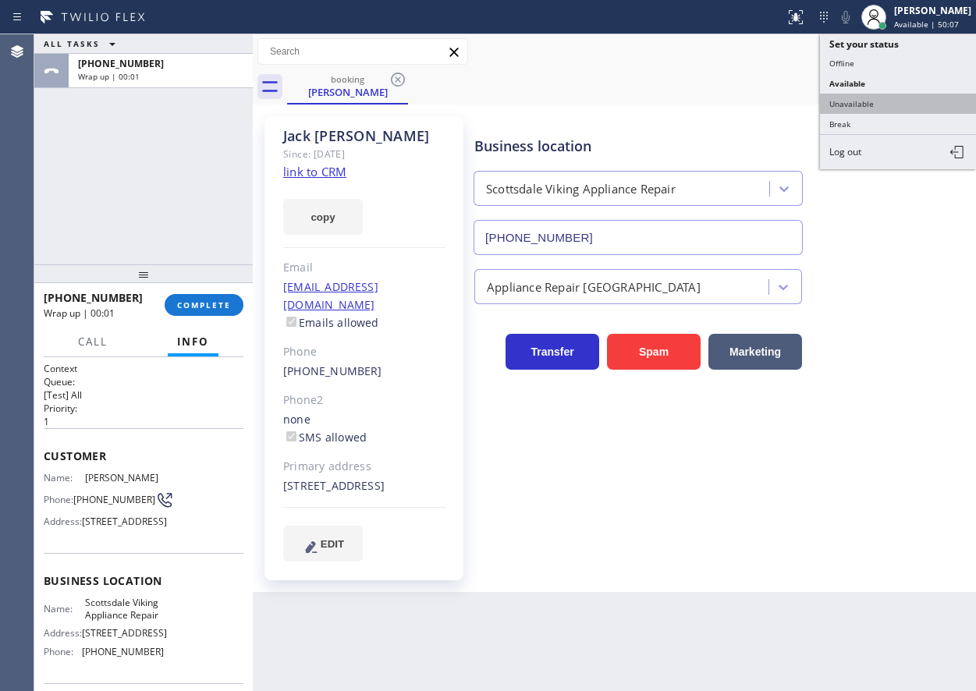
click at [873, 105] on button "Unavailable" at bounding box center [898, 104] width 156 height 20
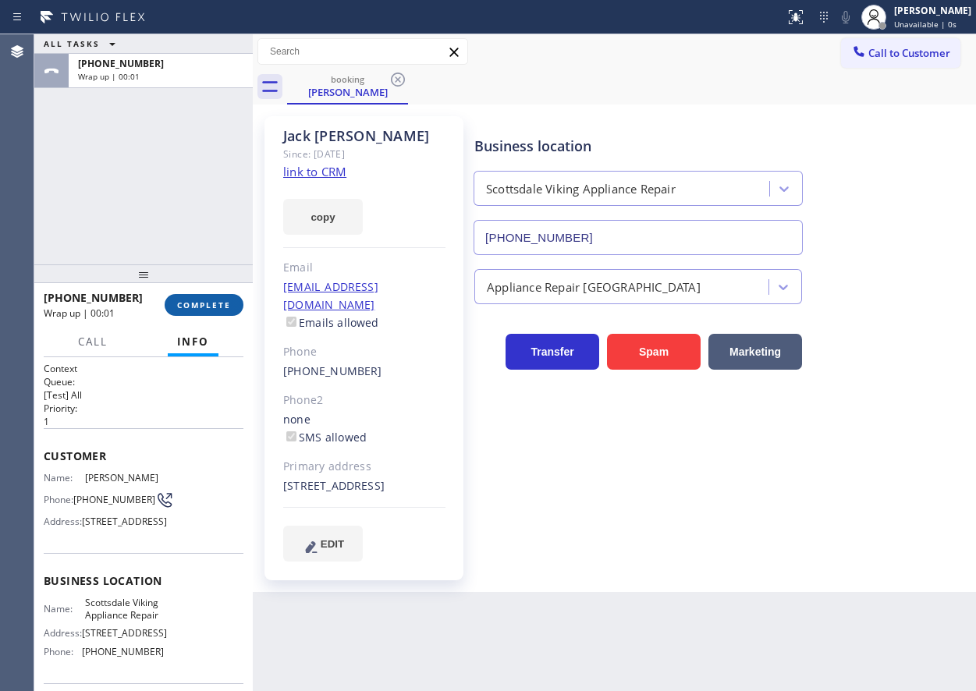
click at [223, 300] on span "COMPLETE" at bounding box center [204, 305] width 54 height 11
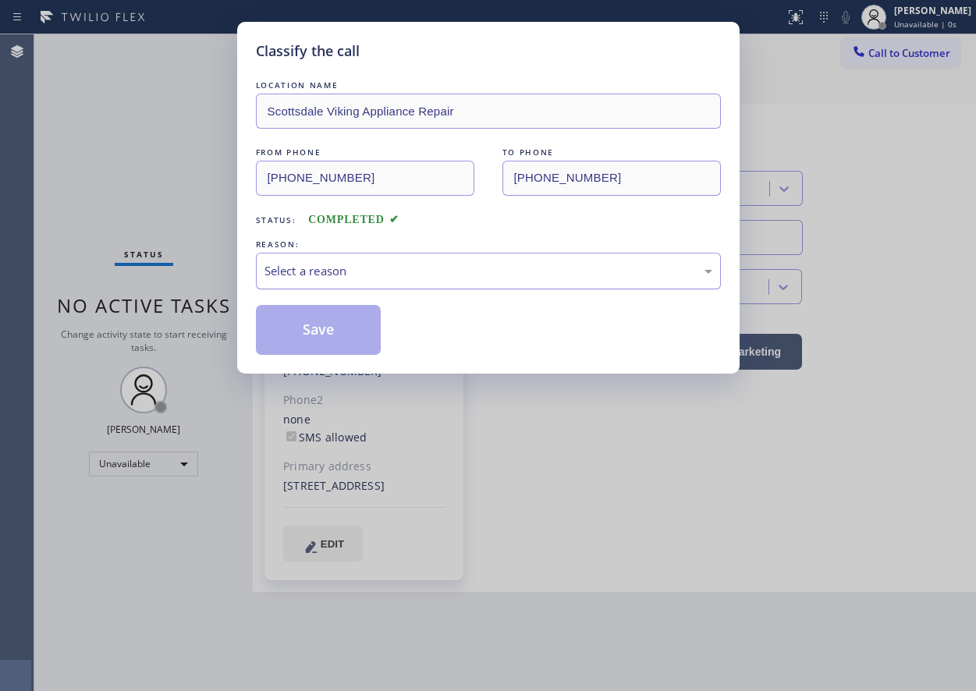
click at [353, 271] on div "Select a reason" at bounding box center [489, 271] width 448 height 18
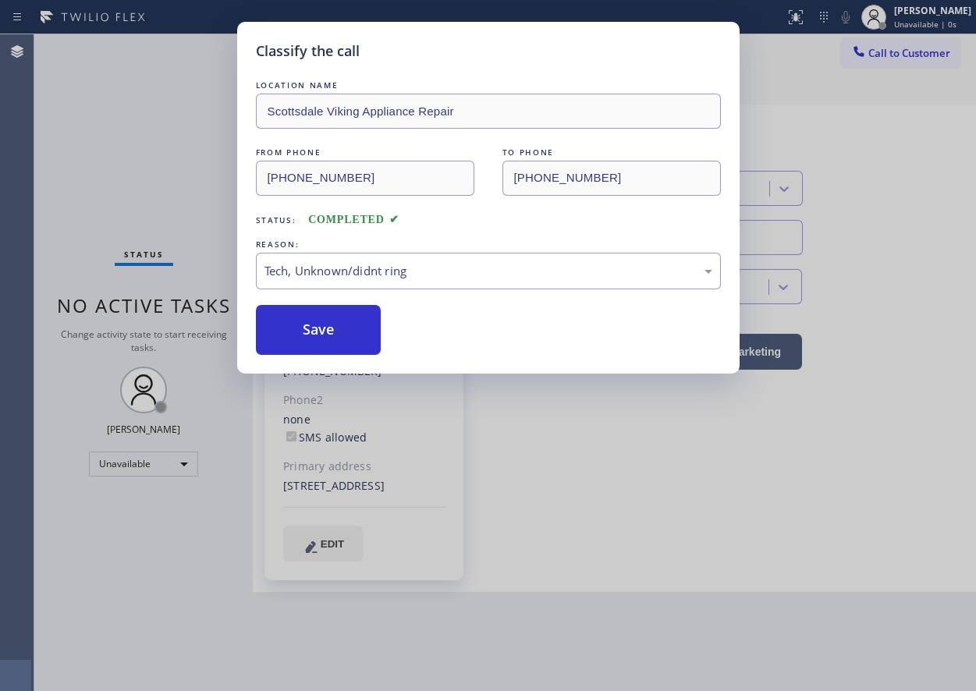
click at [322, 341] on button "Save" at bounding box center [319, 330] width 126 height 50
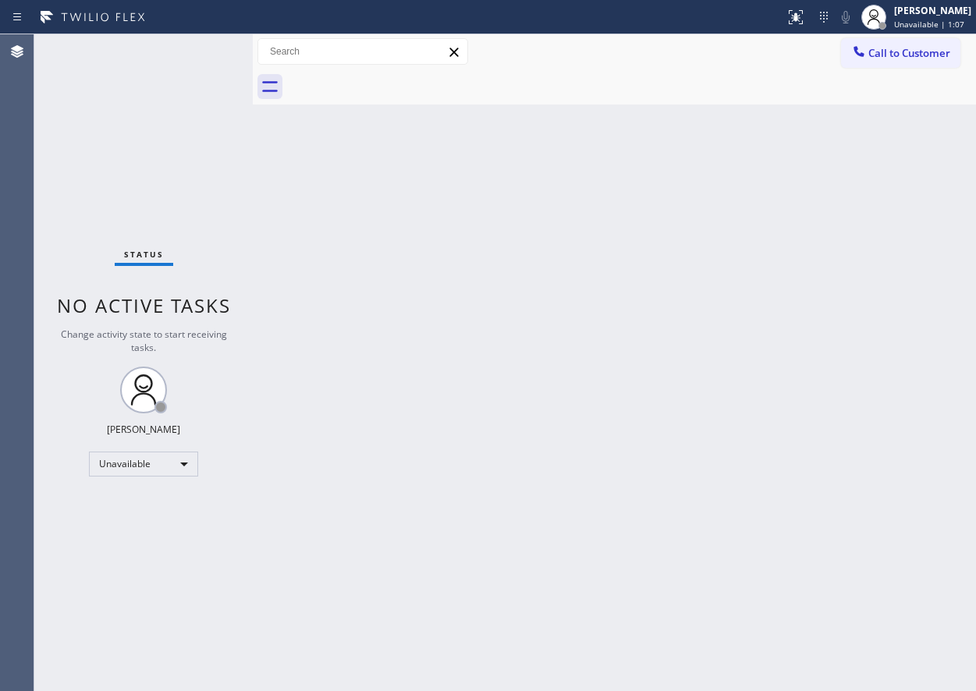
click at [952, 27] on span "Unavailable | 1:07" at bounding box center [929, 24] width 70 height 11
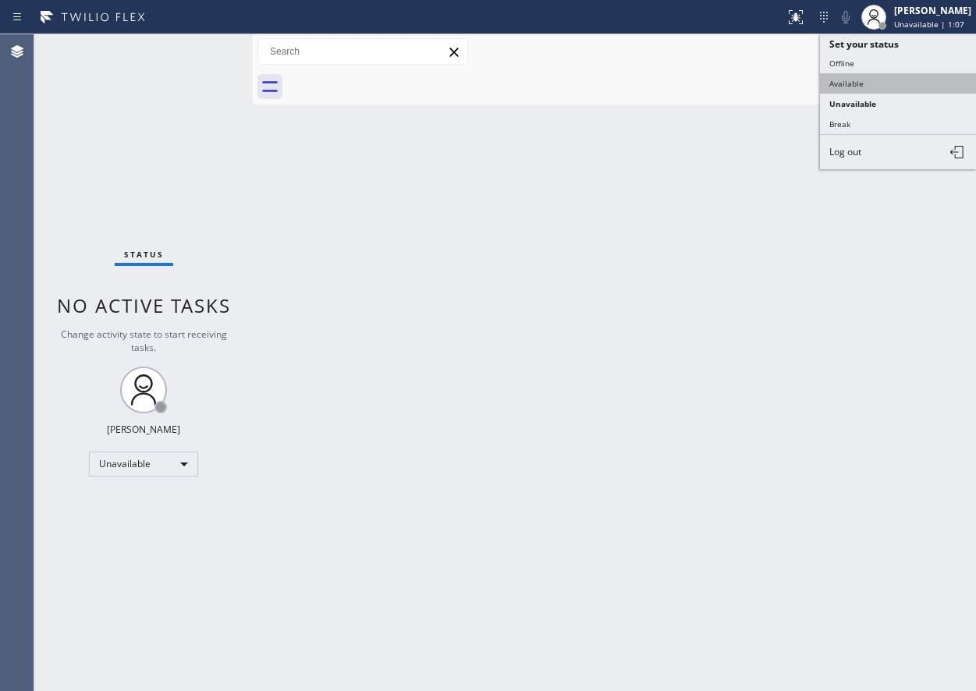
click at [887, 86] on button "Available" at bounding box center [898, 83] width 156 height 20
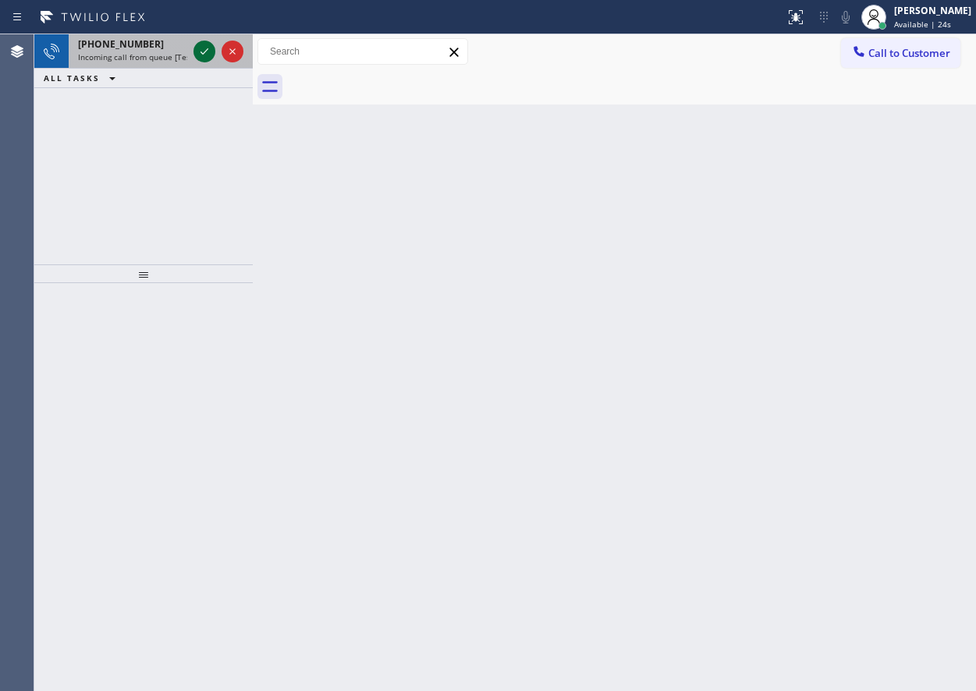
click at [198, 55] on icon at bounding box center [204, 51] width 19 height 19
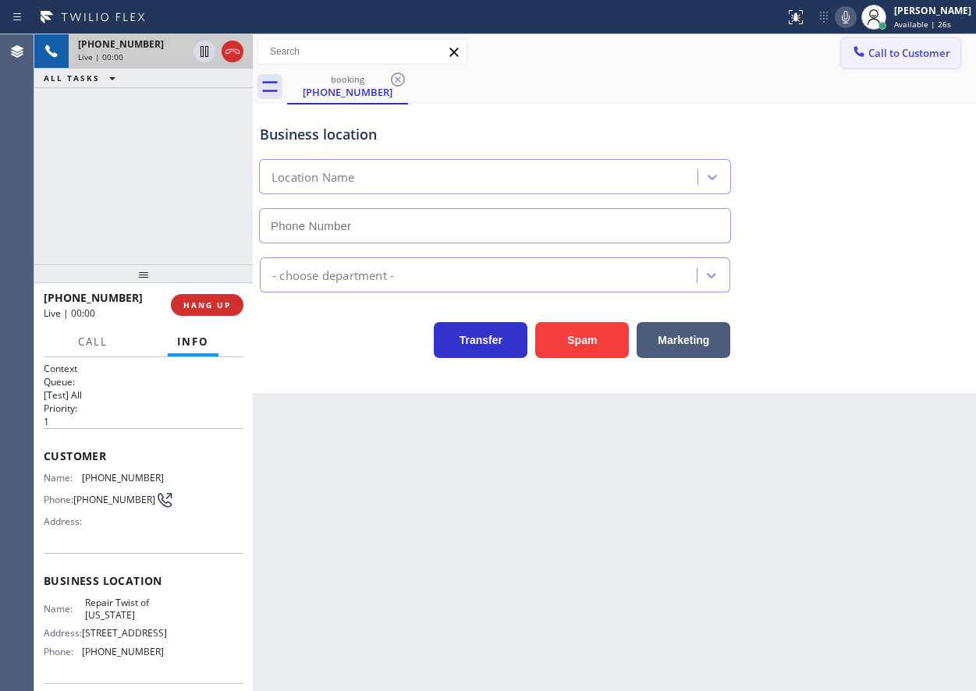
type input "[PHONE_NUMBER]"
click at [142, 621] on span "Repair Twist of [US_STATE]" at bounding box center [124, 609] width 78 height 24
click at [432, 222] on input "[PHONE_NUMBER]" at bounding box center [495, 225] width 472 height 35
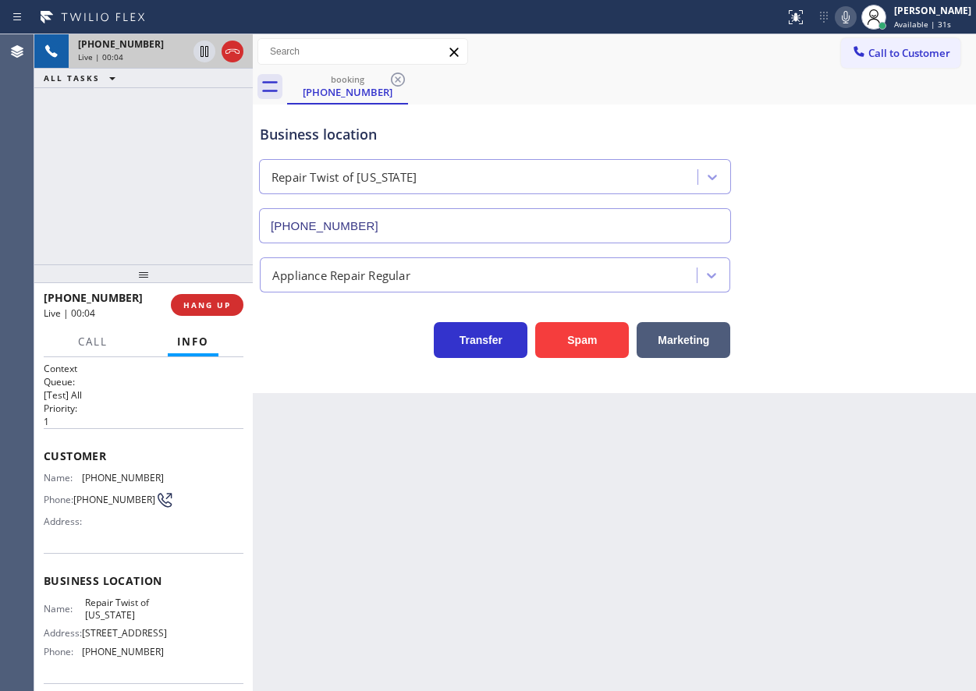
click at [432, 222] on input "[PHONE_NUMBER]" at bounding box center [495, 225] width 472 height 35
click at [86, 478] on span "[PHONE_NUMBER]" at bounding box center [123, 478] width 82 height 12
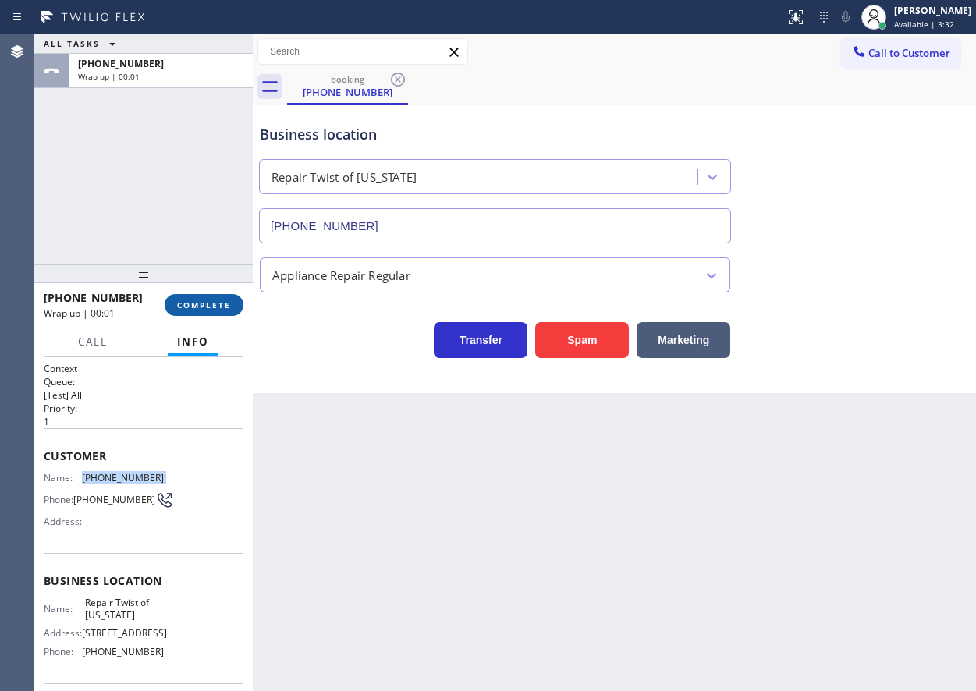
click at [193, 308] on span "COMPLETE" at bounding box center [204, 305] width 54 height 11
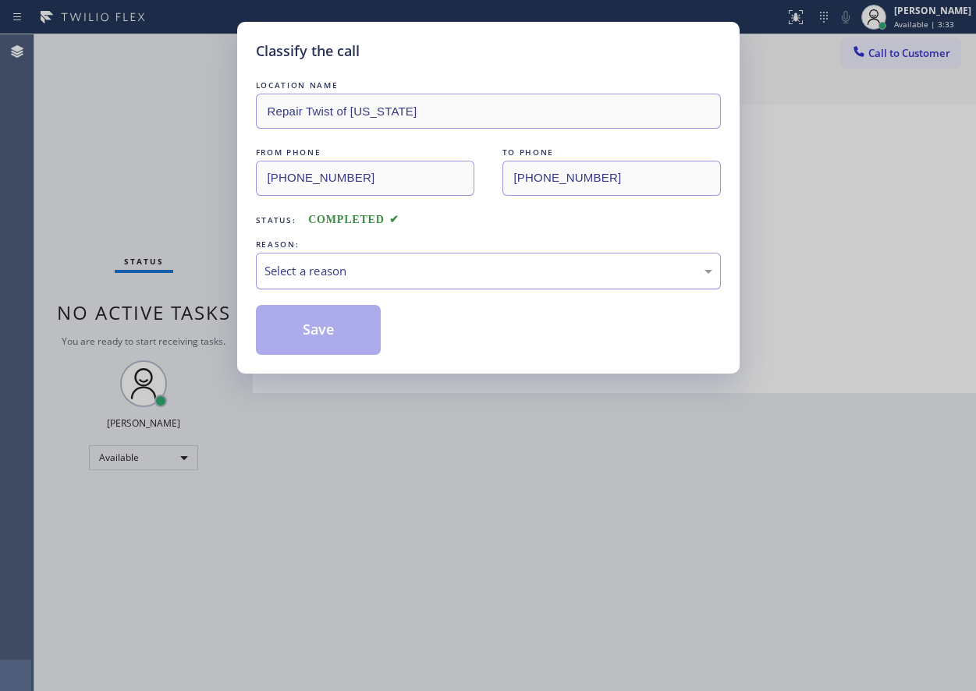
click at [390, 272] on div "Select a reason" at bounding box center [489, 271] width 448 height 18
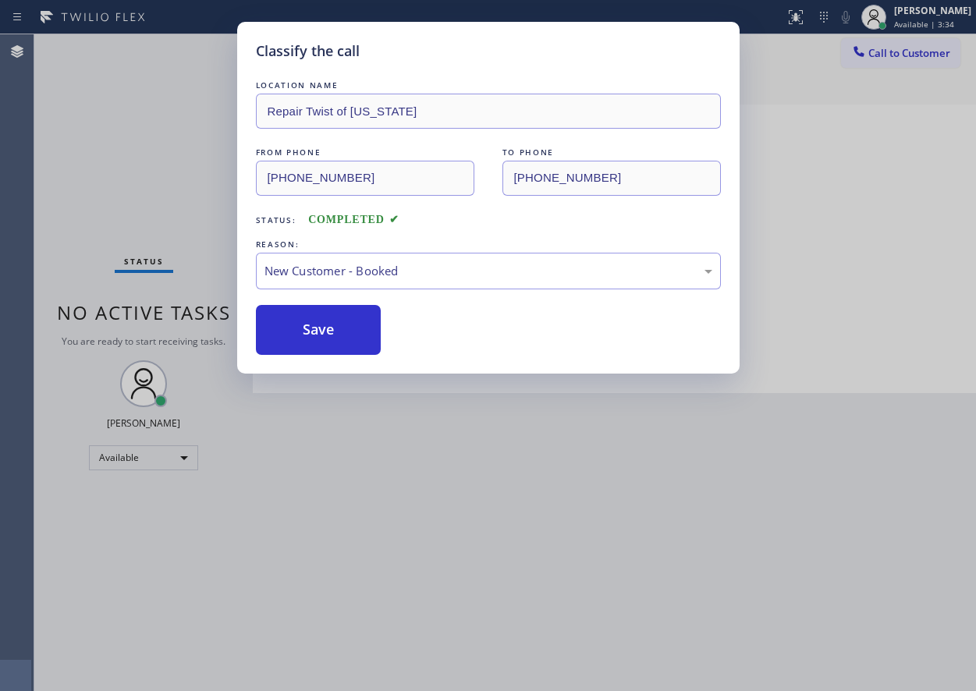
click at [300, 327] on button "Save" at bounding box center [319, 330] width 126 height 50
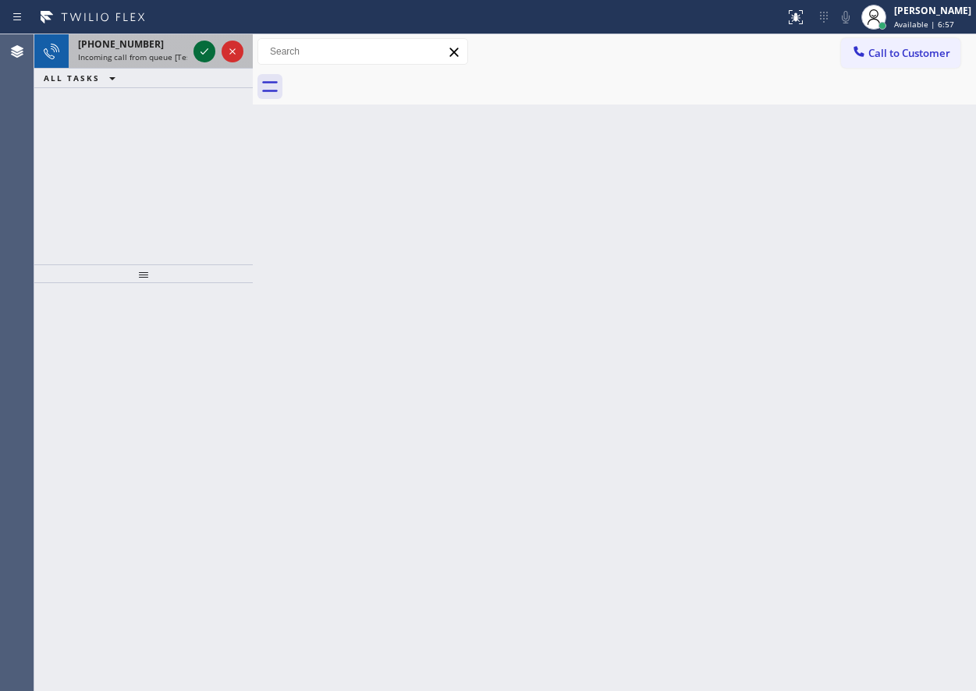
click at [202, 50] on icon at bounding box center [204, 51] width 19 height 19
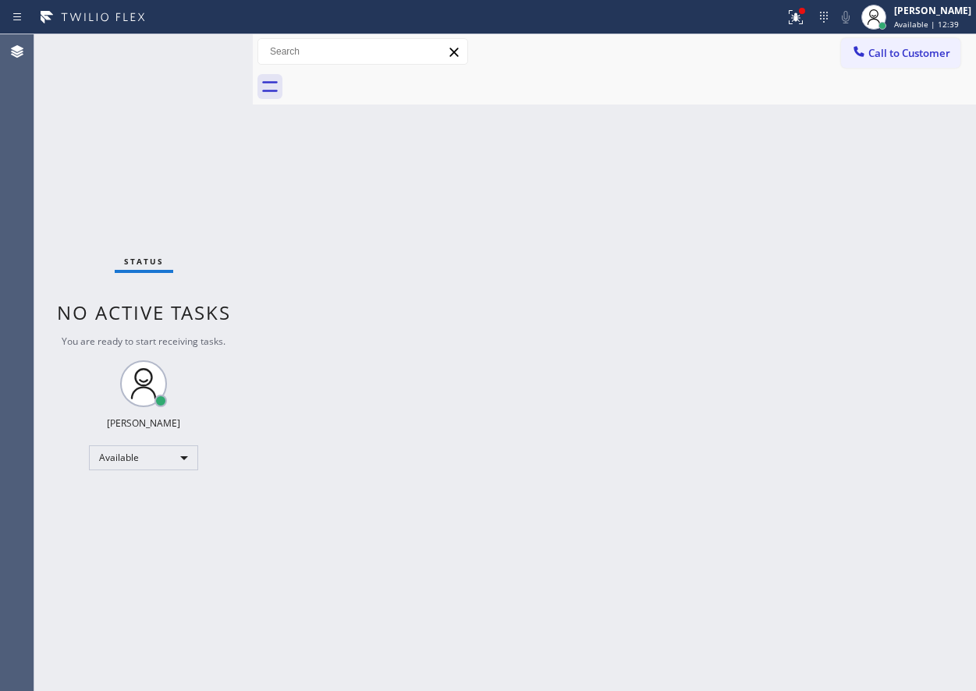
click at [778, 650] on div "Back to Dashboard Change Sender ID Customers Technicians Select a contact Outbo…" at bounding box center [614, 362] width 723 height 657
click at [927, 20] on span "Available | 20:08" at bounding box center [926, 24] width 65 height 11
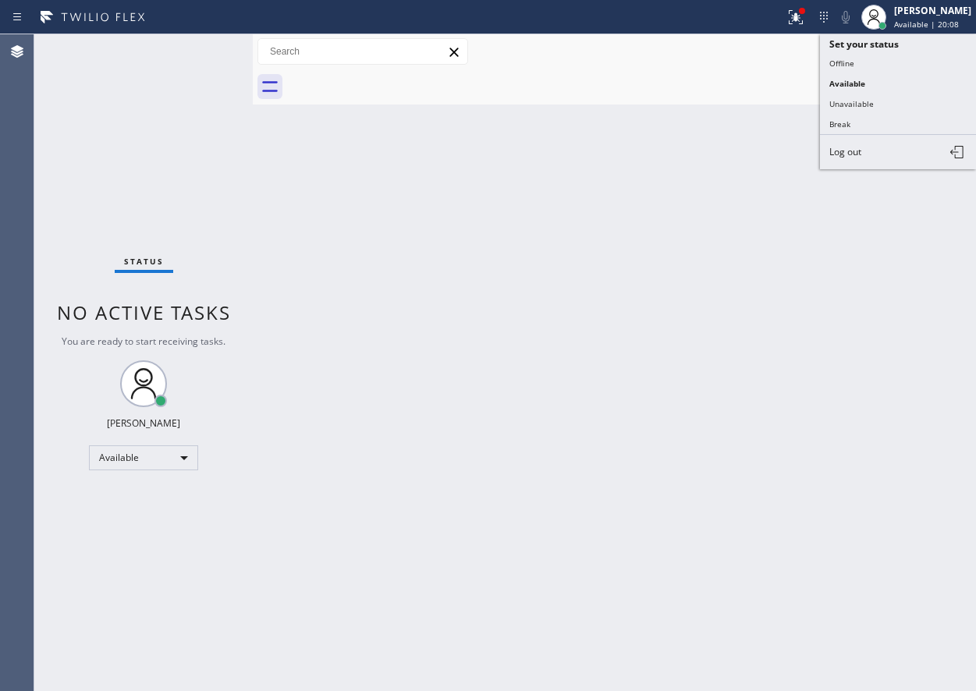
click at [874, 64] on button "Offline" at bounding box center [898, 63] width 156 height 20
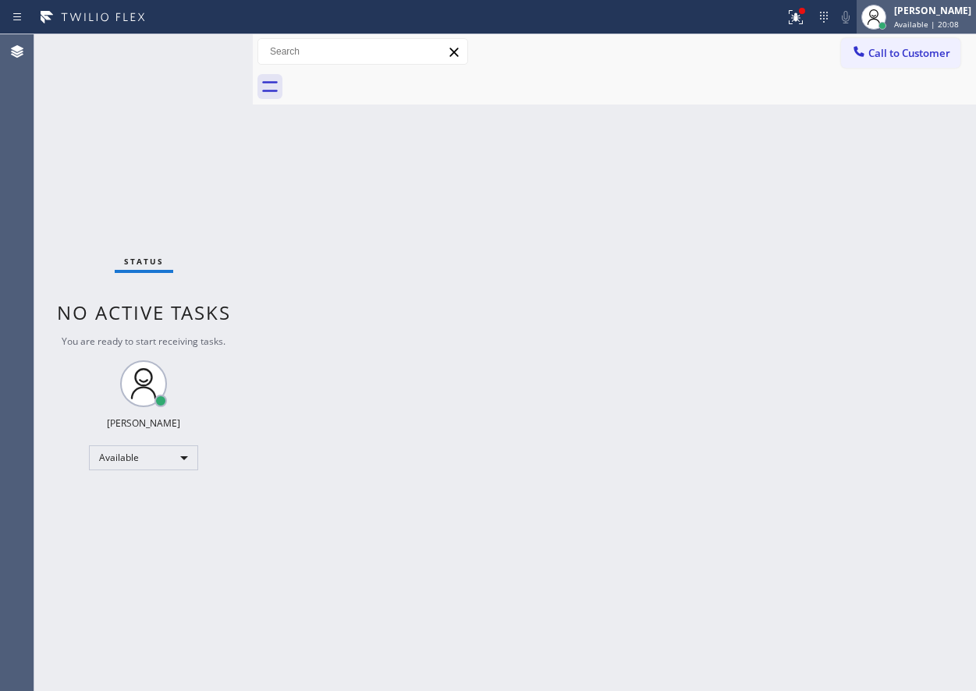
click at [932, 21] on span "Available | 20:08" at bounding box center [926, 24] width 65 height 11
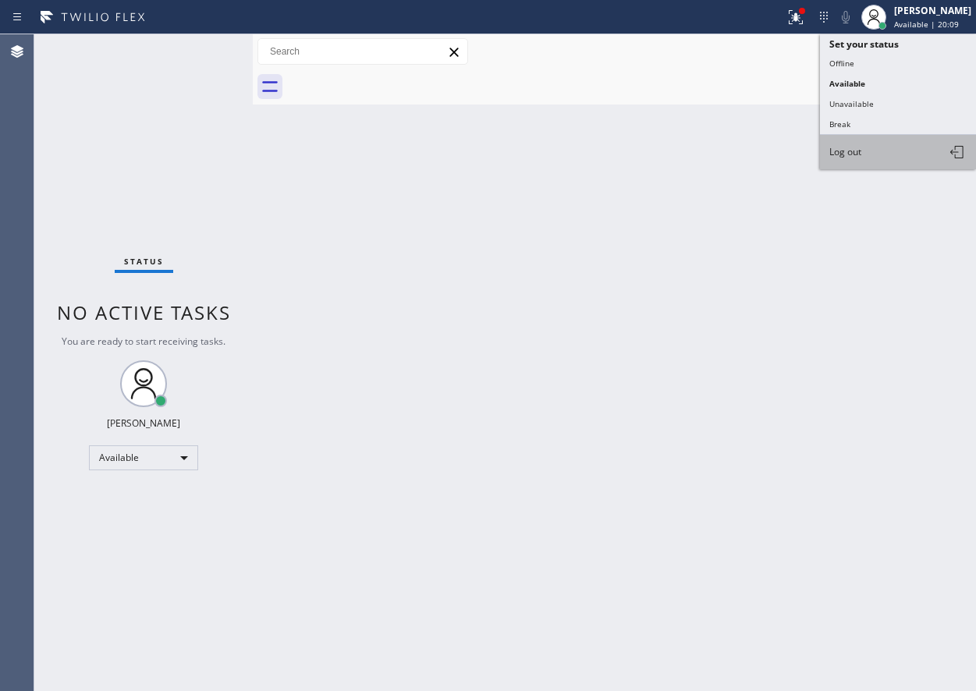
click at [877, 153] on button "Log out" at bounding box center [898, 152] width 156 height 34
